Goal: Task Accomplishment & Management: Manage account settings

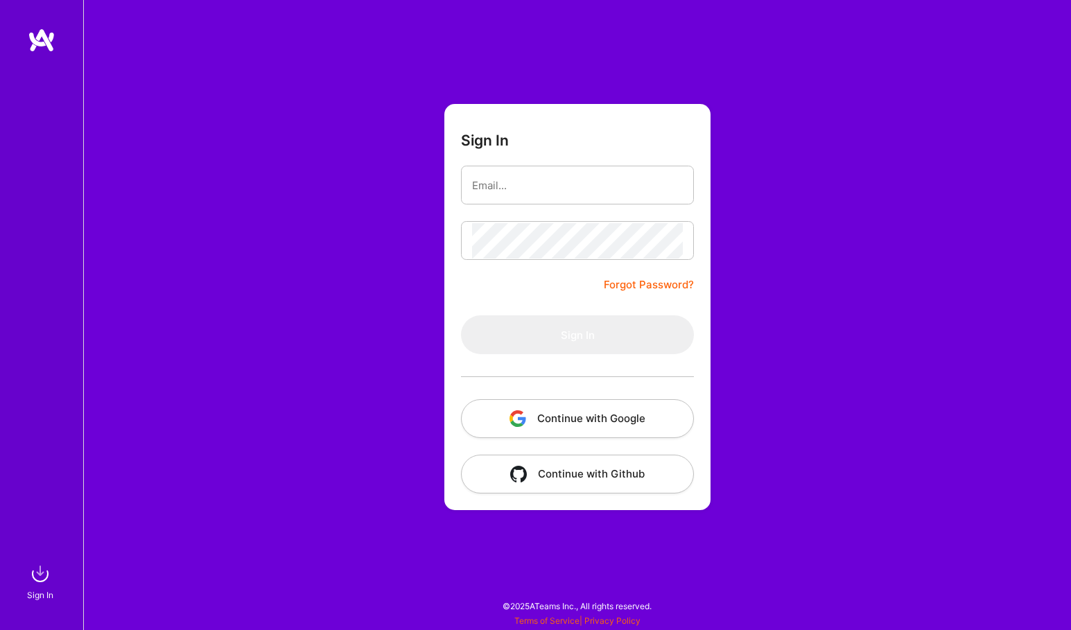
type input "nic_wilson@live.com"
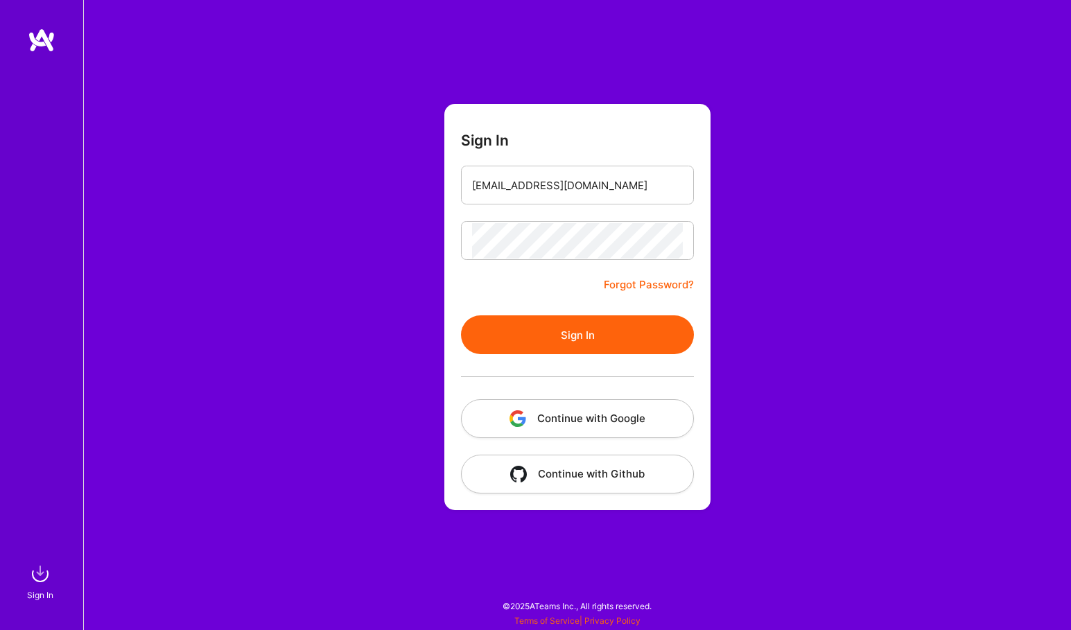
click at [586, 340] on button "Sign In" at bounding box center [577, 334] width 233 height 39
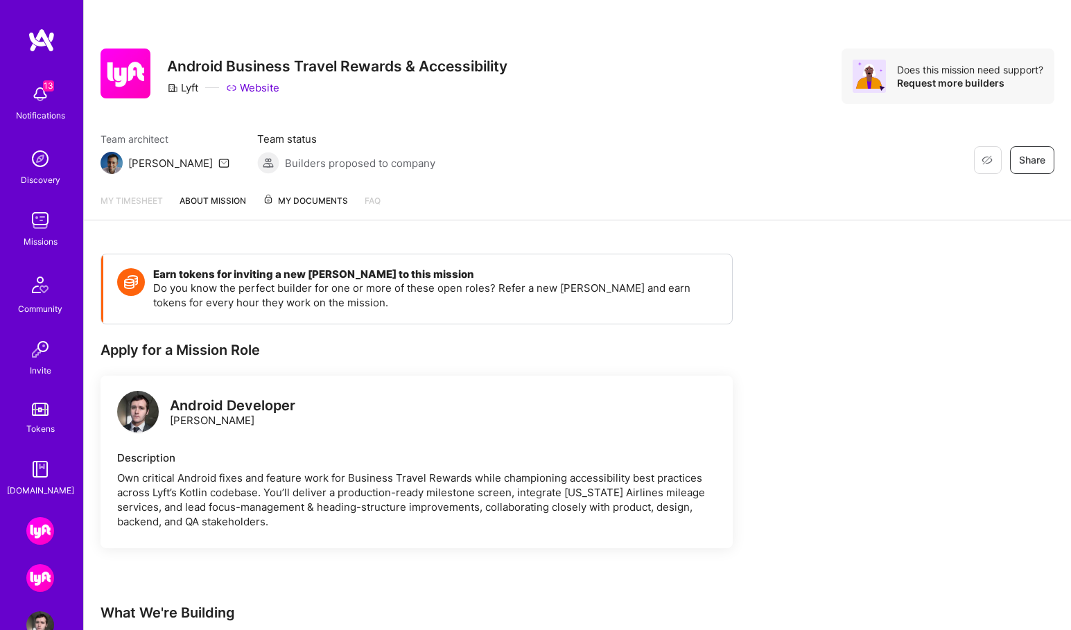
click at [42, 528] on img at bounding box center [40, 531] width 28 height 28
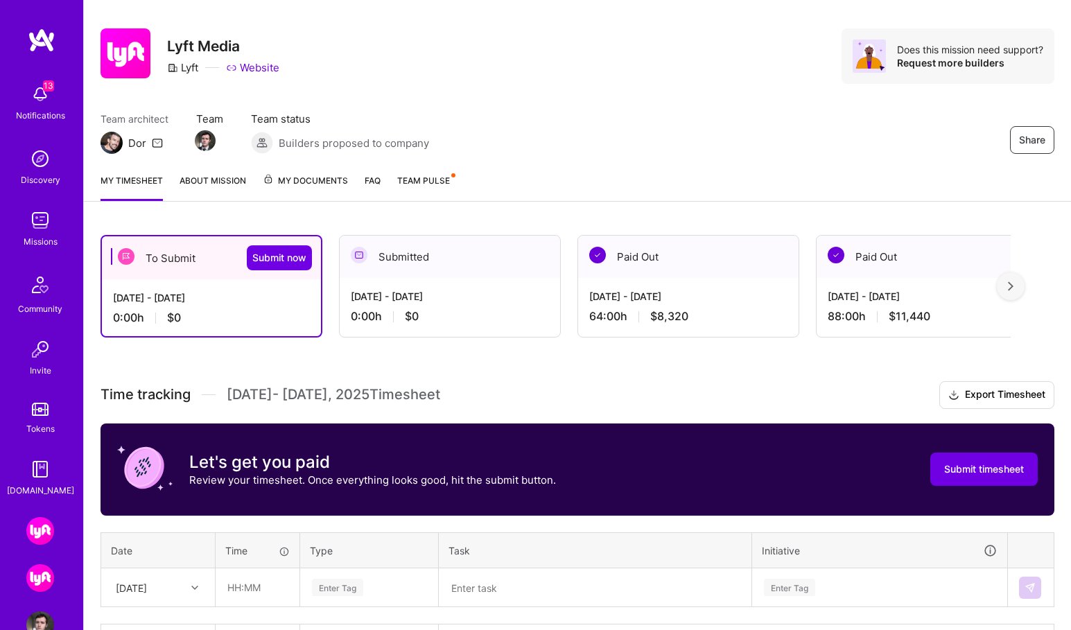
scroll to position [40, 0]
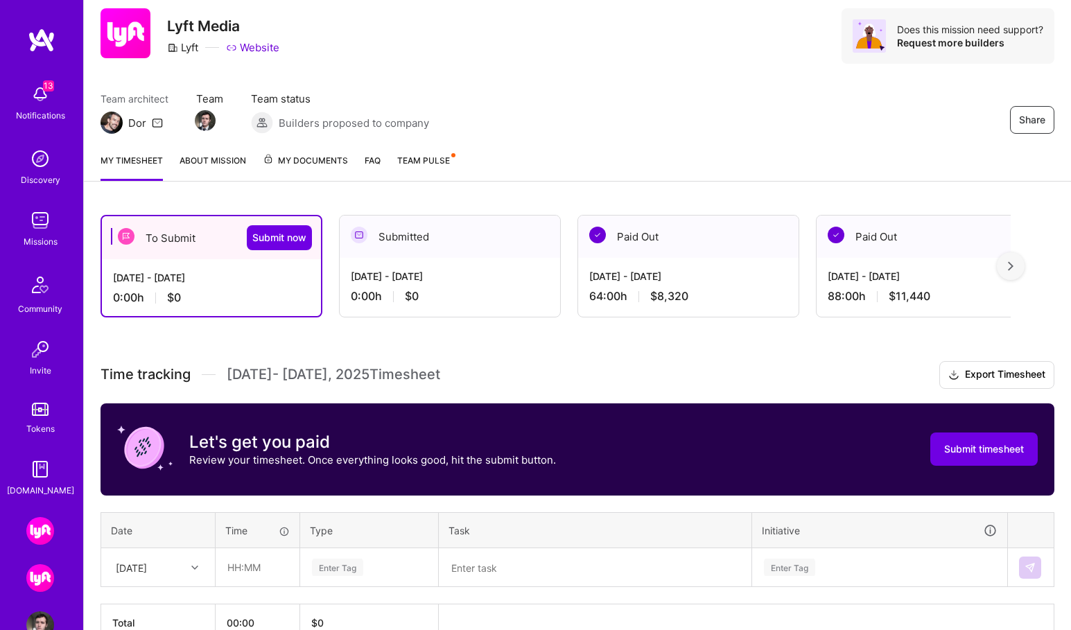
click at [44, 575] on img at bounding box center [40, 578] width 28 height 28
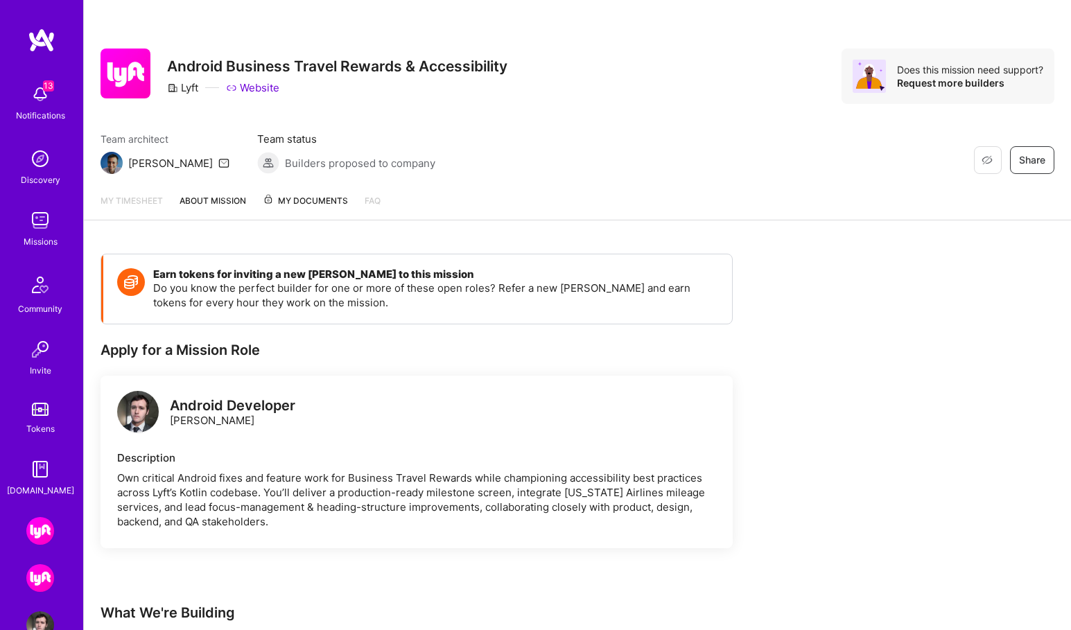
click at [203, 208] on link "About Mission" at bounding box center [213, 206] width 67 height 26
click at [128, 207] on link "My timesheet" at bounding box center [132, 207] width 62 height 28
click at [30, 531] on img at bounding box center [40, 531] width 28 height 28
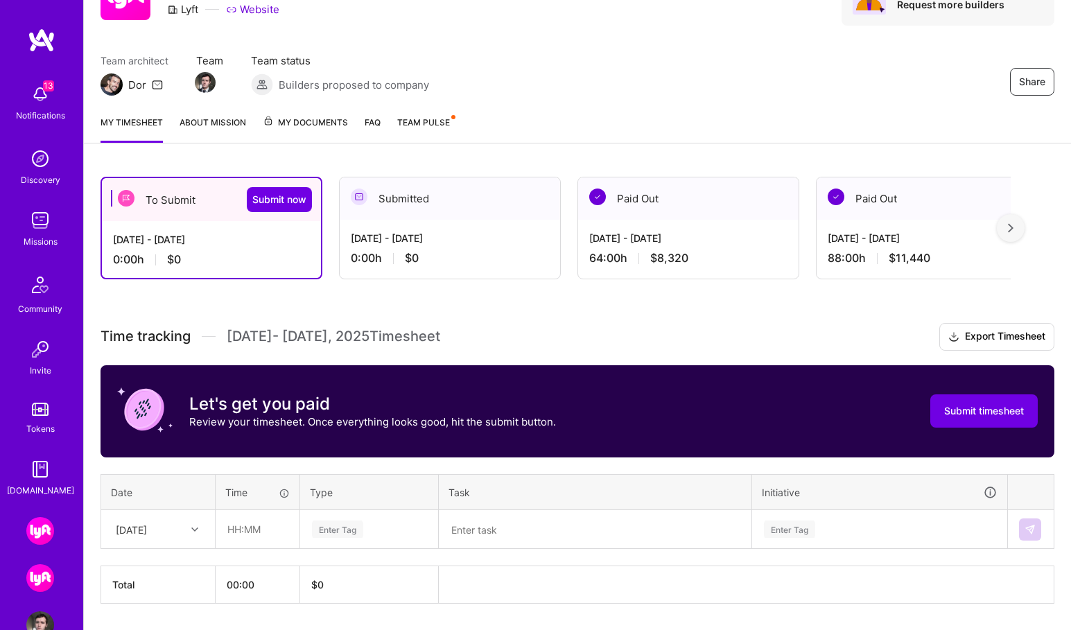
scroll to position [119, 0]
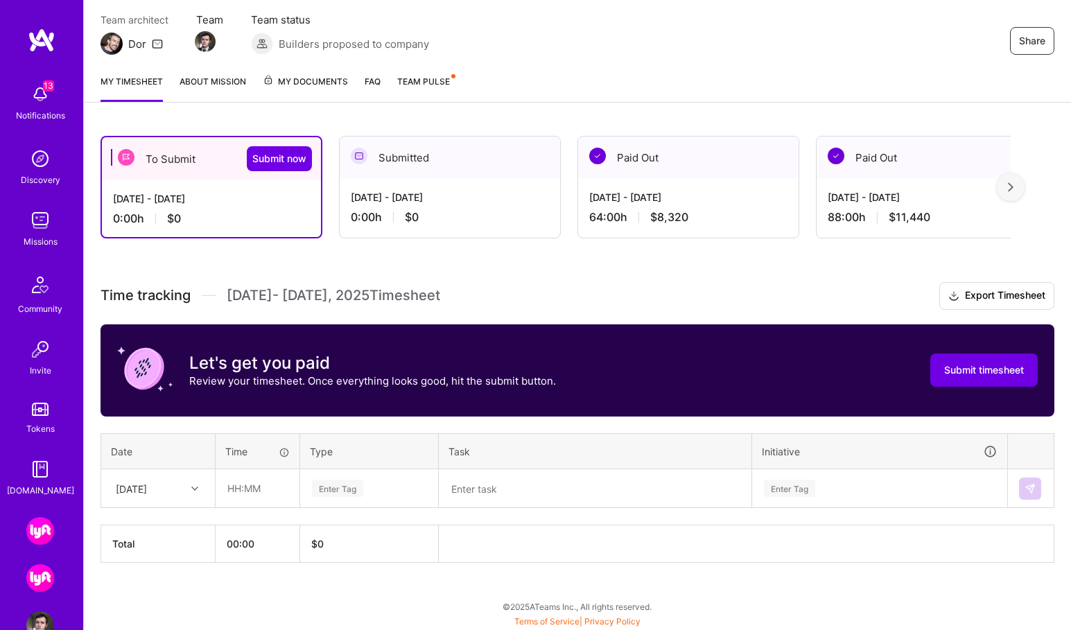
click at [42, 576] on img at bounding box center [40, 578] width 28 height 28
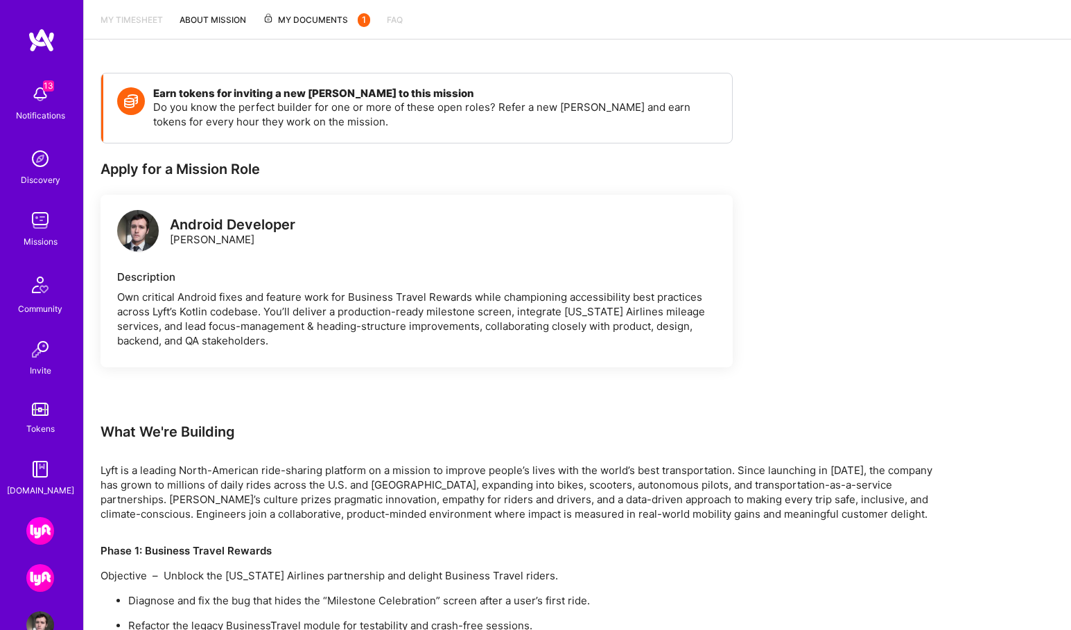
scroll to position [74, 0]
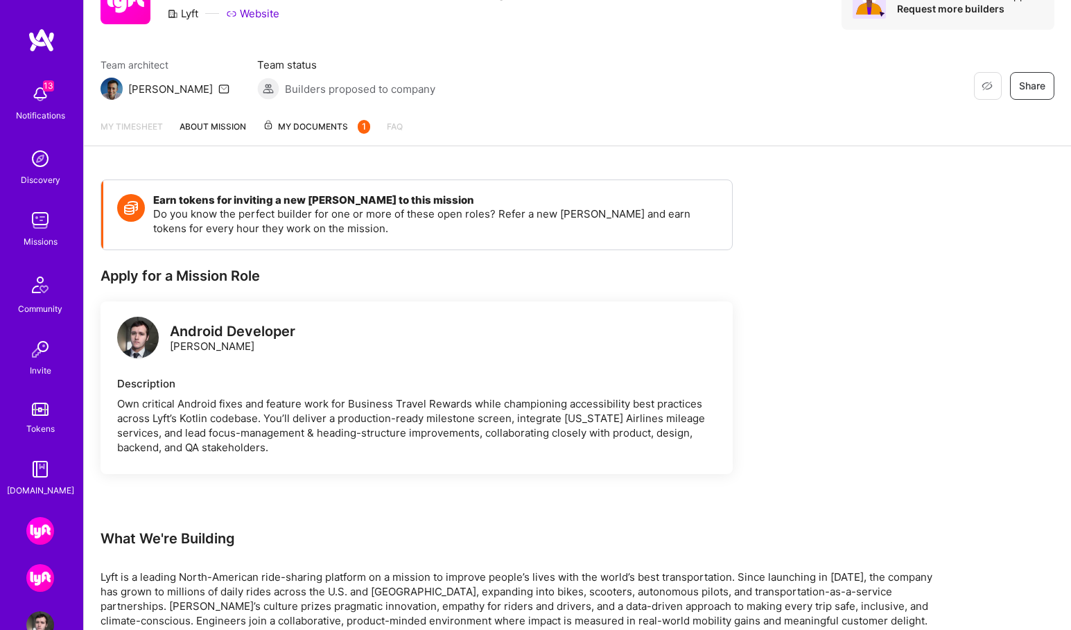
click at [219, 120] on link "About Mission" at bounding box center [213, 132] width 67 height 26
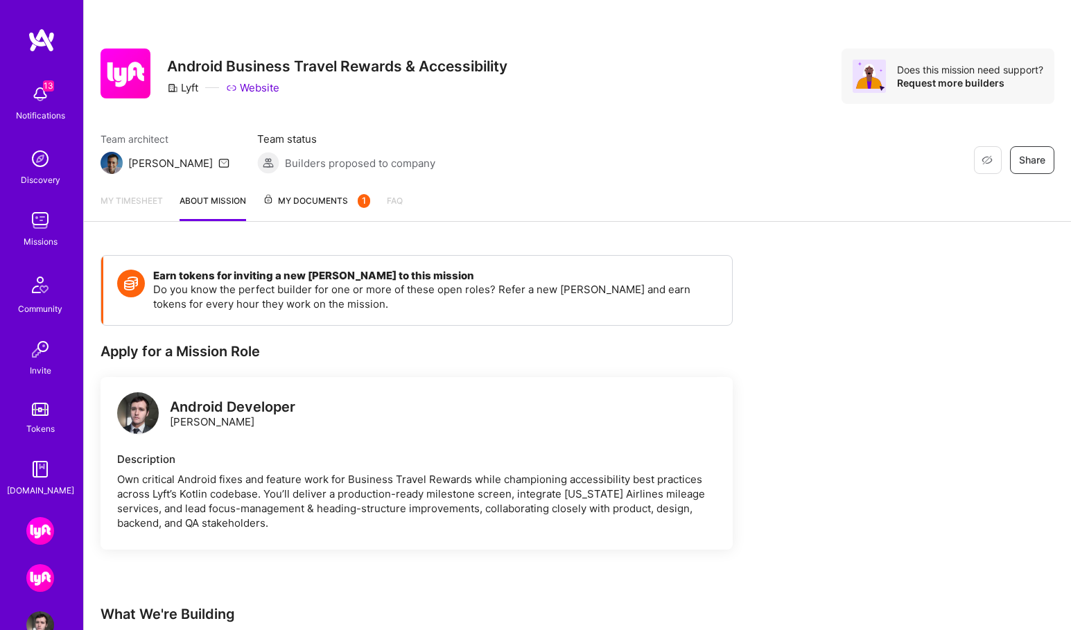
click at [322, 200] on span "My Documents 1" at bounding box center [316, 200] width 107 height 15
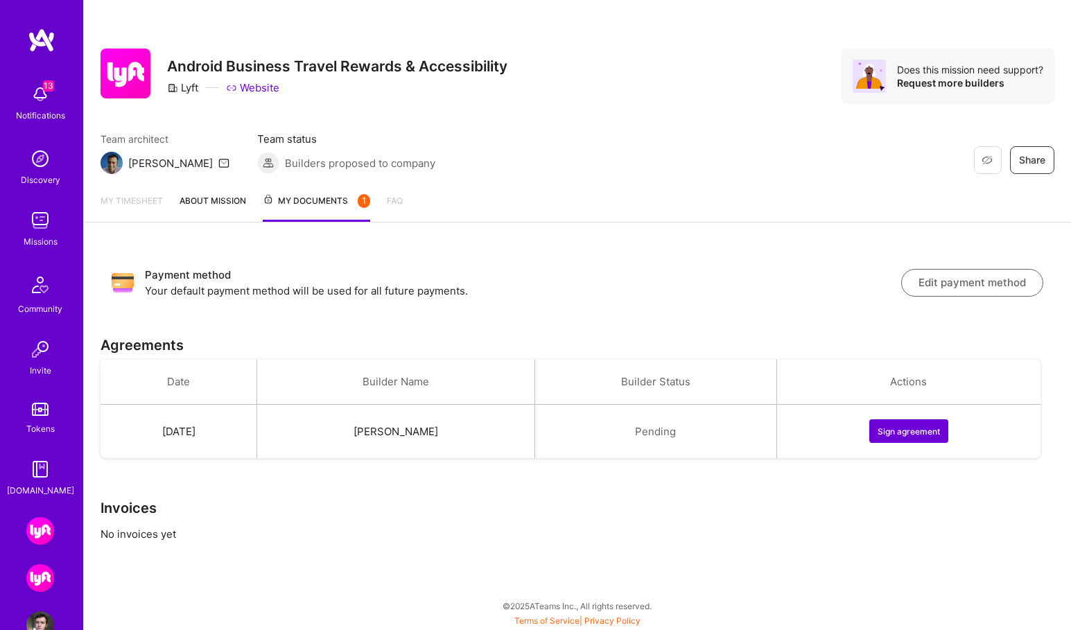
click at [216, 202] on link "About Mission" at bounding box center [213, 207] width 67 height 28
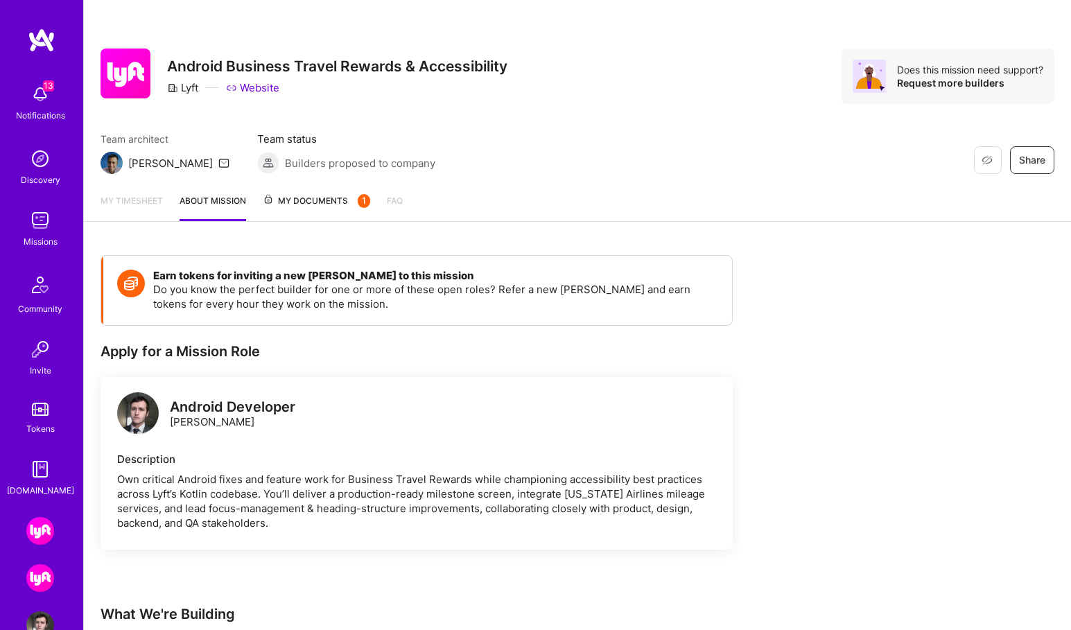
click at [137, 205] on link "My timesheet" at bounding box center [132, 207] width 62 height 28
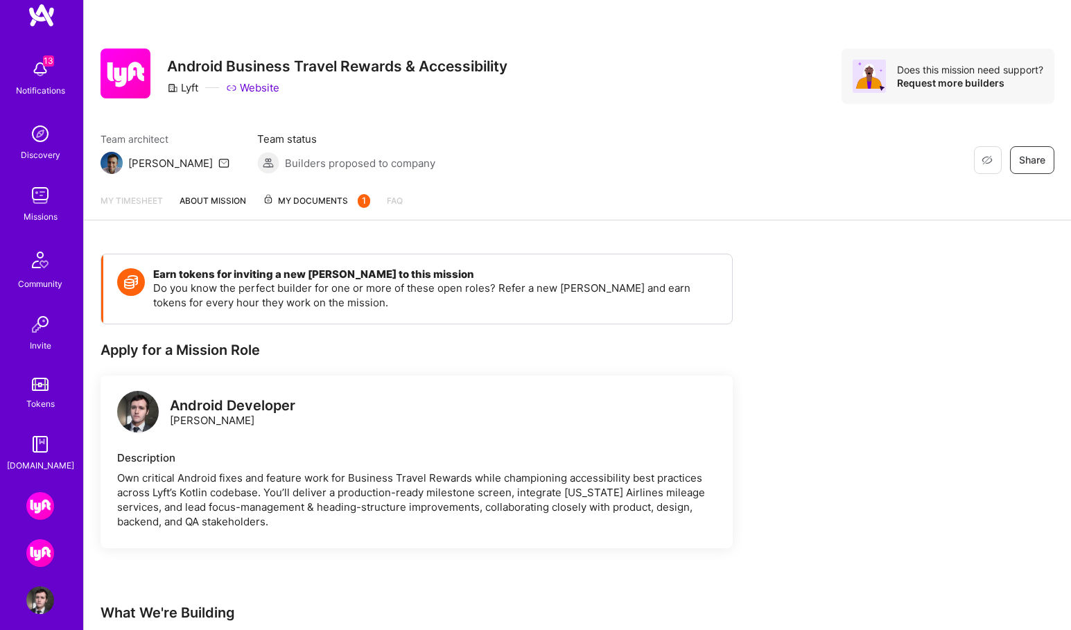
click at [41, 606] on img at bounding box center [40, 600] width 28 height 28
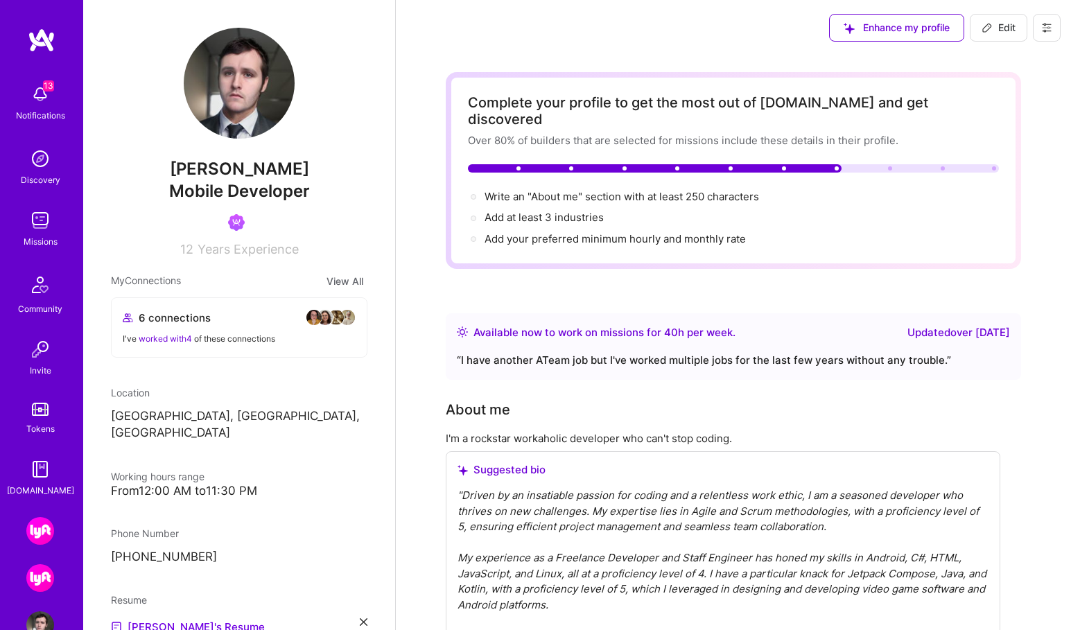
click at [41, 579] on img at bounding box center [40, 578] width 28 height 28
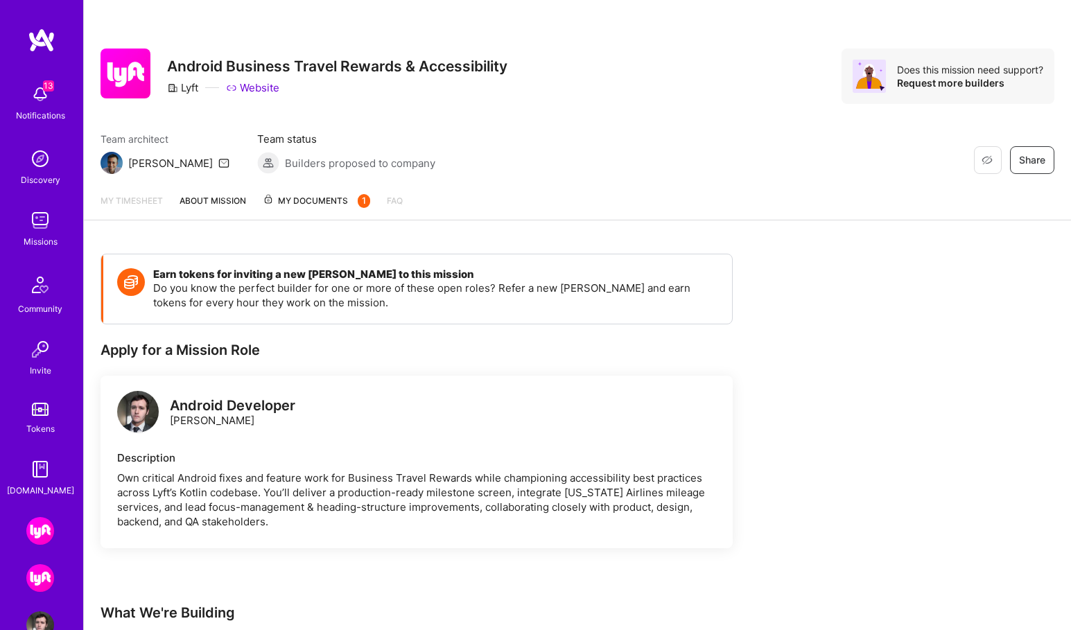
click at [140, 203] on link "My timesheet" at bounding box center [132, 206] width 62 height 26
click at [36, 105] on img at bounding box center [40, 94] width 28 height 28
click at [38, 98] on div "13 Notifications Discovery Missions Community Invite Tokens [DOMAIN_NAME]" at bounding box center [41, 288] width 83 height 420
click at [38, 536] on img at bounding box center [40, 531] width 28 height 28
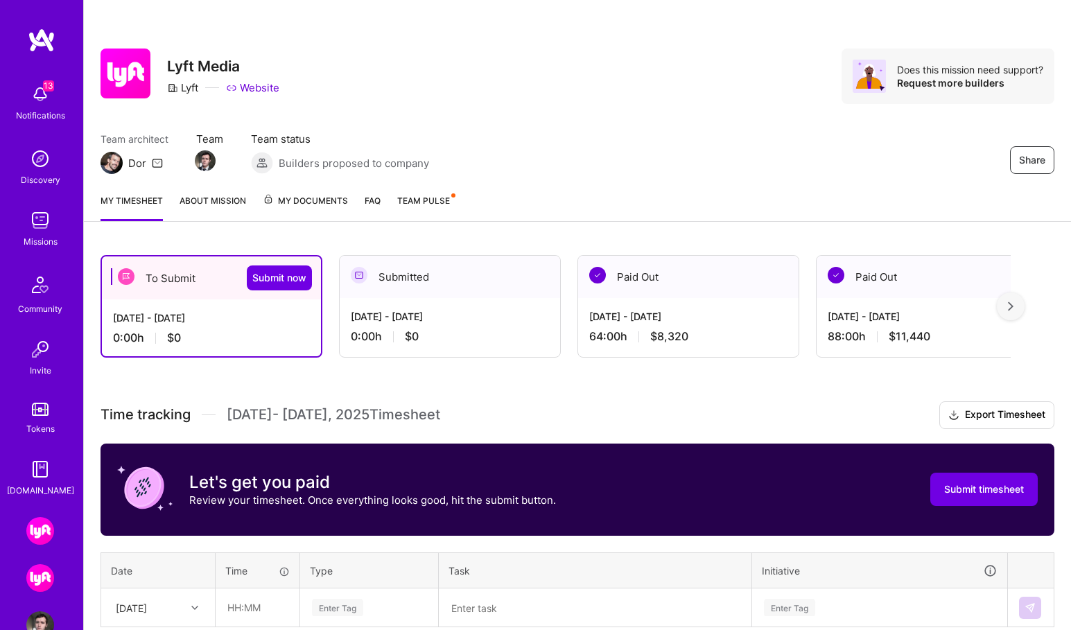
click at [41, 579] on img at bounding box center [40, 578] width 28 height 28
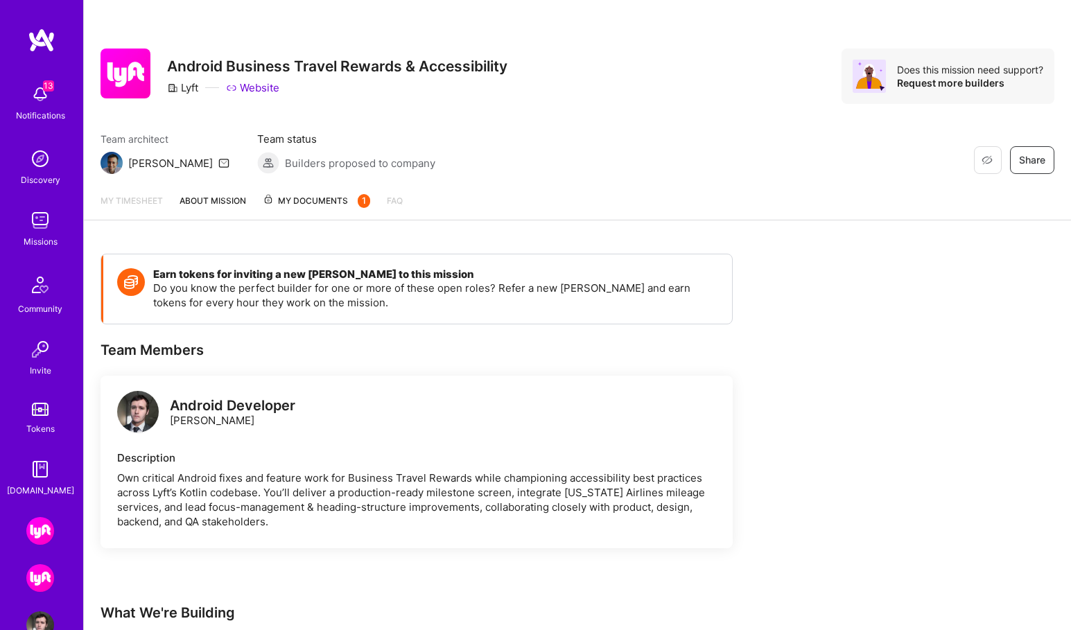
click at [35, 228] on img at bounding box center [40, 221] width 28 height 28
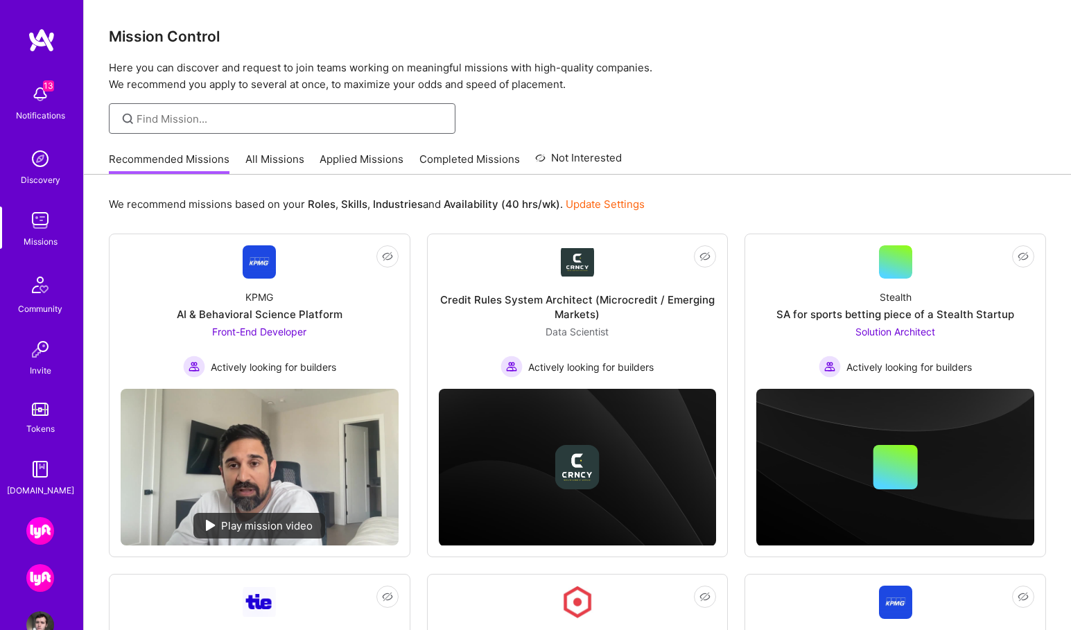
click at [272, 121] on input at bounding box center [291, 119] width 308 height 15
click at [289, 161] on link "All Missions" at bounding box center [274, 163] width 59 height 23
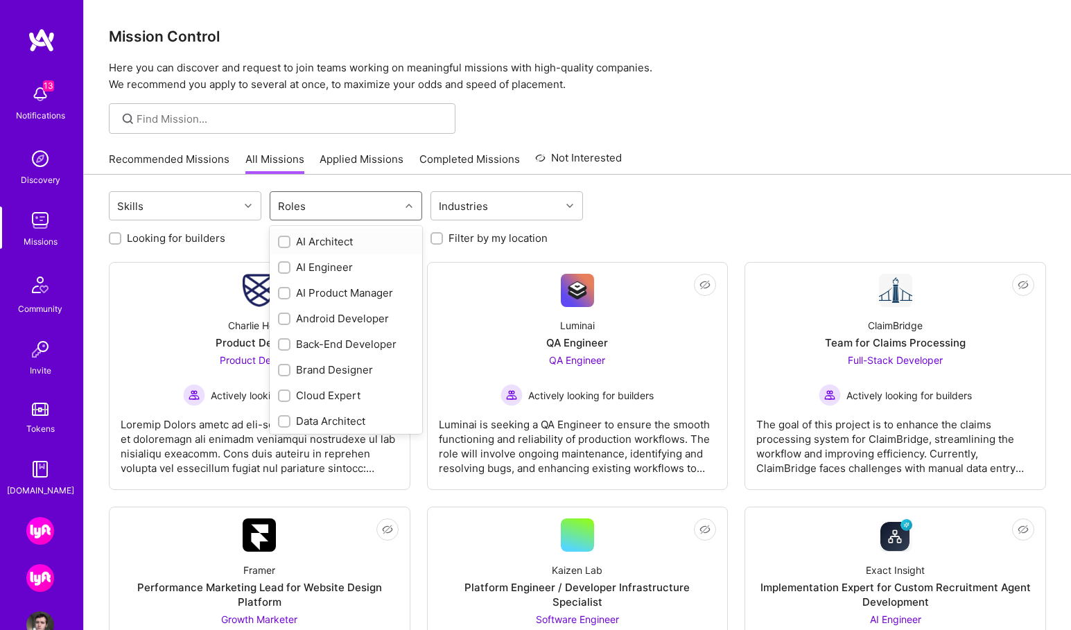
click at [365, 211] on div "Roles" at bounding box center [335, 206] width 130 height 28
click at [283, 317] on input "checkbox" at bounding box center [286, 320] width 10 height 10
checkbox input "true"
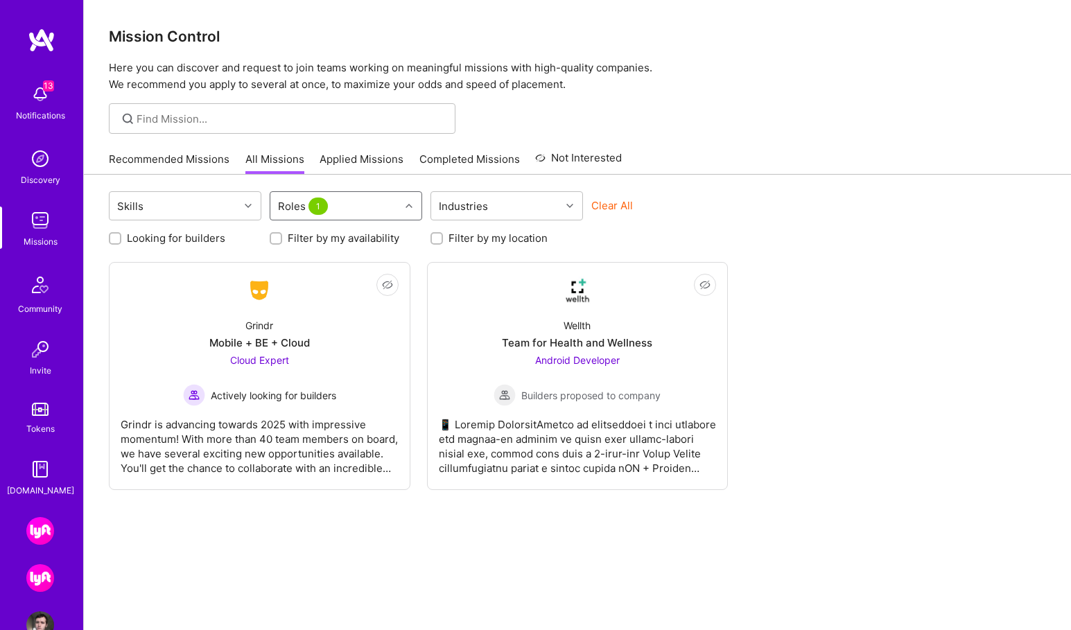
click at [410, 208] on icon at bounding box center [408, 205] width 7 height 7
click at [42, 579] on img at bounding box center [40, 578] width 28 height 28
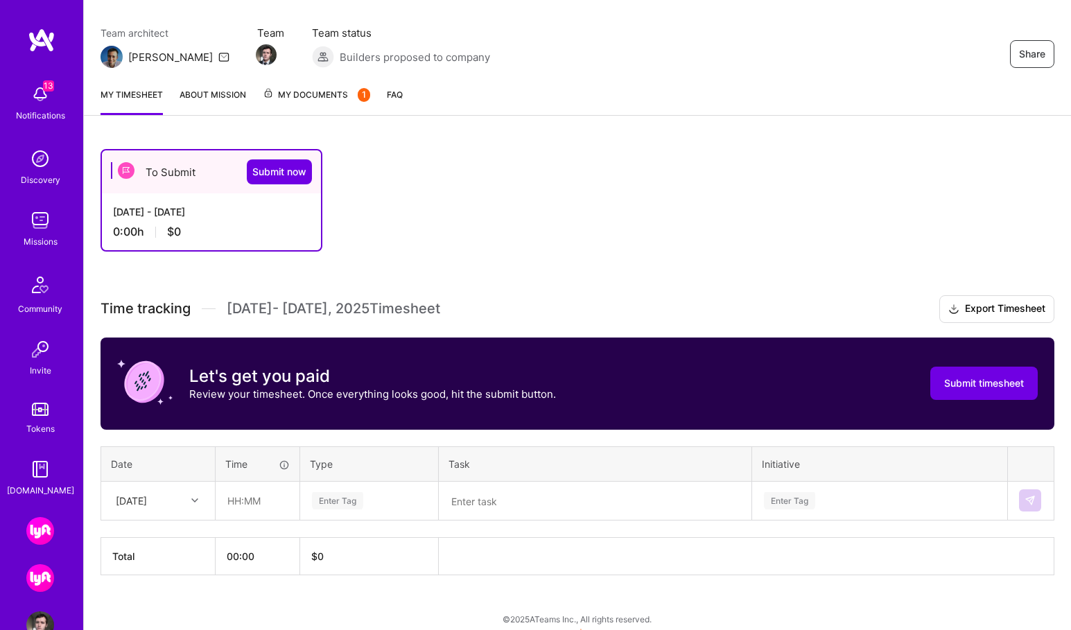
scroll to position [119, 0]
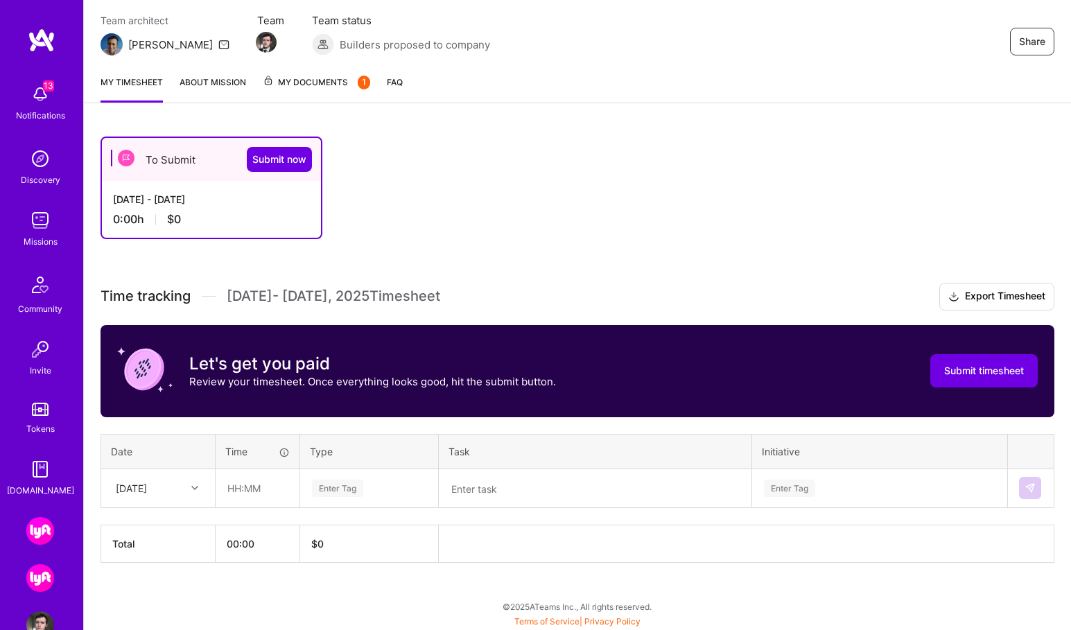
click at [195, 488] on icon at bounding box center [194, 487] width 7 height 7
click at [166, 542] on div "[DATE]" at bounding box center [158, 543] width 112 height 26
click at [249, 486] on input "text" at bounding box center [257, 488] width 82 height 37
type input "07:00"
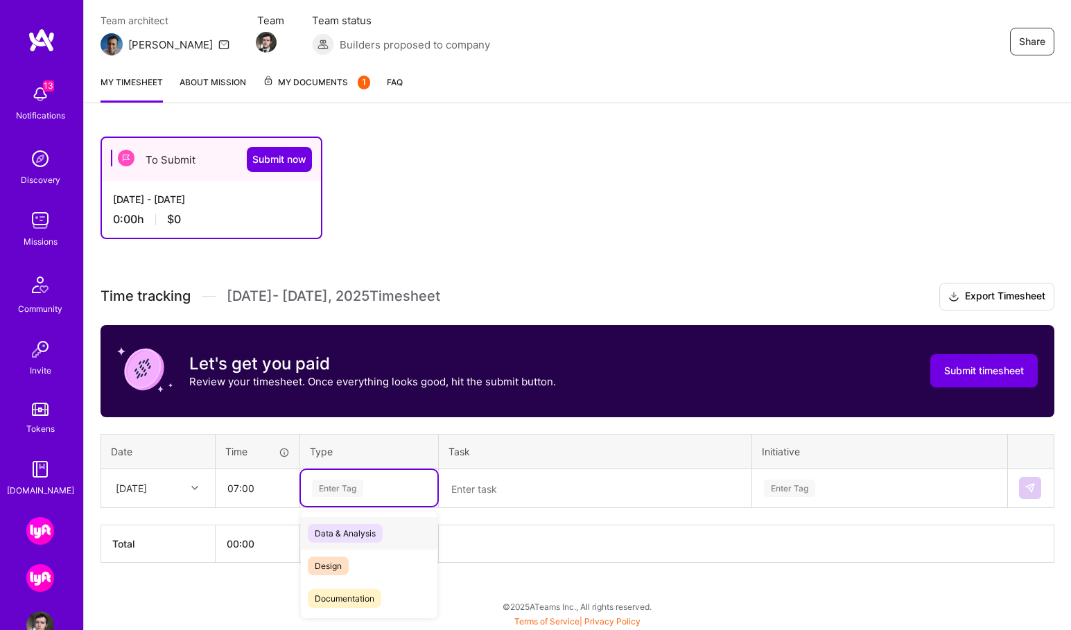
click at [350, 484] on div "Enter Tag" at bounding box center [337, 488] width 51 height 21
type input "E"
type input "En"
click at [374, 570] on div "Engineering" at bounding box center [369, 566] width 137 height 33
click at [489, 483] on textarea at bounding box center [595, 489] width 310 height 36
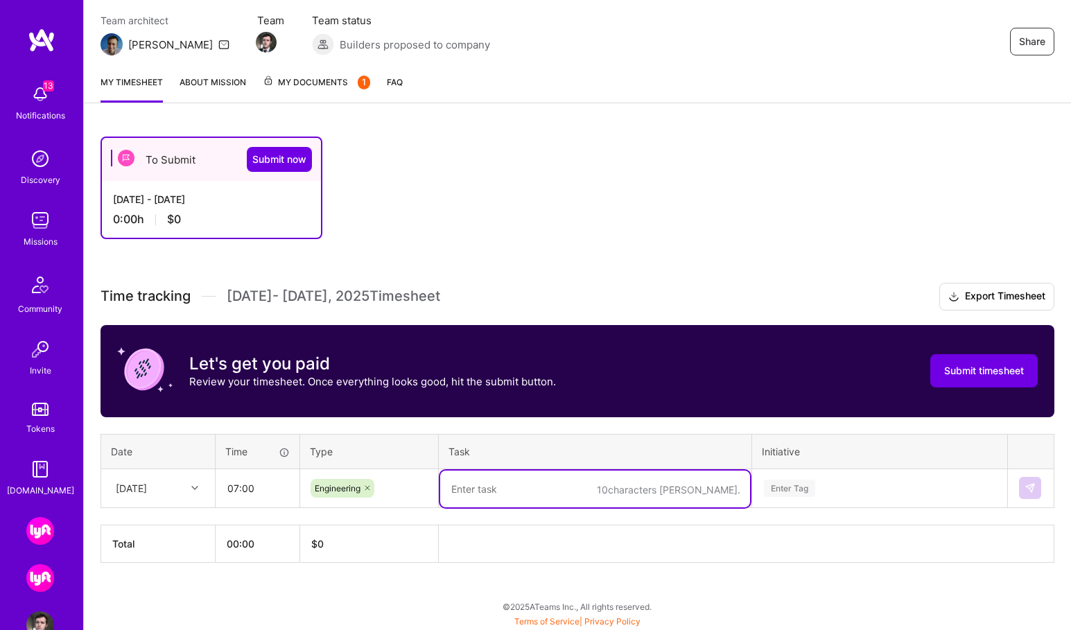
paste textarea "Environment setup, Jira setup, Review jira tickets, begin early code investigat…"
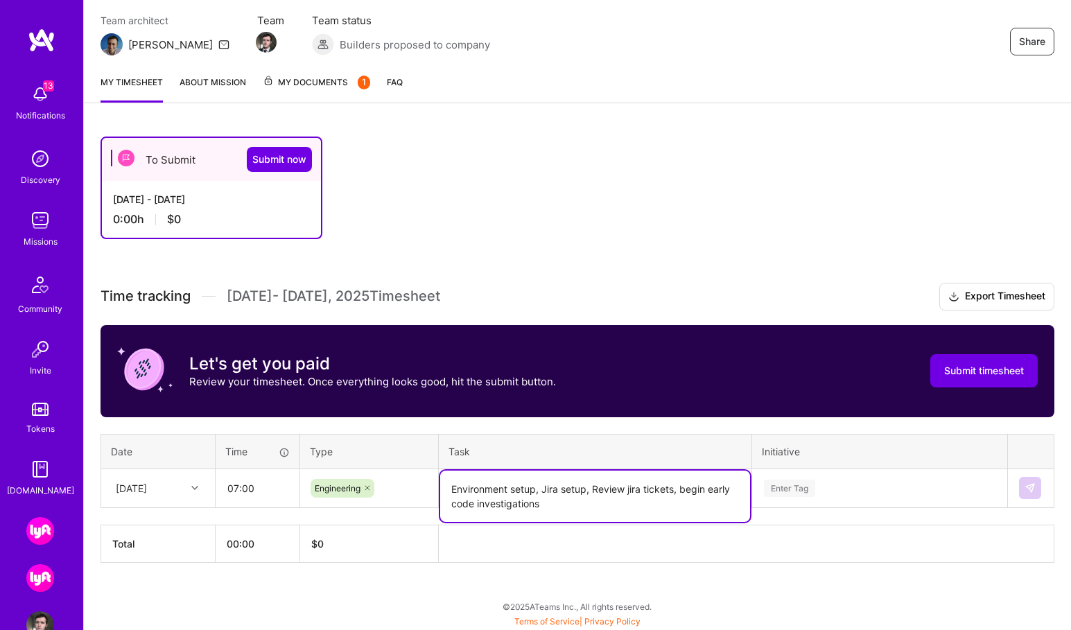
type textarea "Environment setup, Jira setup, Review jira tickets, begin early code investigat…"
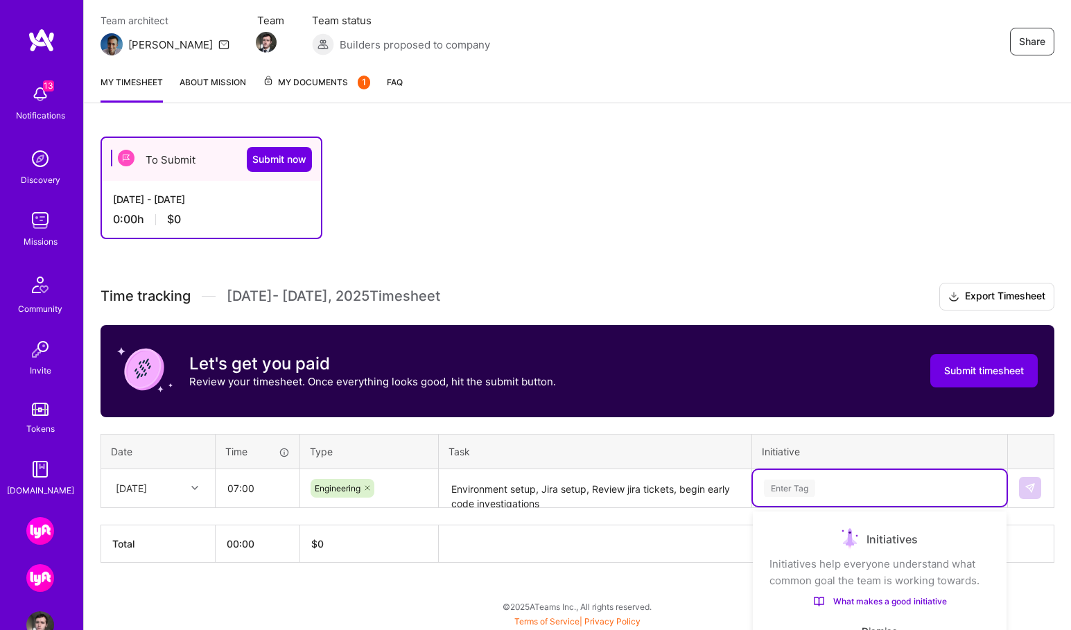
scroll to position [265, 0]
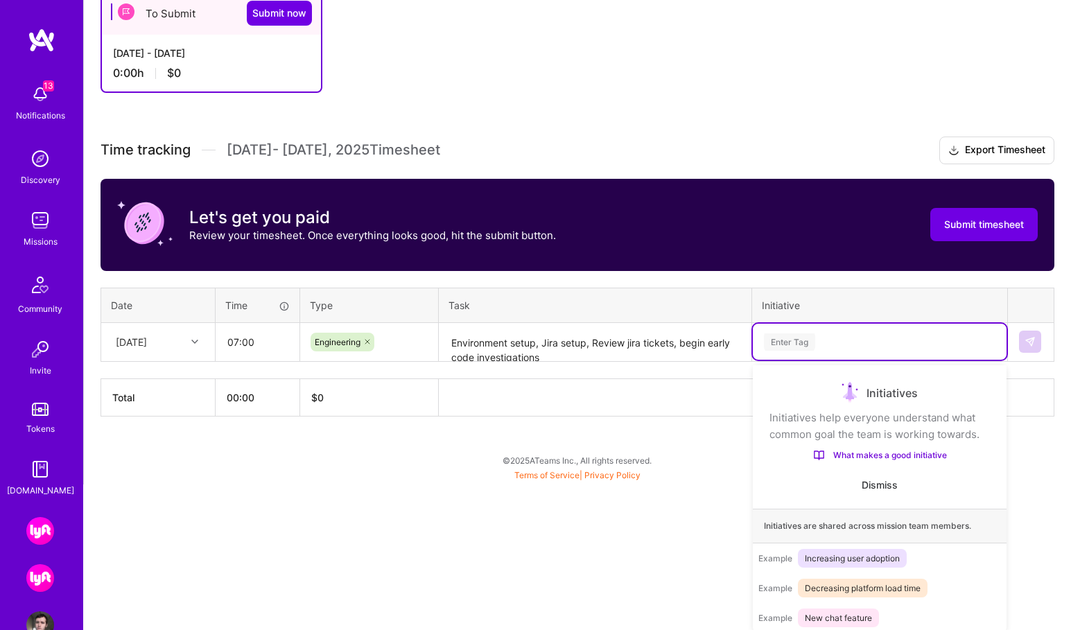
click at [791, 360] on div "Use Up and Down to choose options, press Enter to select the currently focused …" at bounding box center [880, 342] width 254 height 36
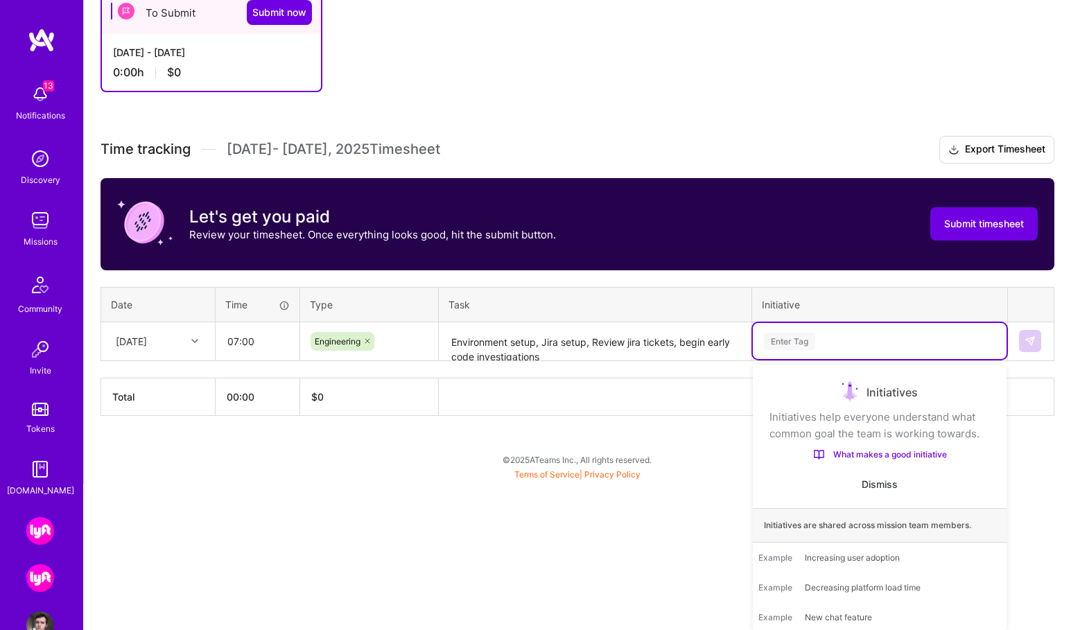
type input "B"
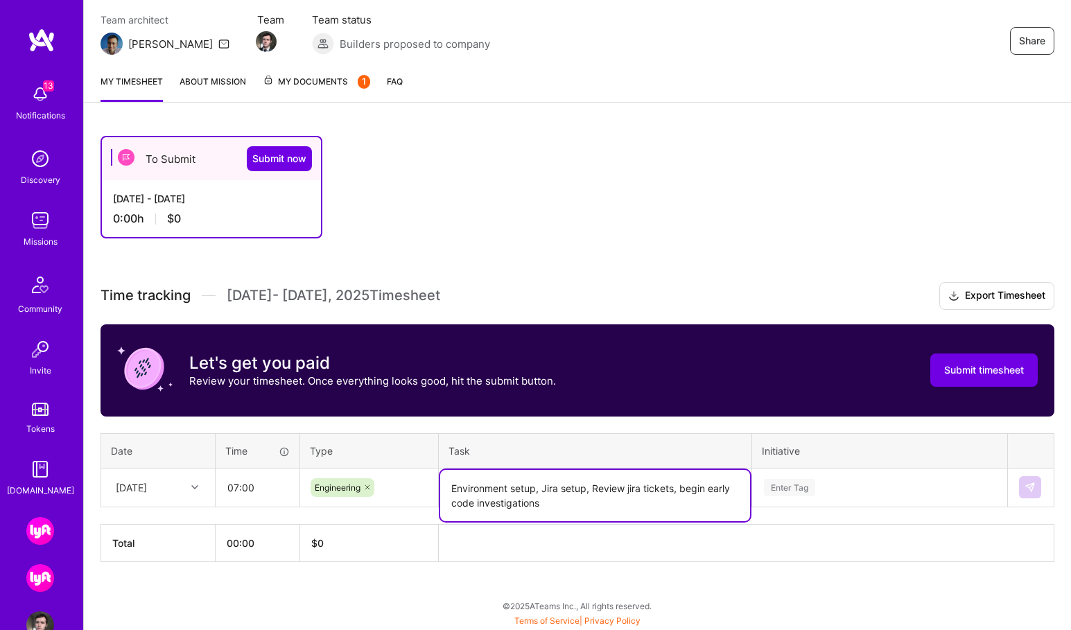
scroll to position [119, 0]
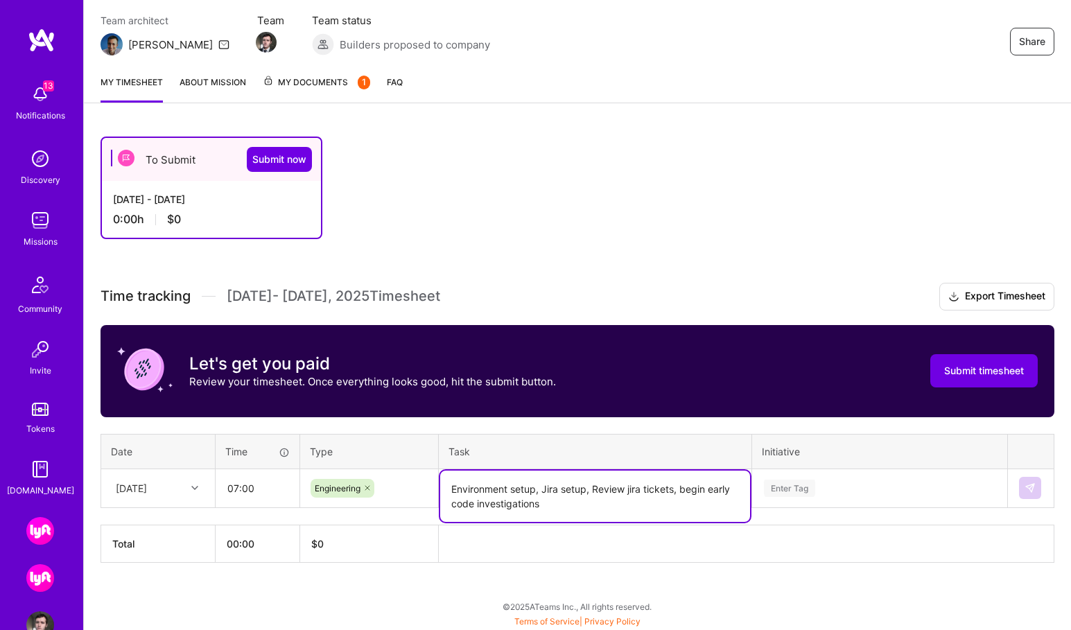
click at [631, 342] on div "Time tracking [DATE] - [DATE] Timesheet Export Timesheet Let's get you paid Rev…" at bounding box center [578, 423] width 954 height 280
type textarea "Environment setup, Jira setup, Review Jira tickets, begin early code investigat…"
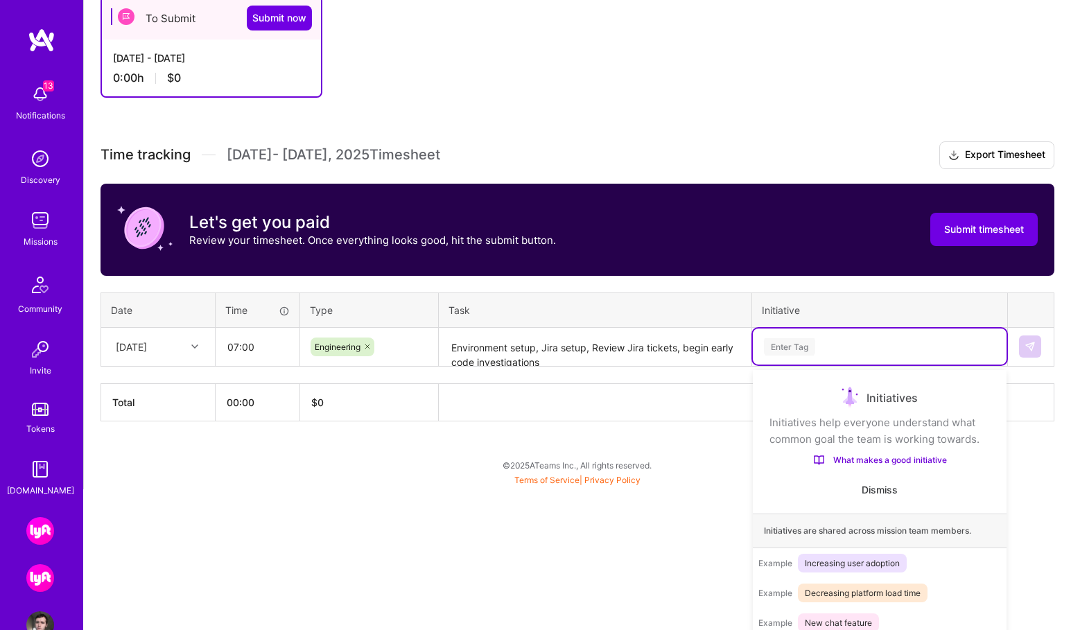
click at [793, 365] on div "Use Up and Down to choose options, press Enter to select the currently focused …" at bounding box center [880, 347] width 254 height 36
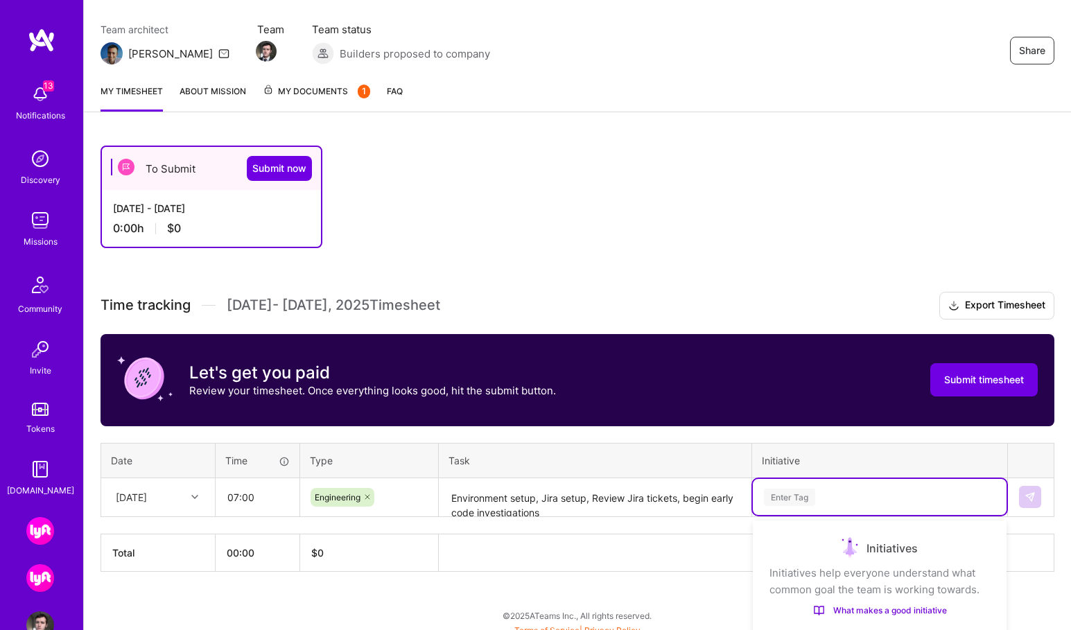
scroll to position [0, 0]
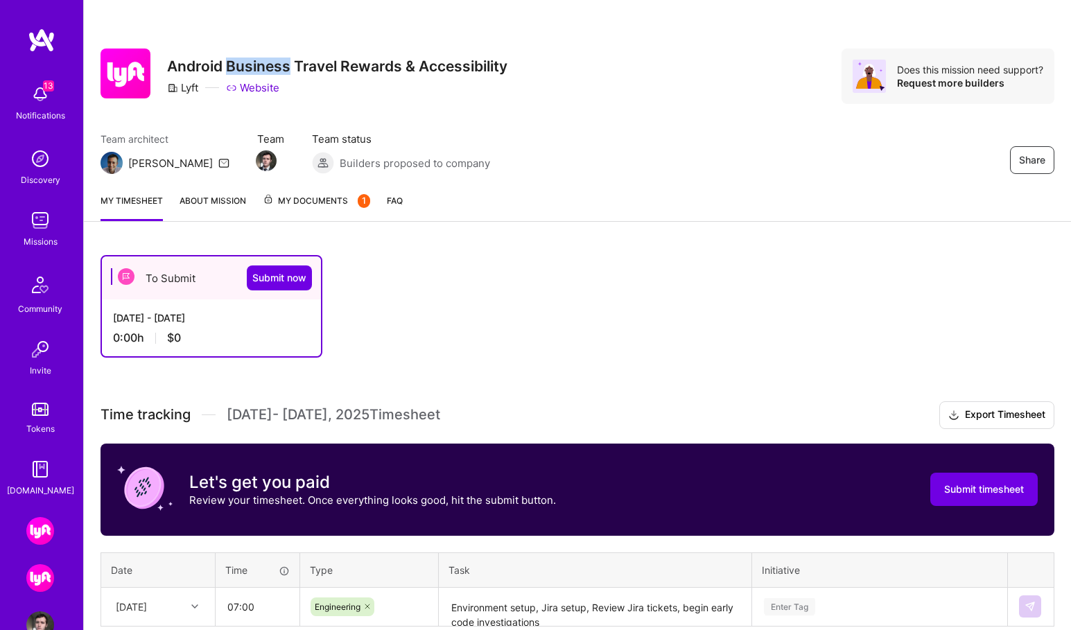
drag, startPoint x: 227, startPoint y: 68, endPoint x: 290, endPoint y: 67, distance: 62.4
click at [290, 67] on h3 "Android Business Travel Rewards & Accessibility" at bounding box center [337, 66] width 340 height 17
copy h3 "Business"
click at [679, 248] on div "To Submit Submit now [DATE] - [DATE] 0:00 h $0 Time tracking [DATE] - [DATE] Ti…" at bounding box center [577, 493] width 987 height 511
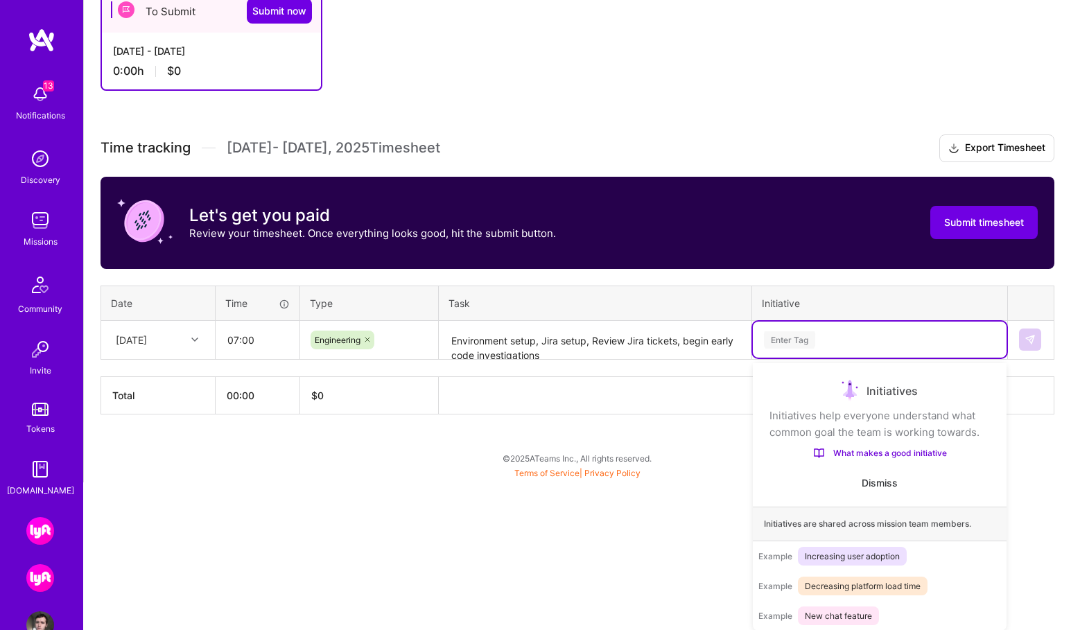
click at [807, 358] on div "Use Up and Down to choose options, press Enter to select the currently focused …" at bounding box center [880, 340] width 254 height 36
paste input "Business"
type input "Business"
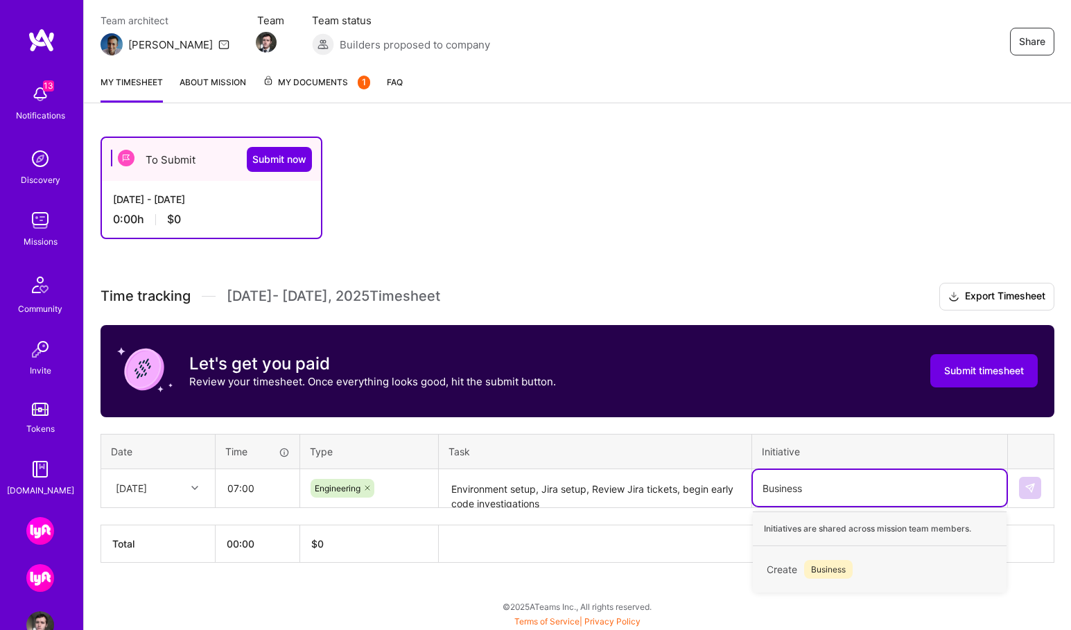
click at [823, 568] on span "Business" at bounding box center [828, 569] width 49 height 19
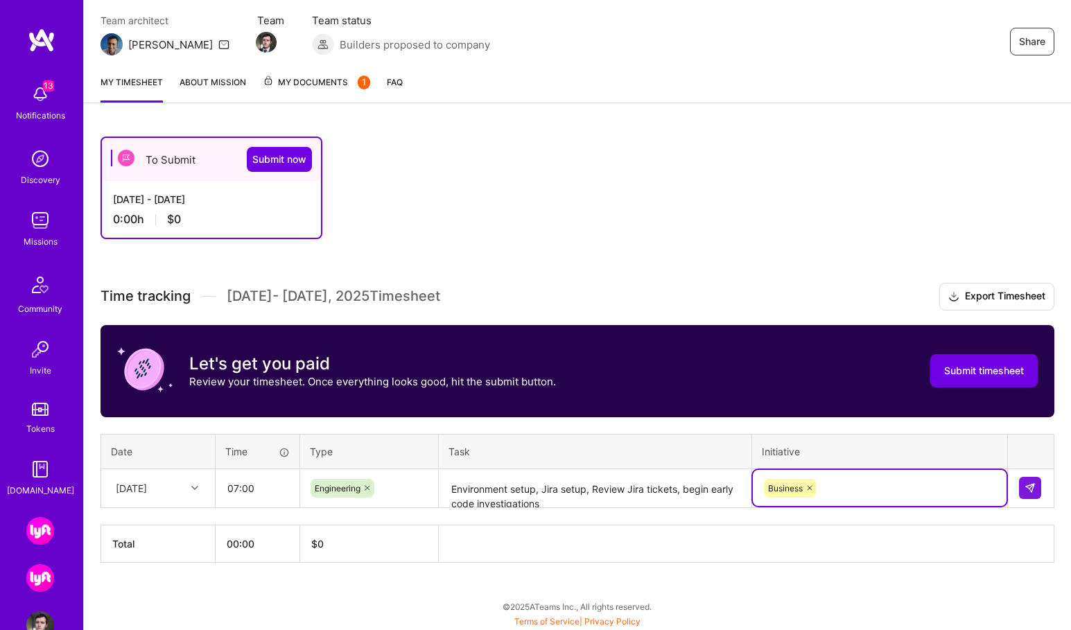
scroll to position [119, 0]
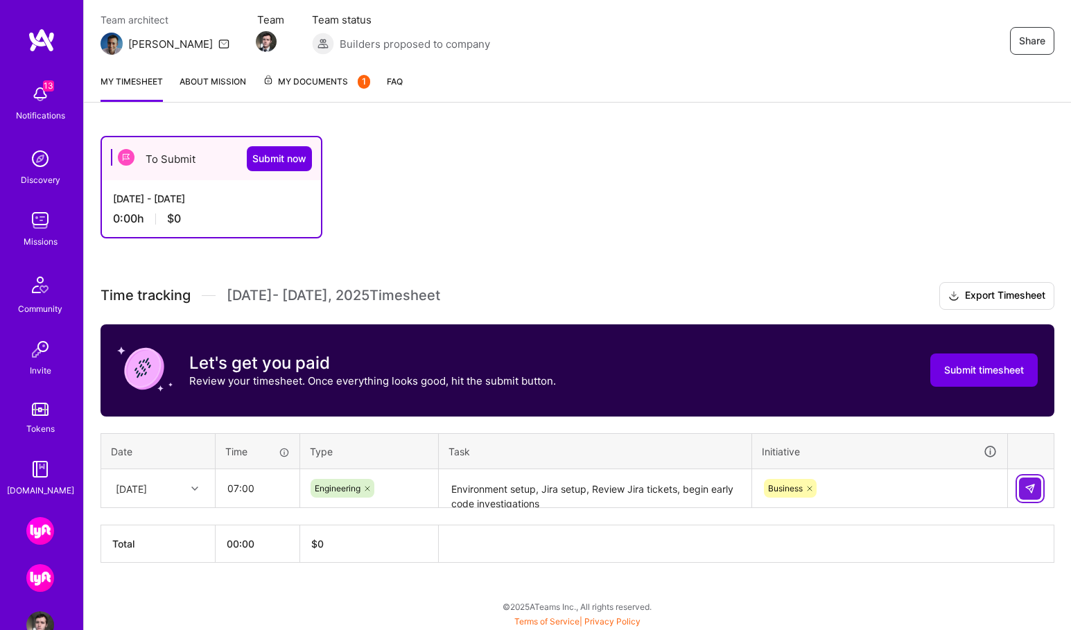
click at [1031, 489] on img at bounding box center [1029, 488] width 11 height 11
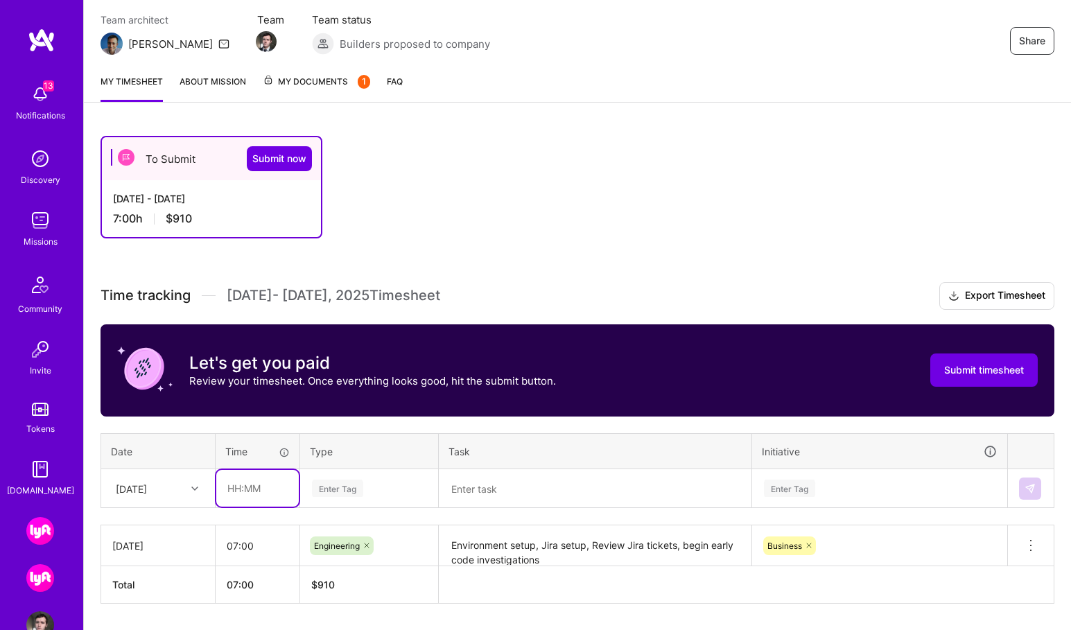
click at [269, 491] on input "text" at bounding box center [257, 488] width 82 height 37
type input "01:00"
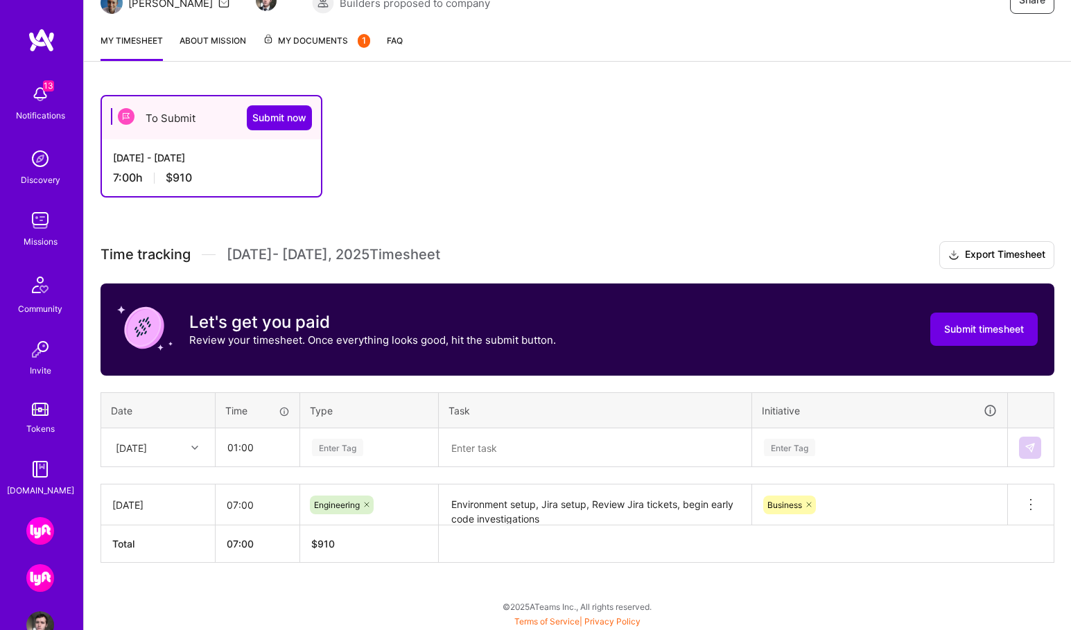
click at [329, 466] on div "Enter Tag" at bounding box center [369, 448] width 137 height 36
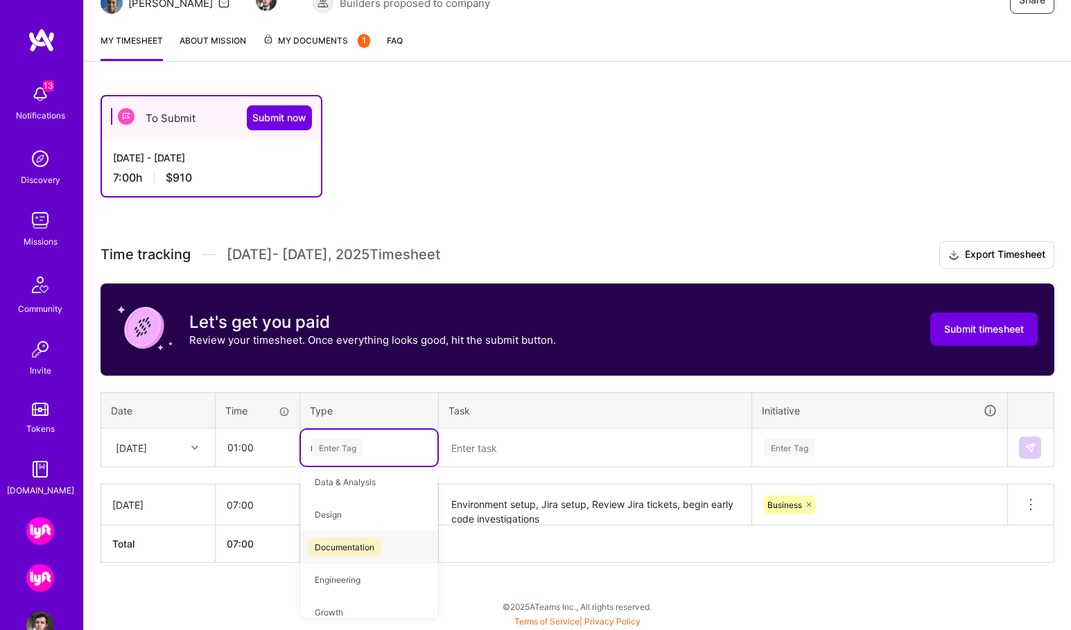
type input "me"
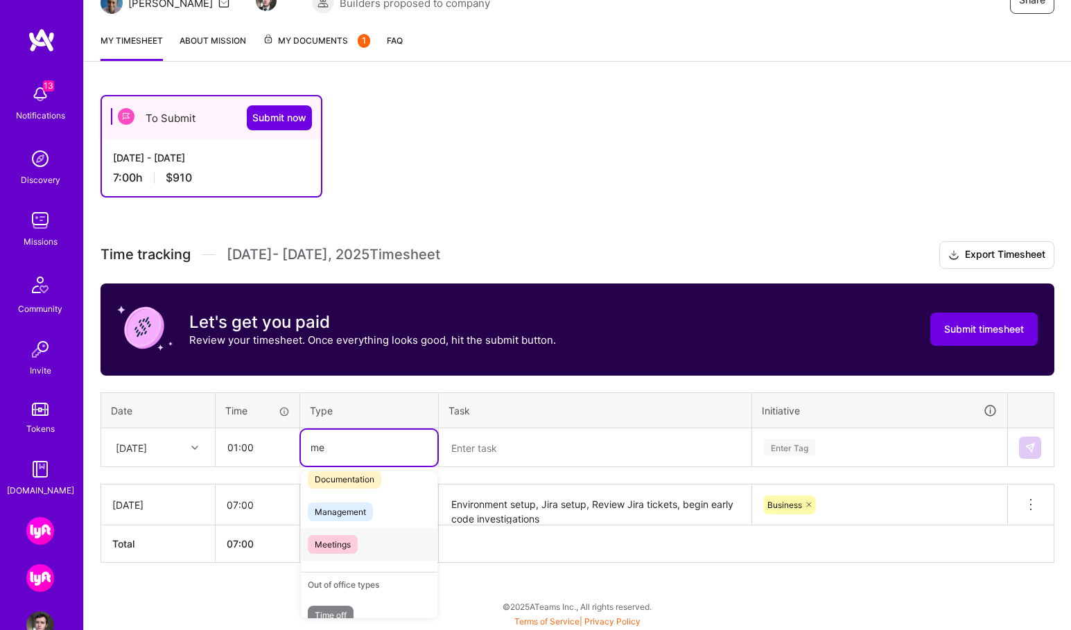
click at [344, 542] on span "Meetings" at bounding box center [333, 544] width 50 height 19
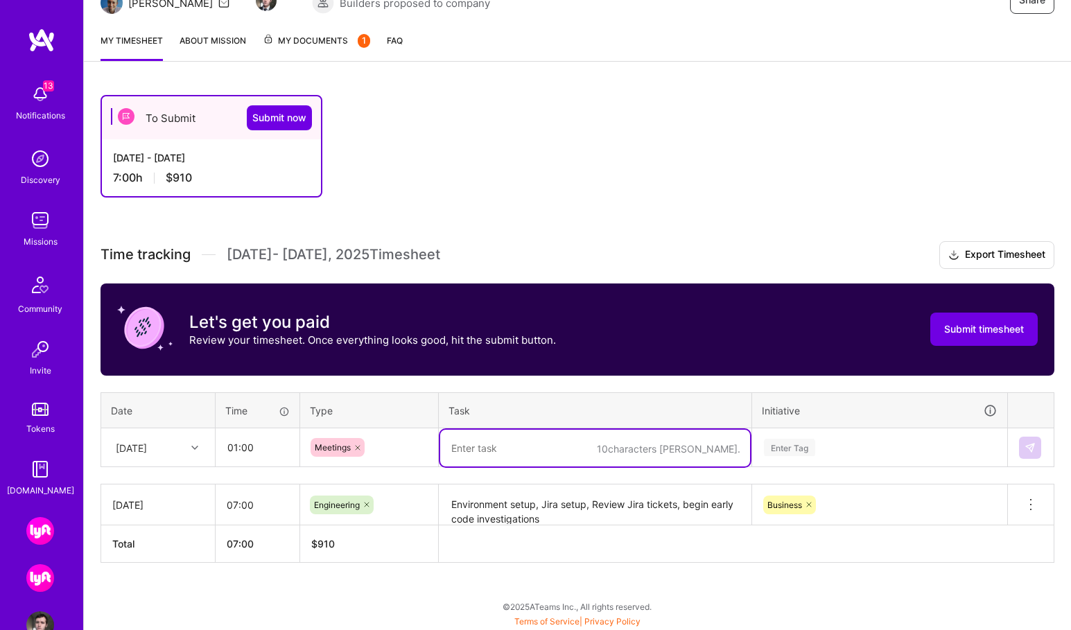
click at [509, 440] on textarea at bounding box center [595, 448] width 310 height 37
paste textarea "Onboarding meeting with [PERSON_NAME], Onboarding meeting with [PERSON_NAME]"
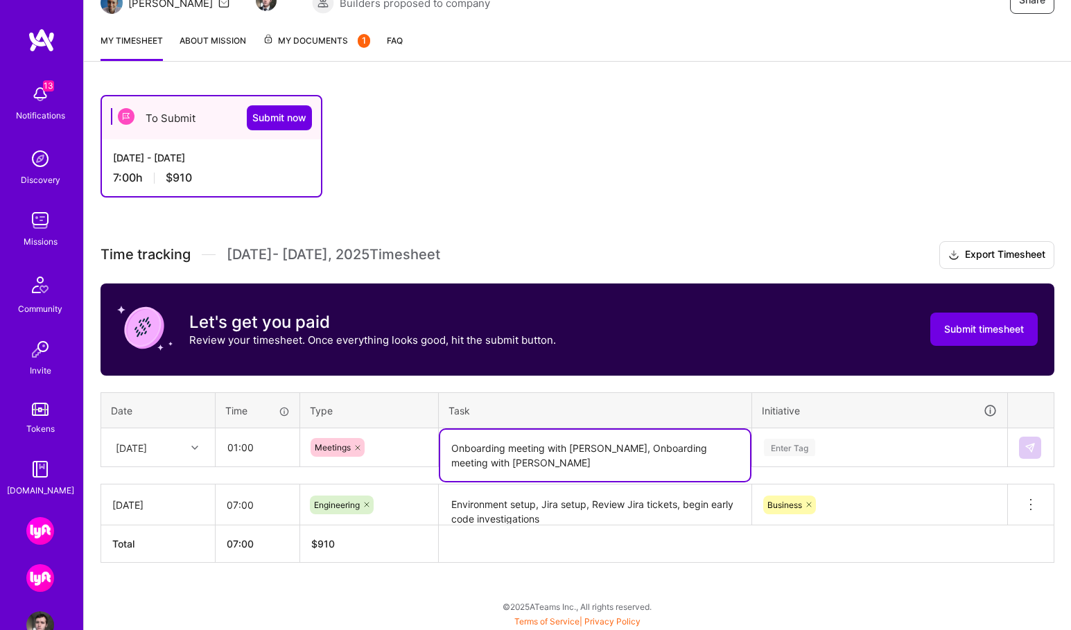
type textarea "Onboarding meeting with [PERSON_NAME], Onboarding meeting with [PERSON_NAME]"
click at [792, 444] on div "Enter Tag" at bounding box center [789, 447] width 51 height 21
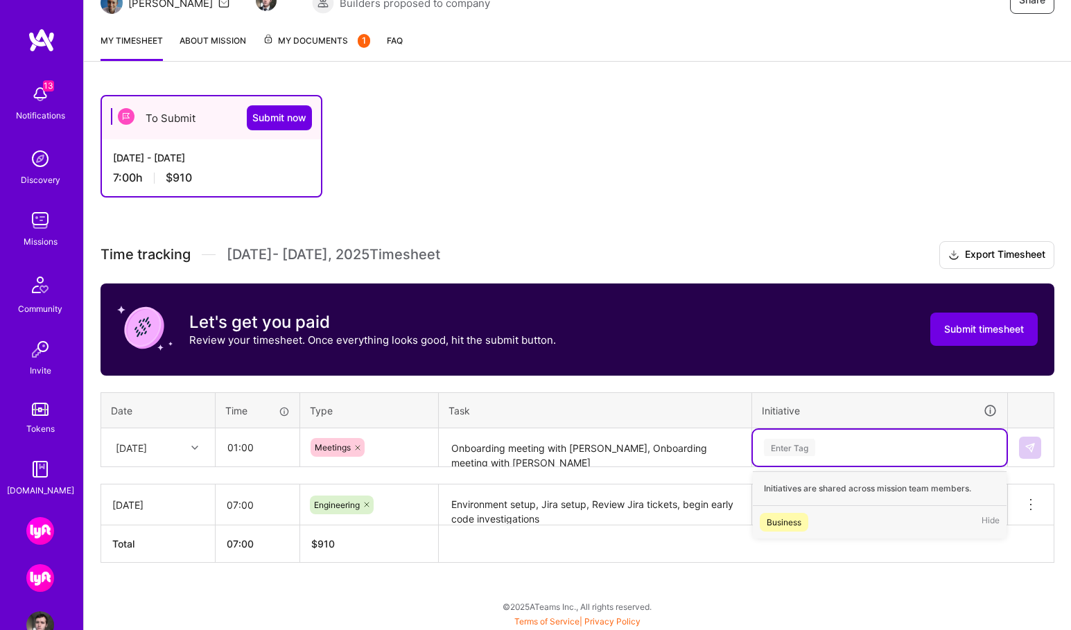
click at [801, 516] on div "Business" at bounding box center [784, 522] width 35 height 15
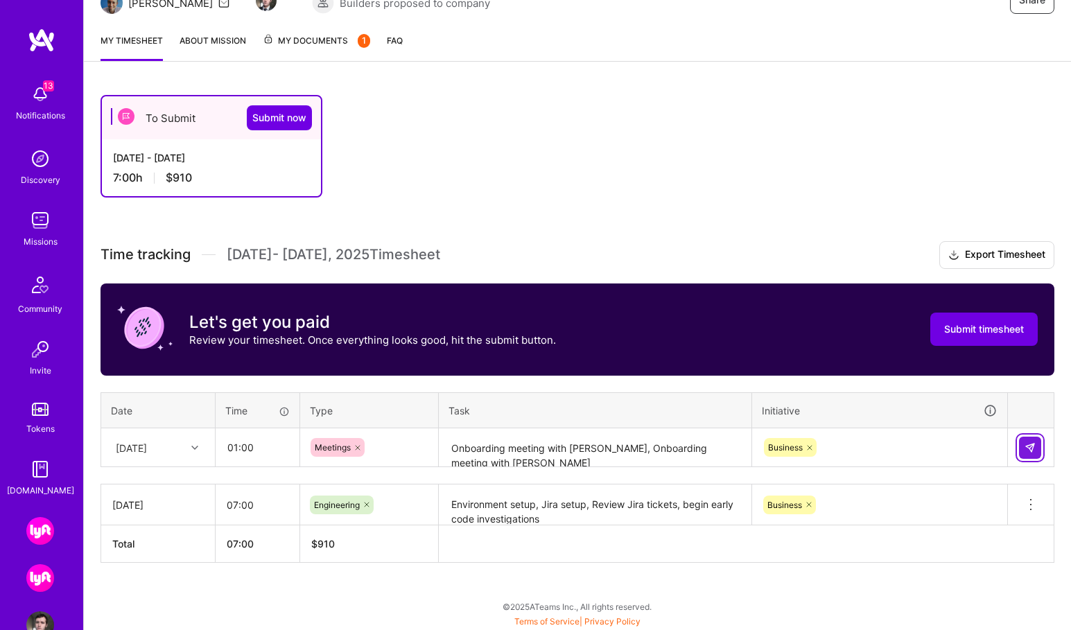
click at [1025, 444] on img at bounding box center [1029, 447] width 11 height 11
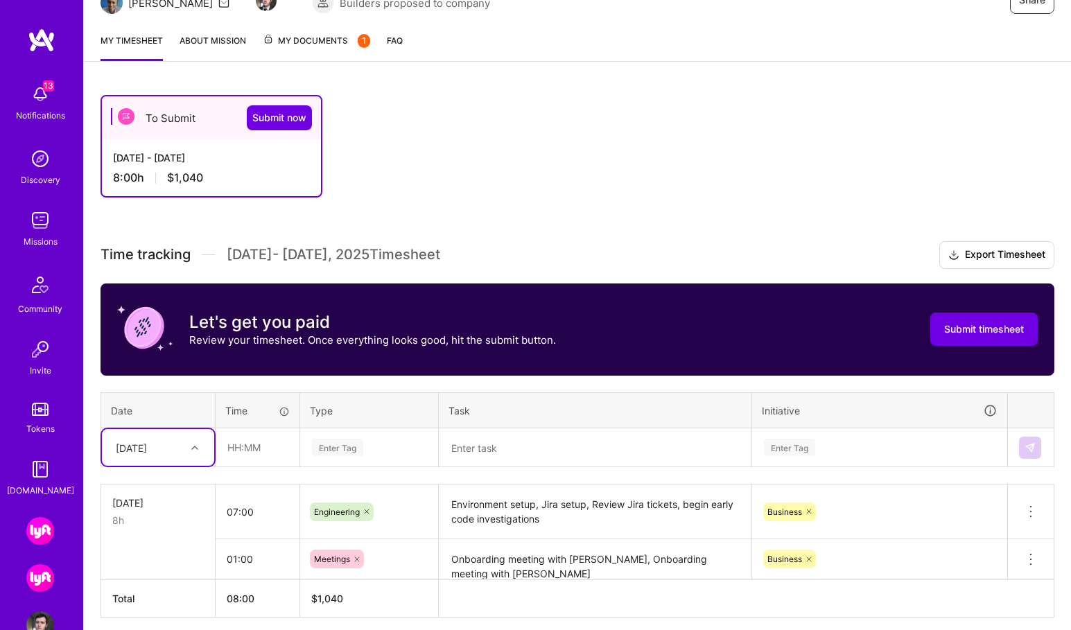
scroll to position [200, 0]
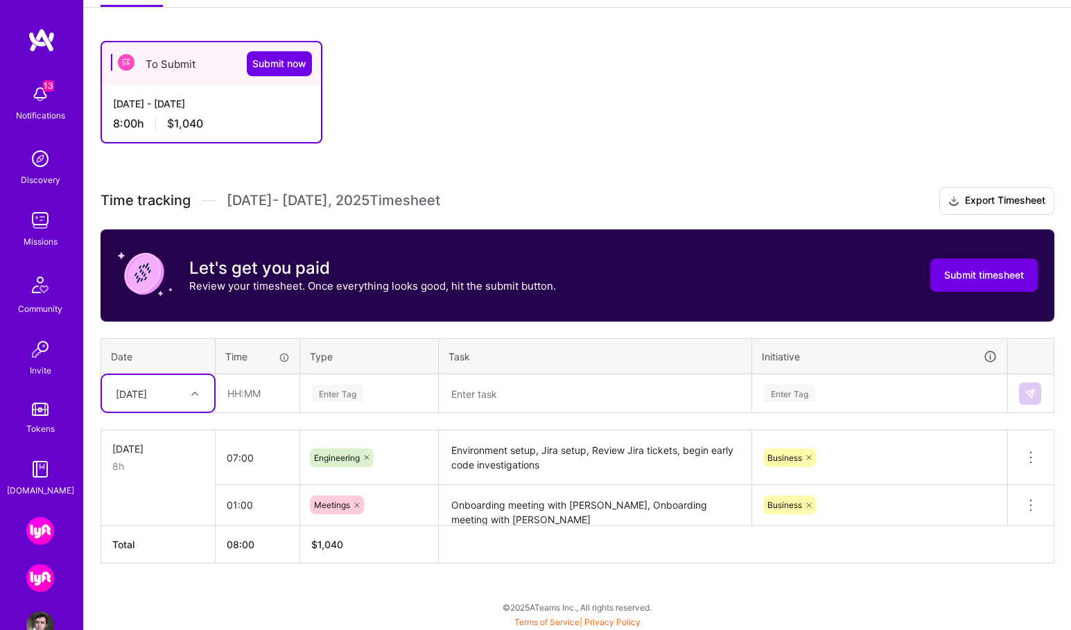
click at [191, 410] on div "[DATE]" at bounding box center [158, 393] width 112 height 37
click at [160, 534] on div "[DATE]" at bounding box center [158, 534] width 112 height 26
click at [260, 391] on input "text" at bounding box center [257, 393] width 82 height 37
type input "08:00"
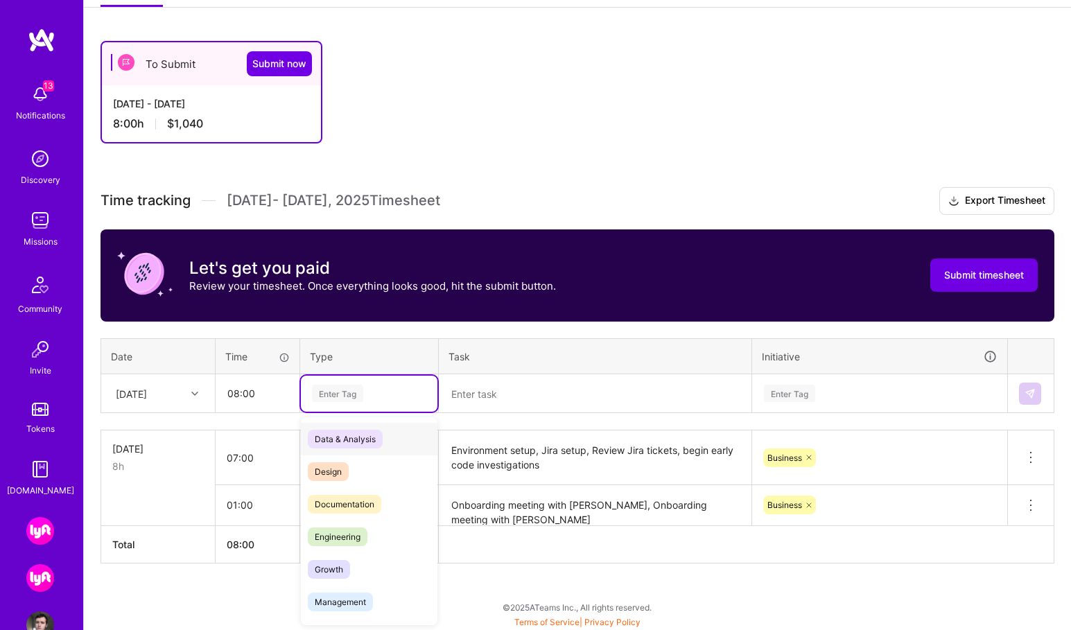
click at [345, 392] on div "Enter Tag" at bounding box center [337, 393] width 51 height 21
click at [385, 536] on div "Engineering" at bounding box center [369, 537] width 137 height 33
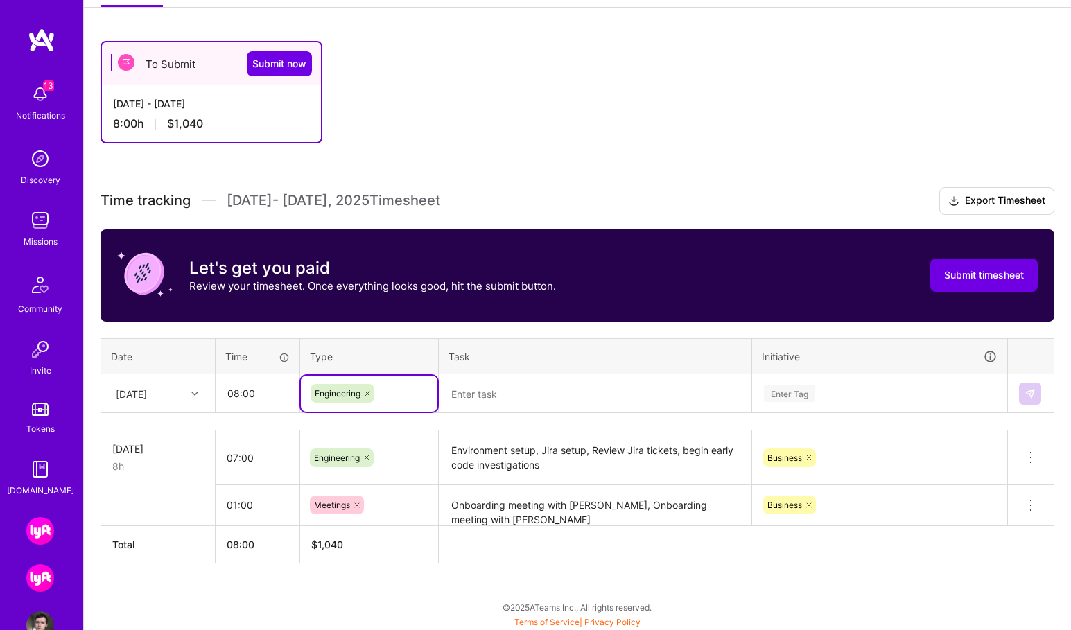
click at [487, 399] on textarea at bounding box center [595, 394] width 310 height 37
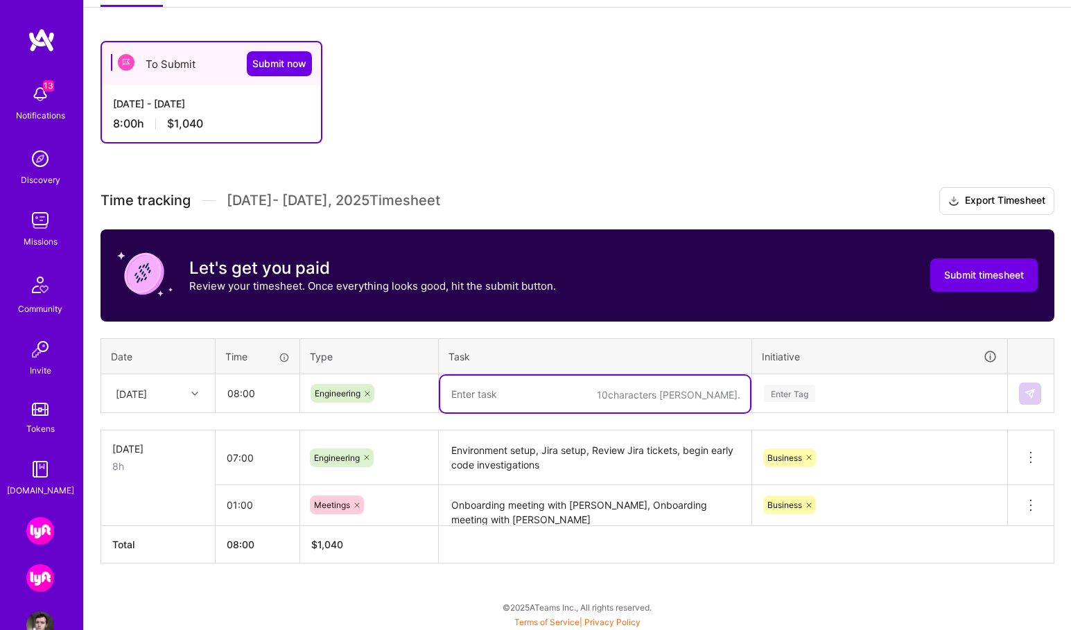
paste textarea "Investigate and Fix Business Program onboarding flow from email redirect to Ove…"
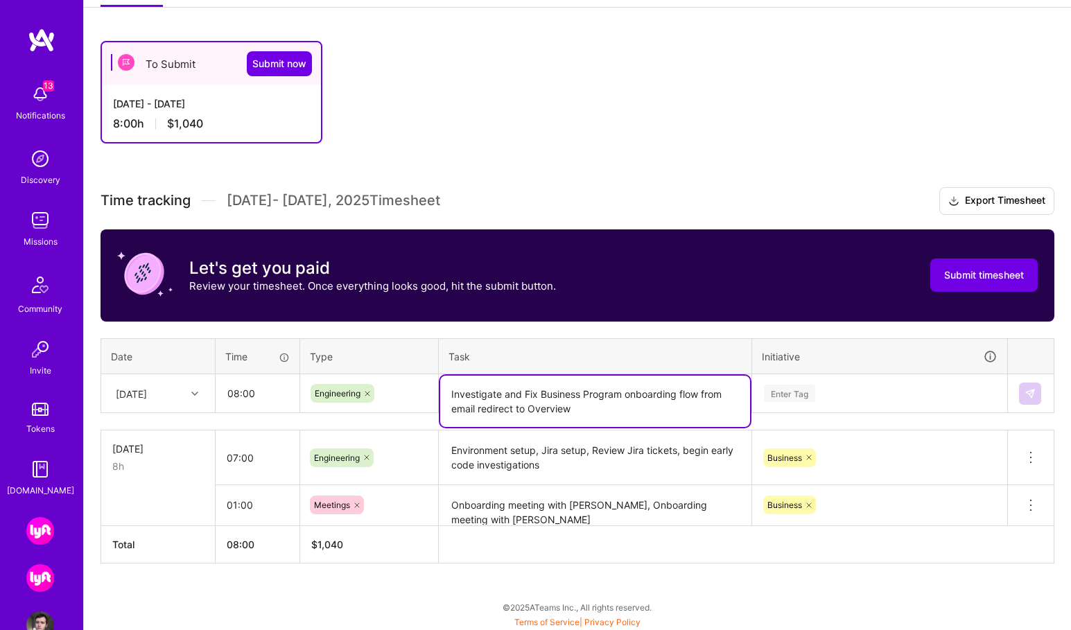
click at [529, 396] on textarea "Investigate and Fix Business Program onboarding flow from email redirect to Ove…" at bounding box center [595, 401] width 310 height 51
click at [584, 393] on textarea "Investigate and Fix Business Program onboarding flow from email redirect to Ove…" at bounding box center [595, 401] width 310 height 51
click at [674, 394] on textarea "Investigate and Fix Business Program onboarding flow from email redirect to Ove…" at bounding box center [595, 401] width 310 height 51
click at [591, 409] on textarea "Investigate and Fix Business Program onboarding flow from email redirect to Ove…" at bounding box center [595, 401] width 310 height 51
click at [779, 395] on div "Enter Tag" at bounding box center [789, 393] width 51 height 21
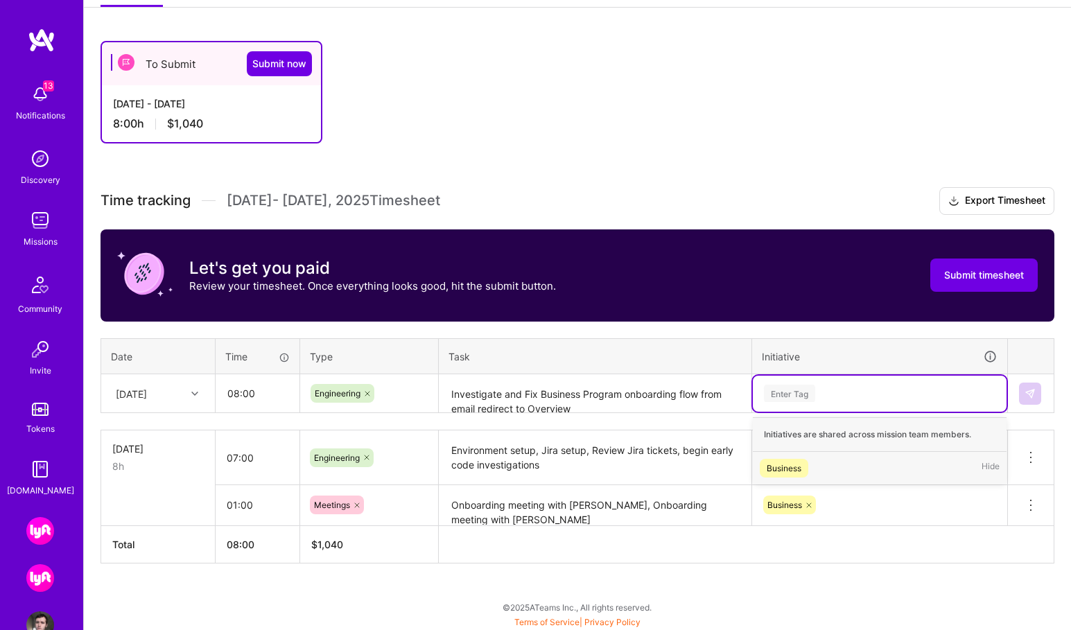
click at [784, 465] on div "Business" at bounding box center [784, 468] width 35 height 15
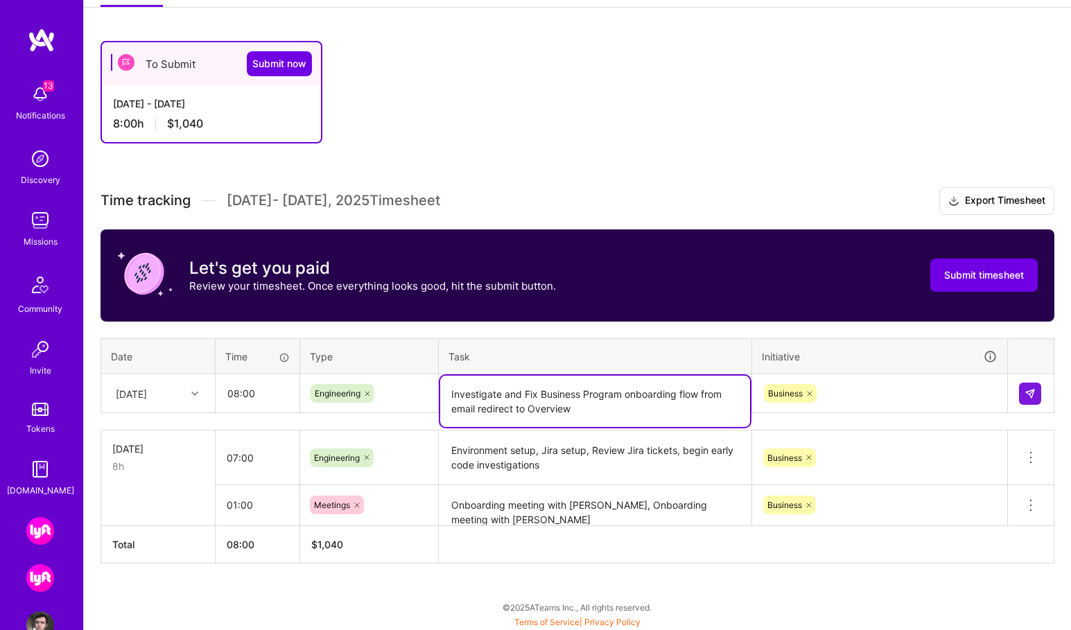
click at [527, 396] on textarea "Investigate and Fix Business Program onboarding flow from email redirect to Ove…" at bounding box center [595, 401] width 310 height 51
click at [698, 408] on textarea "Investigate and fix Business Program onboarding flow from email redirect to Ove…" at bounding box center [595, 401] width 310 height 51
type textarea "Investigate and fix Business Program onboarding flow from email redirect to Ove…"
click at [1026, 392] on img at bounding box center [1029, 393] width 11 height 11
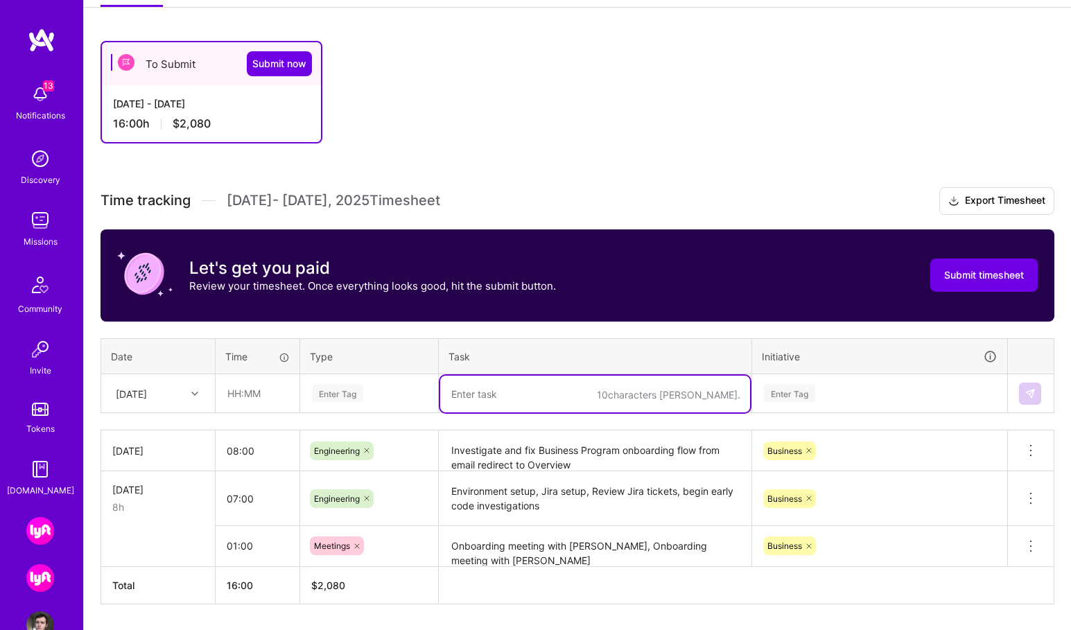
click at [515, 392] on textarea at bounding box center [595, 394] width 310 height 37
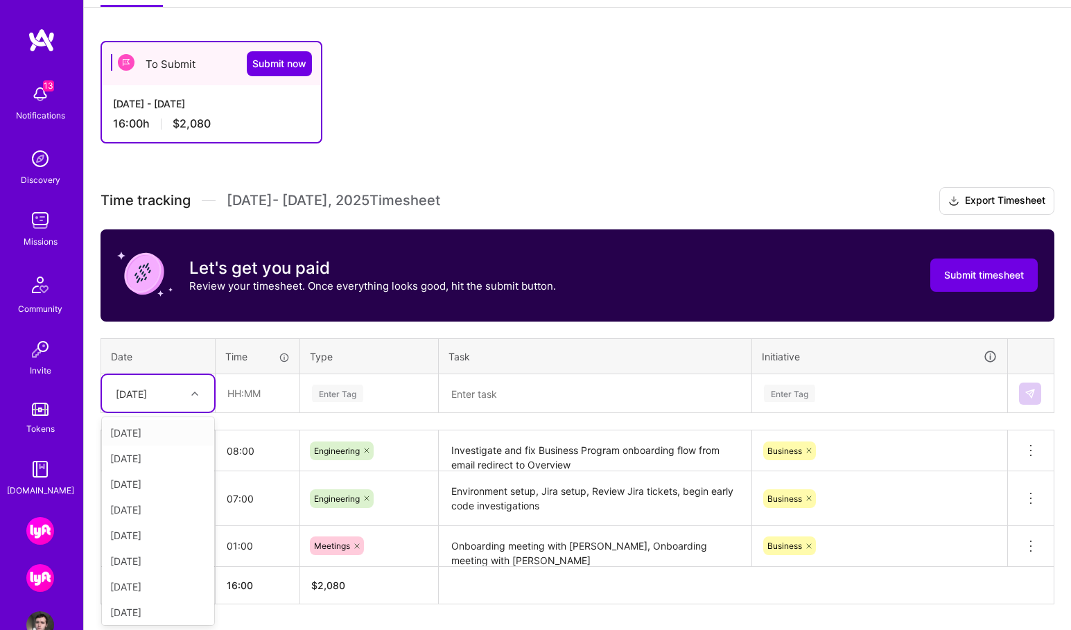
click at [187, 396] on div at bounding box center [196, 394] width 21 height 18
click at [169, 615] on div "[DATE]" at bounding box center [158, 617] width 112 height 26
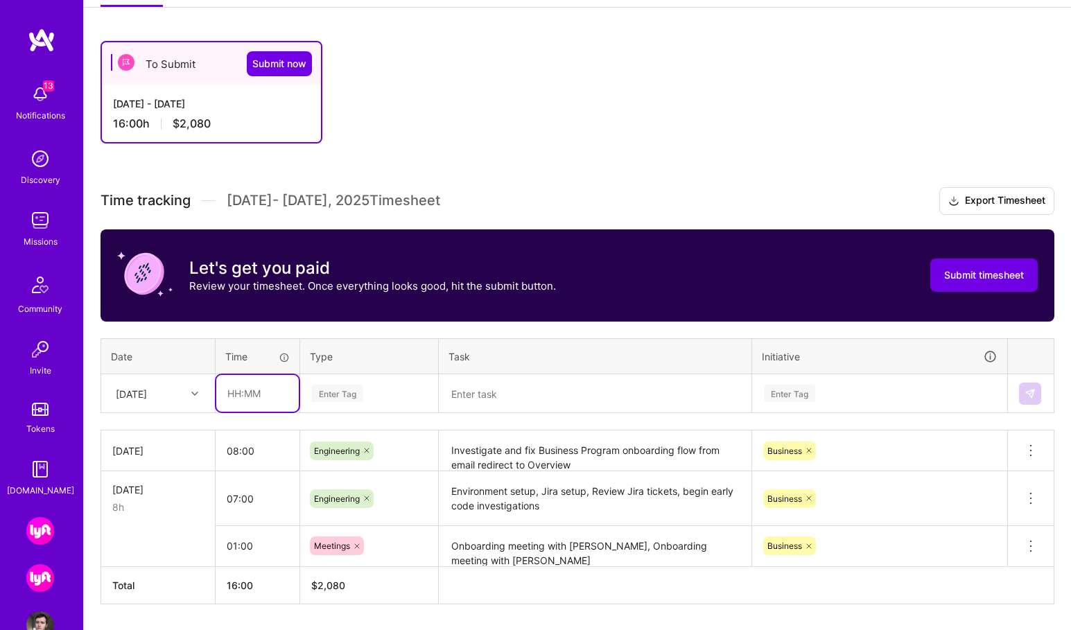
click at [251, 399] on input "text" at bounding box center [257, 393] width 82 height 37
type input "08:00"
click at [355, 390] on div "Enter Tag" at bounding box center [337, 393] width 51 height 21
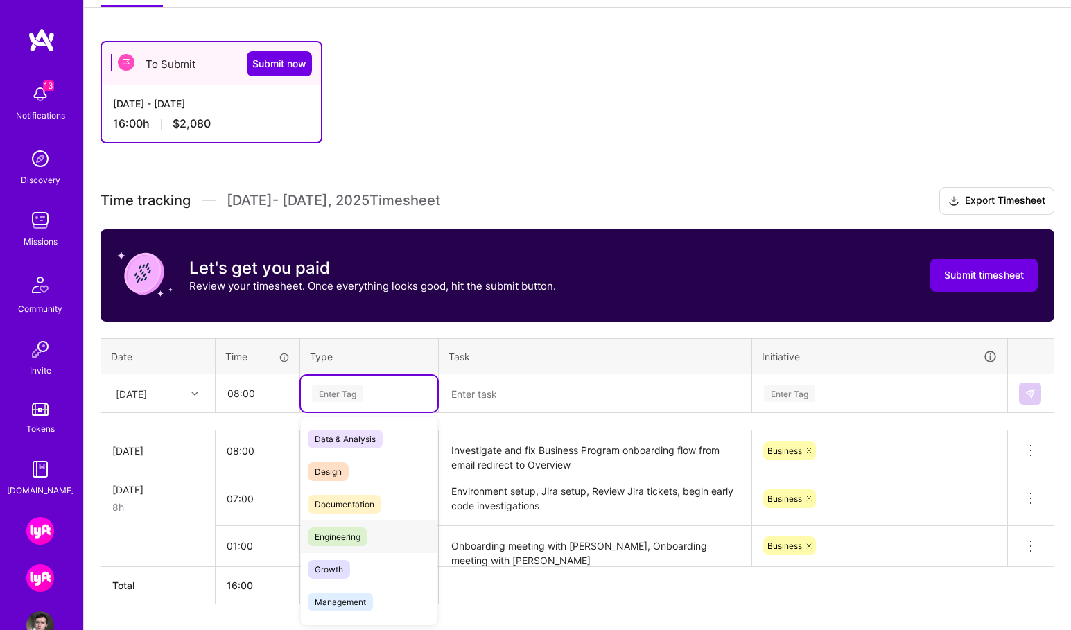
click at [355, 530] on span "Engineering" at bounding box center [338, 536] width 60 height 19
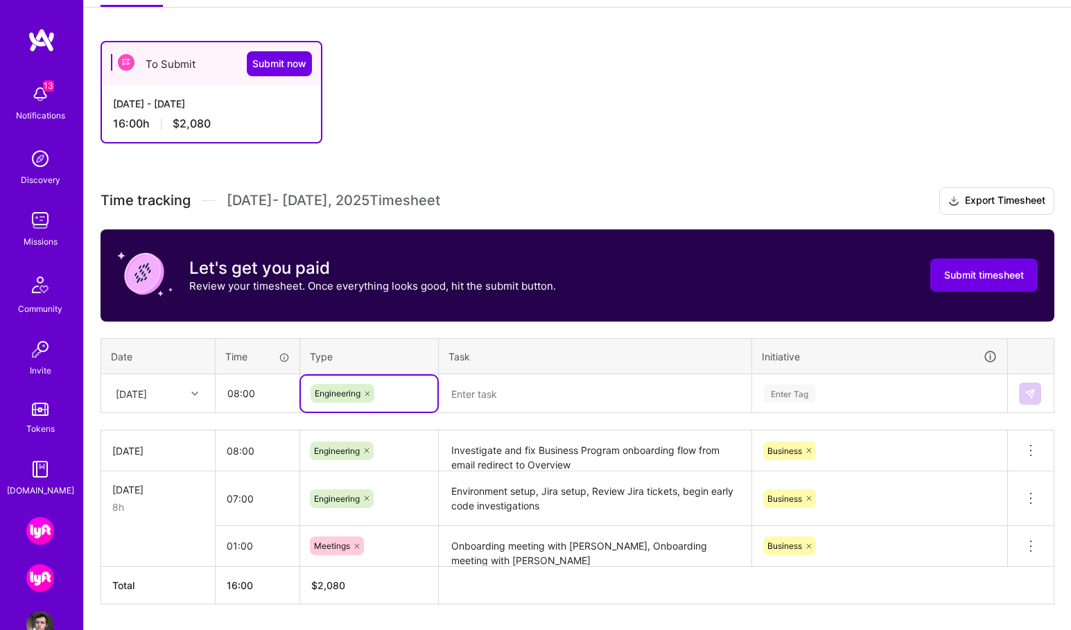
click at [496, 396] on textarea at bounding box center [595, 394] width 310 height 37
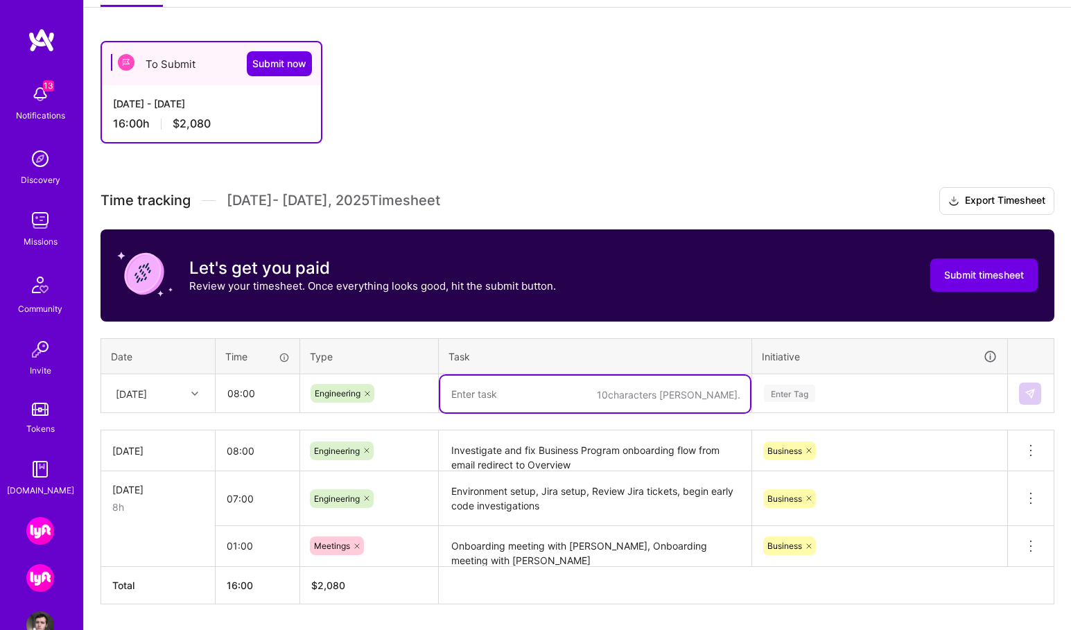
paste textarea "PR for Business Program redirect fix, Start investigation into Celebration scre…"
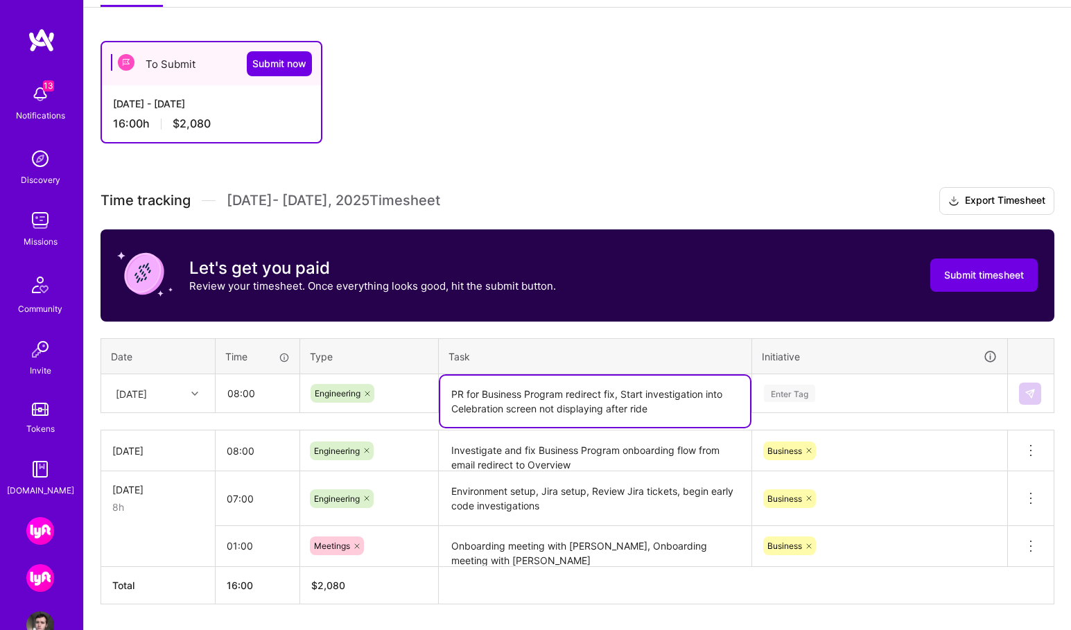
click at [530, 393] on textarea "PR for Business Program redirect fix, Start investigation into Celebration scre…" at bounding box center [595, 401] width 310 height 51
type textarea "PR for Business Program redirect fix, Start investigation into Celebration scre…"
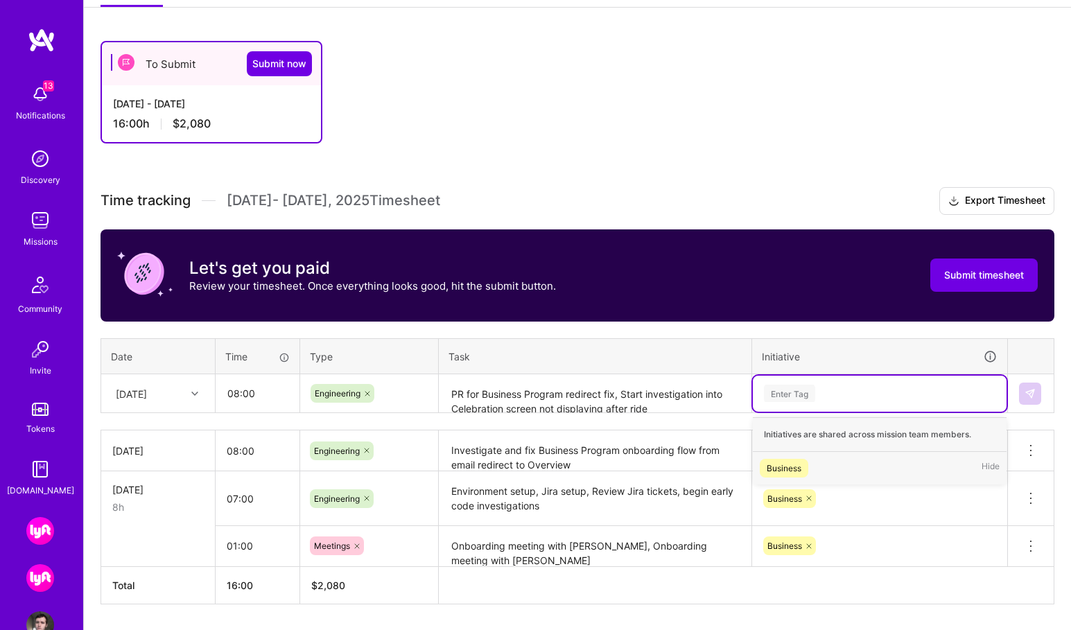
click at [794, 392] on div "Enter Tag" at bounding box center [789, 393] width 51 height 21
click at [789, 462] on div "Business" at bounding box center [784, 468] width 35 height 15
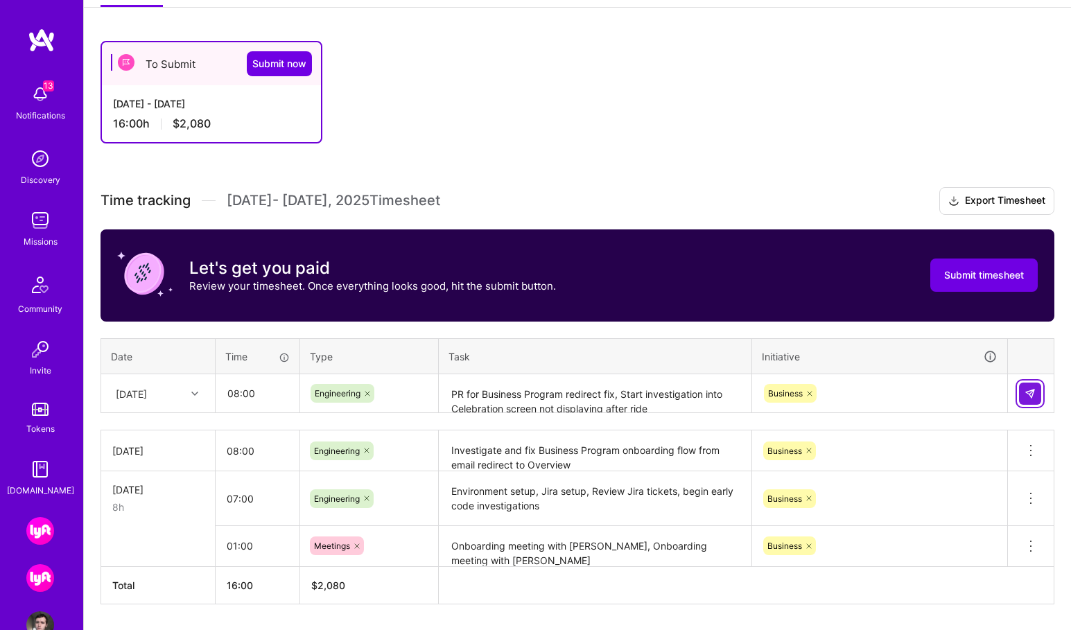
click at [1030, 394] on img at bounding box center [1029, 393] width 11 height 11
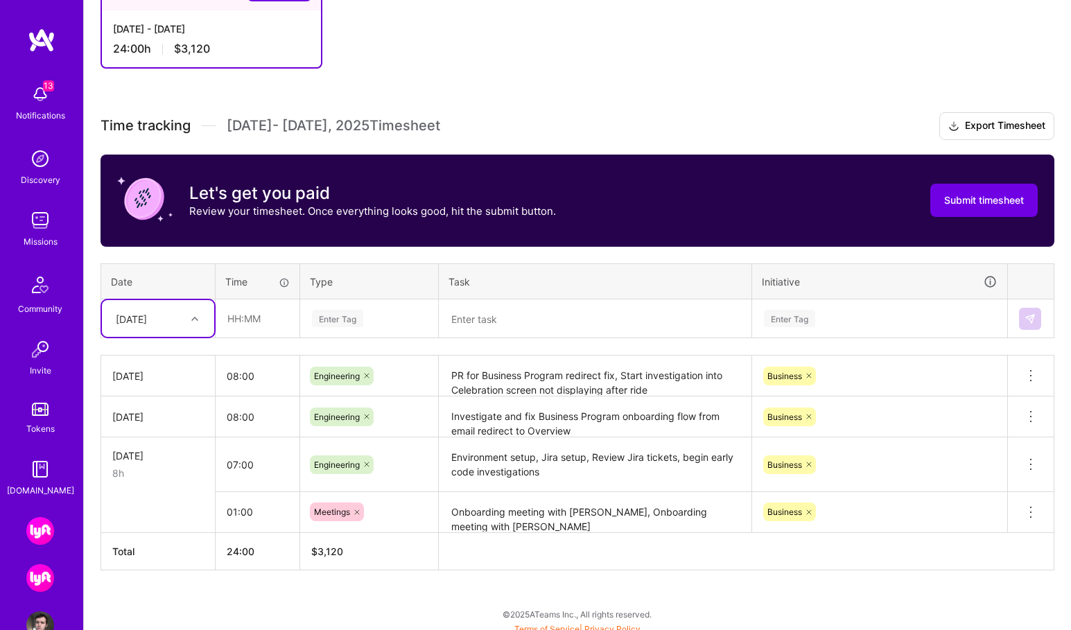
scroll to position [297, 0]
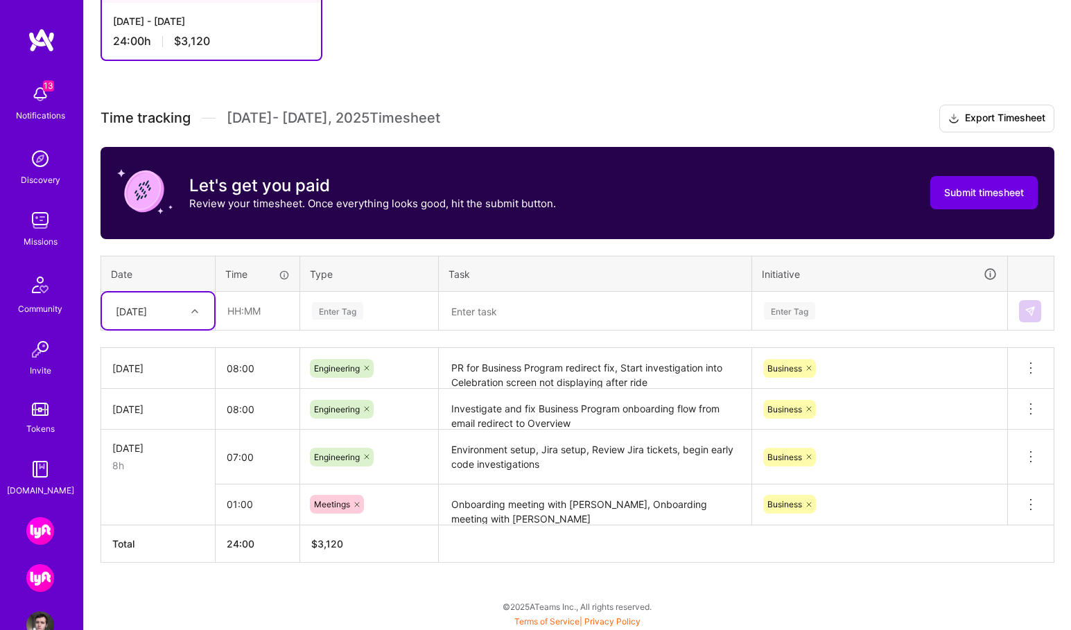
click at [200, 320] on div at bounding box center [196, 310] width 21 height 23
click at [163, 501] on div "[DATE]" at bounding box center [158, 502] width 112 height 26
click at [280, 314] on input "text" at bounding box center [257, 310] width 82 height 37
type input "08:00"
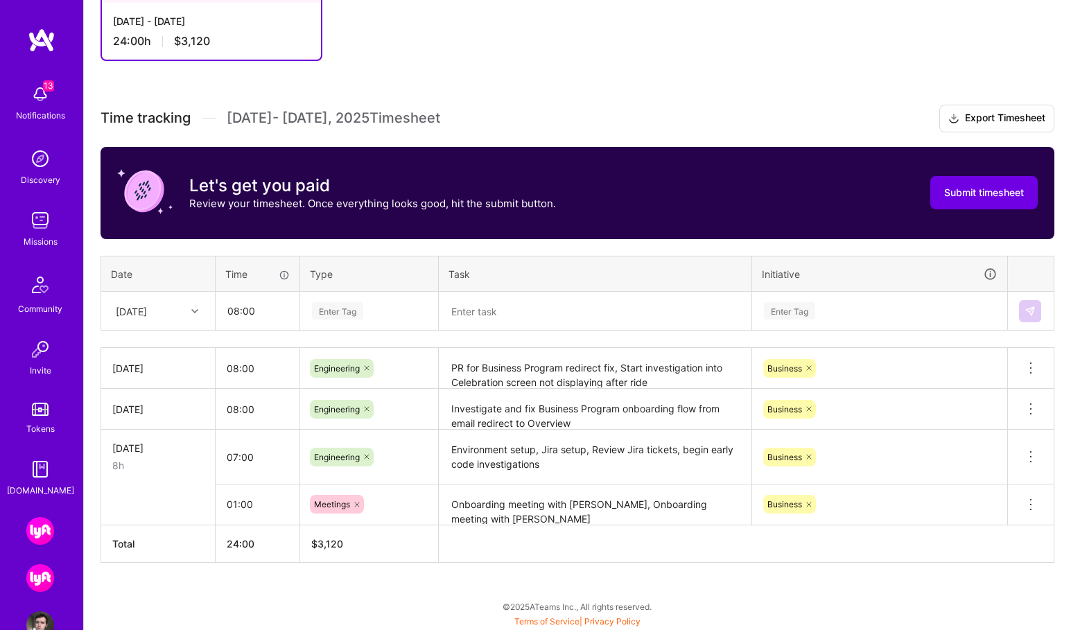
click at [346, 313] on div "Enter Tag" at bounding box center [337, 310] width 51 height 21
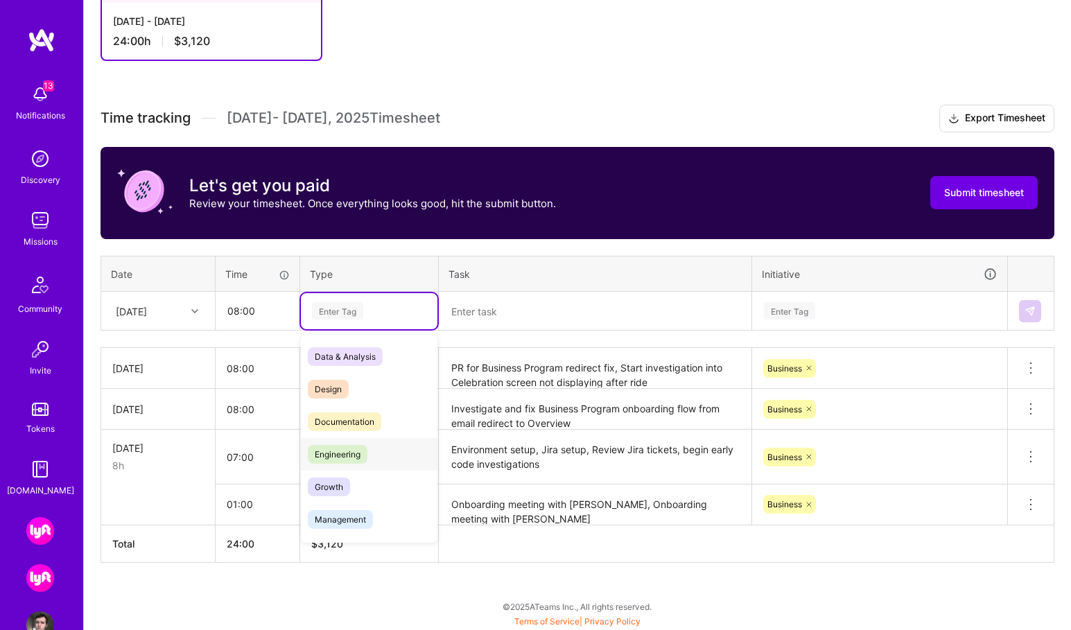
click at [369, 456] on div "Engineering" at bounding box center [369, 454] width 137 height 33
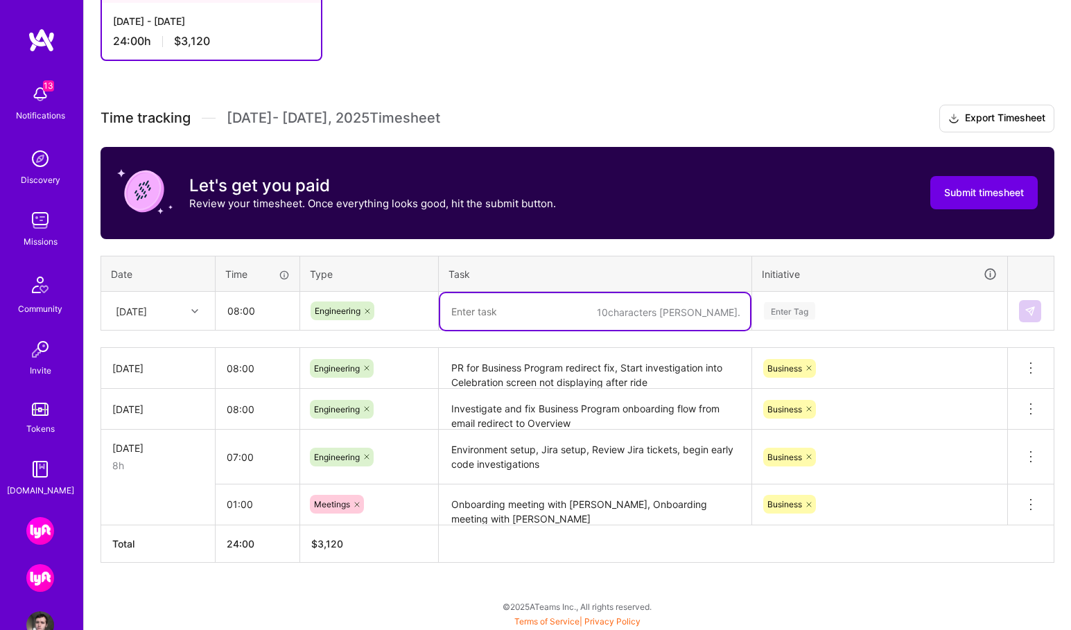
click at [485, 308] on textarea at bounding box center [595, 311] width 310 height 37
paste textarea "Investigate Celebration screen not displaying after ride, look into Rate and Pa…"
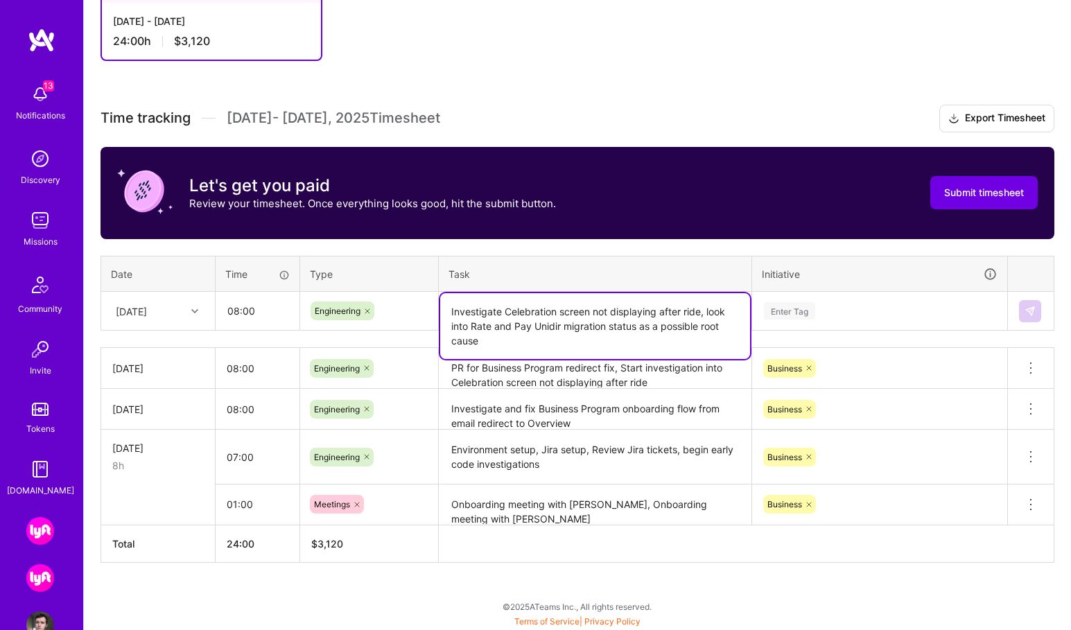
click at [548, 328] on textarea "Investigate Celebration screen not displaying after ride, look into Rate and Pa…" at bounding box center [595, 326] width 310 height 66
paste textarea "unidirectional"
click at [538, 328] on textarea "Investigate Celebration screen not displaying after ride, look into Rate and Pa…" at bounding box center [595, 326] width 310 height 66
type textarea "Investigate Celebration screen not displaying after ride, look into Rate and Pa…"
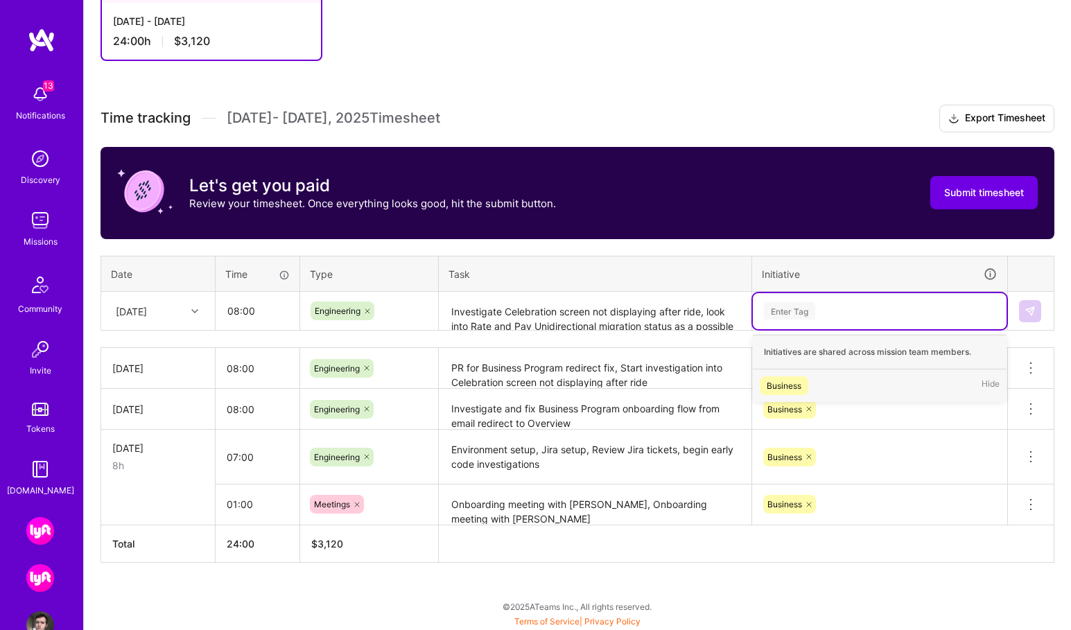
click at [841, 314] on div "Enter Tag" at bounding box center [879, 310] width 234 height 17
click at [794, 388] on div "Business" at bounding box center [784, 385] width 35 height 15
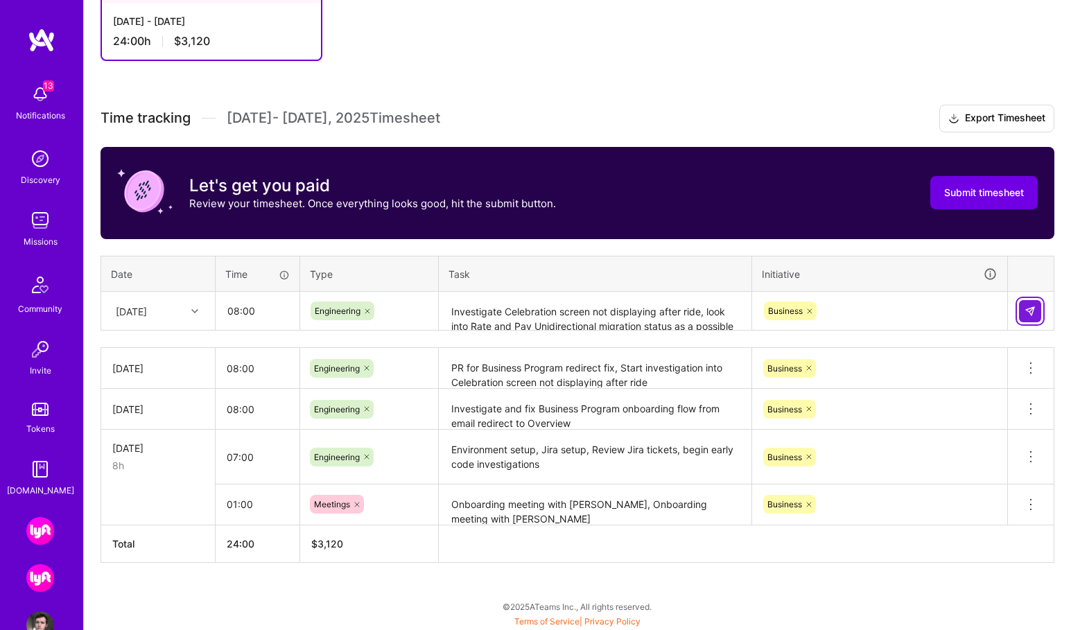
click at [1033, 315] on img at bounding box center [1029, 311] width 11 height 11
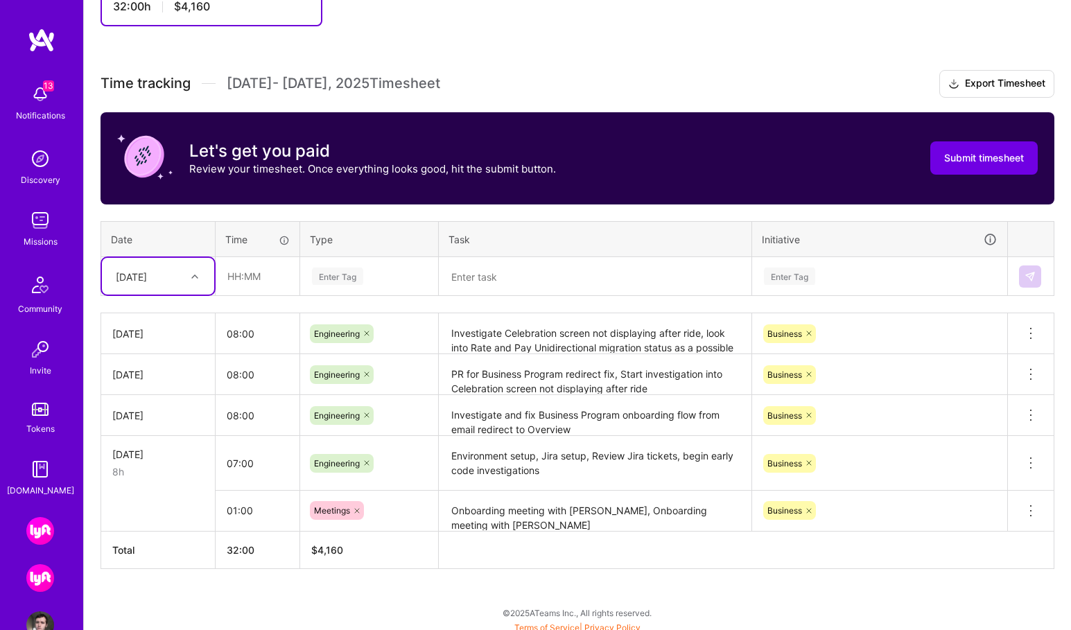
scroll to position [335, 0]
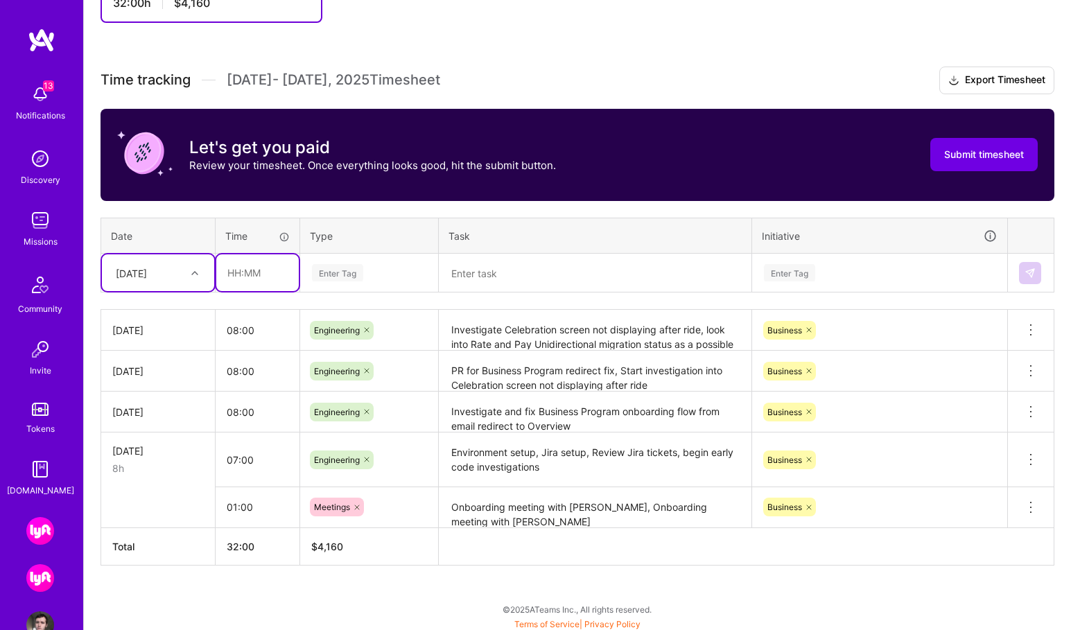
click at [253, 274] on input "text" at bounding box center [257, 272] width 82 height 37
type input "00:15"
click at [342, 272] on div "Enter Tag" at bounding box center [337, 272] width 51 height 21
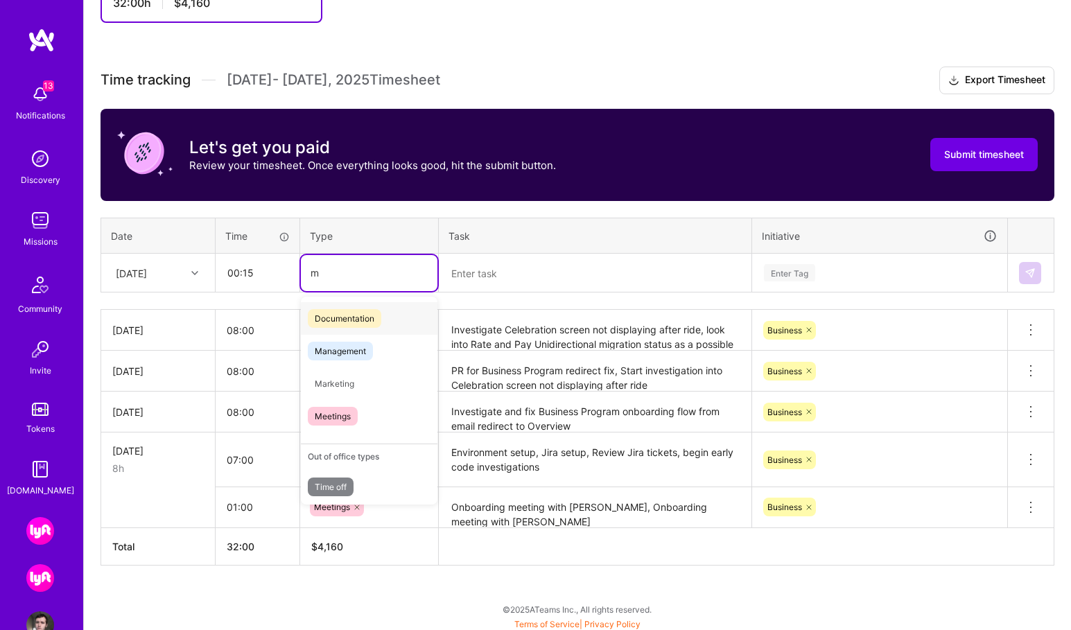
type input "me"
click at [361, 392] on div "Meetings" at bounding box center [369, 383] width 137 height 33
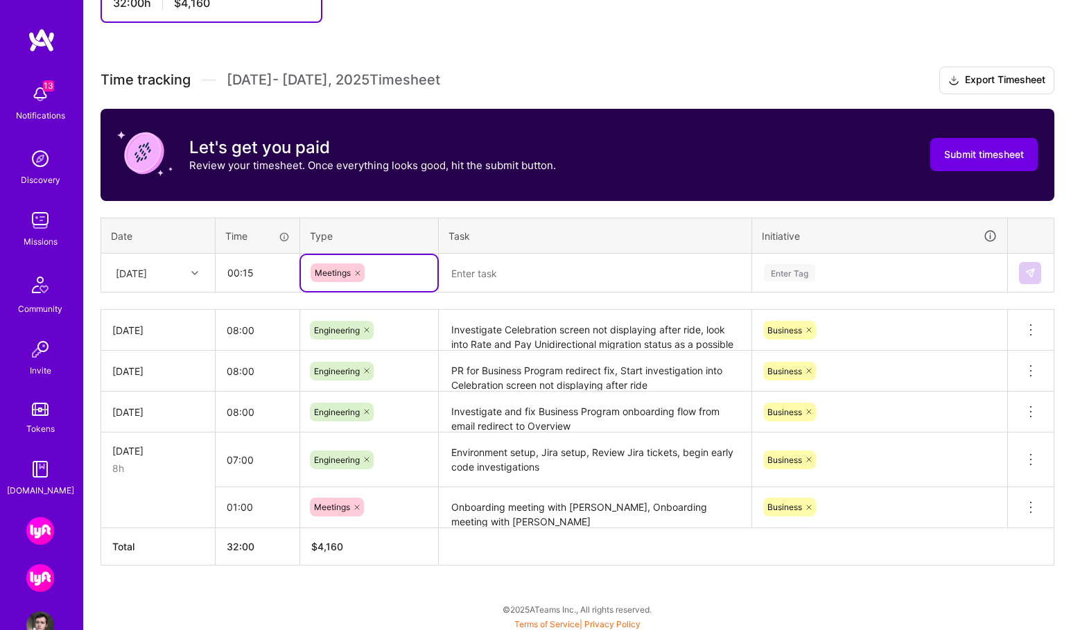
click at [477, 272] on textarea at bounding box center [595, 273] width 310 height 37
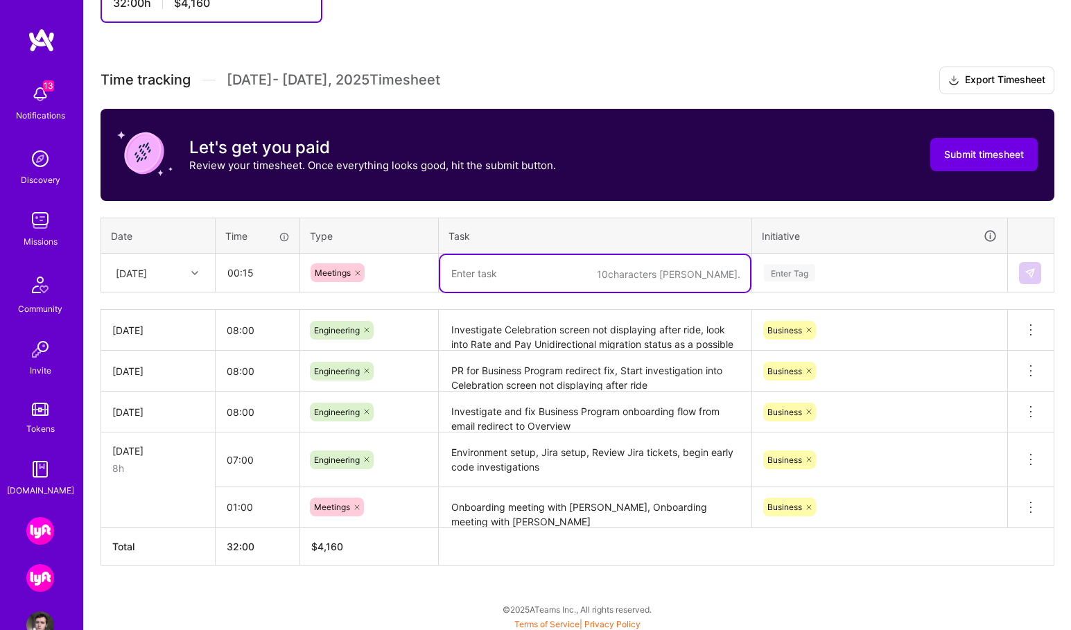
click at [550, 270] on textarea at bounding box center [595, 273] width 310 height 37
paste textarea "Standup and Retro, Jira updates"
click at [586, 274] on textarea "Standup and Retro, Jira updates" at bounding box center [595, 273] width 310 height 37
type textarea "Standup and Retro, Jira updates"
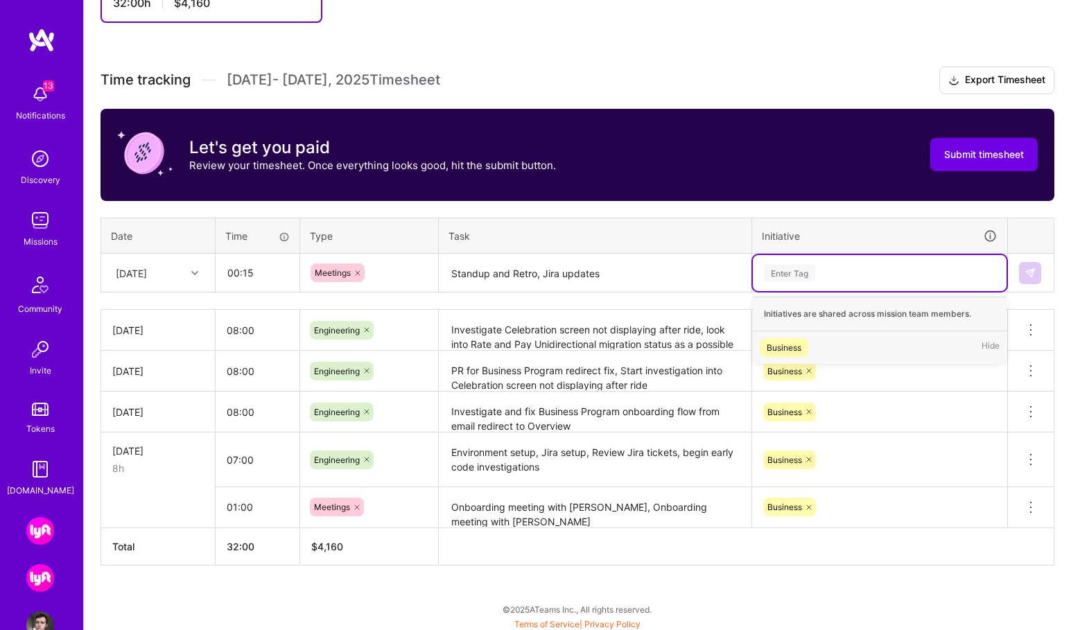
click at [780, 274] on div "Enter Tag" at bounding box center [789, 272] width 51 height 21
click at [790, 348] on div "Business" at bounding box center [784, 347] width 35 height 15
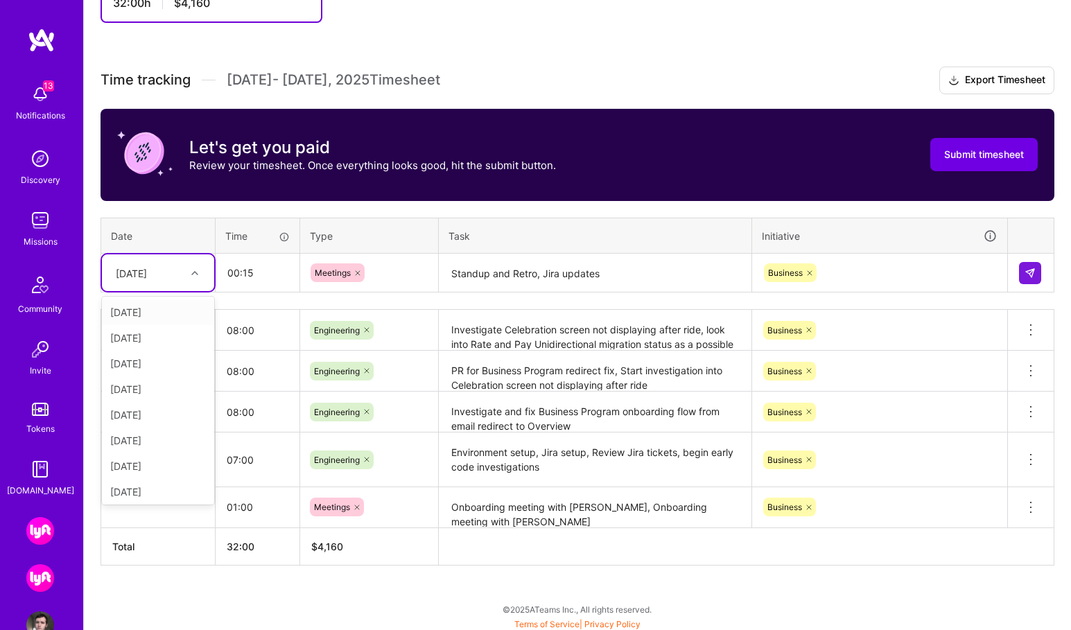
click at [195, 259] on div "[DATE]" at bounding box center [158, 272] width 112 height 37
click at [168, 496] on div "[DATE]" at bounding box center [158, 489] width 112 height 26
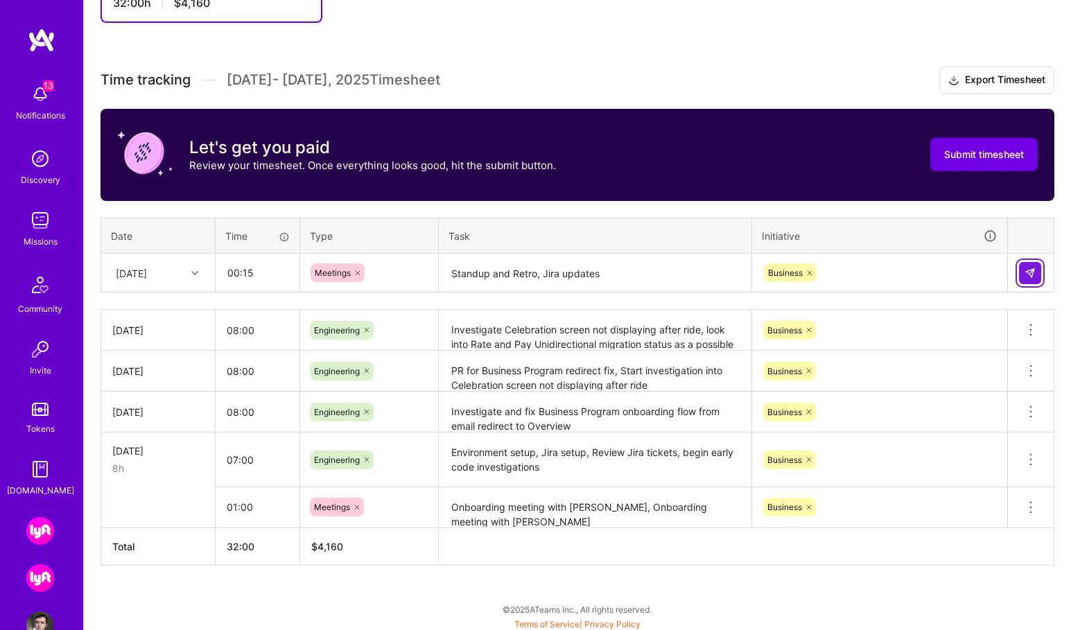
click at [1032, 279] on button at bounding box center [1030, 273] width 22 height 22
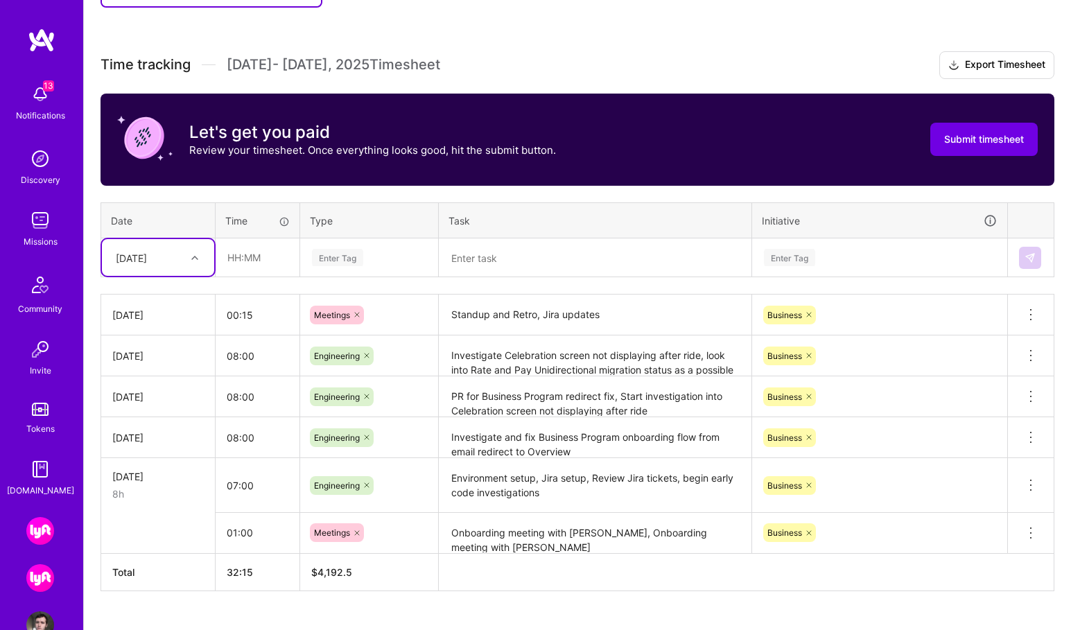
scroll to position [378, 0]
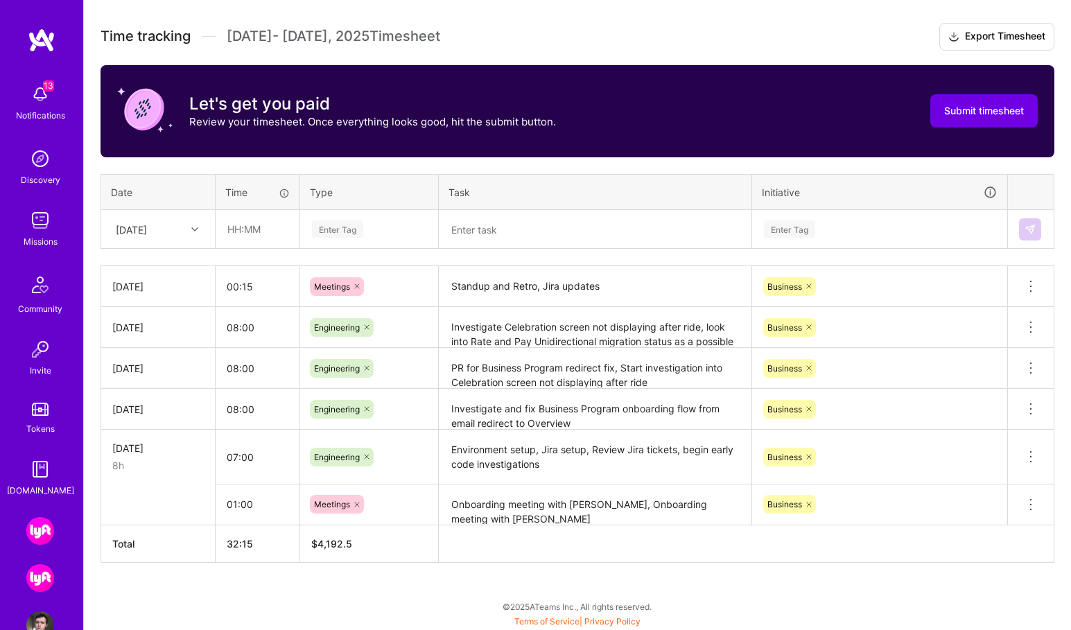
click at [49, 531] on img at bounding box center [40, 531] width 28 height 28
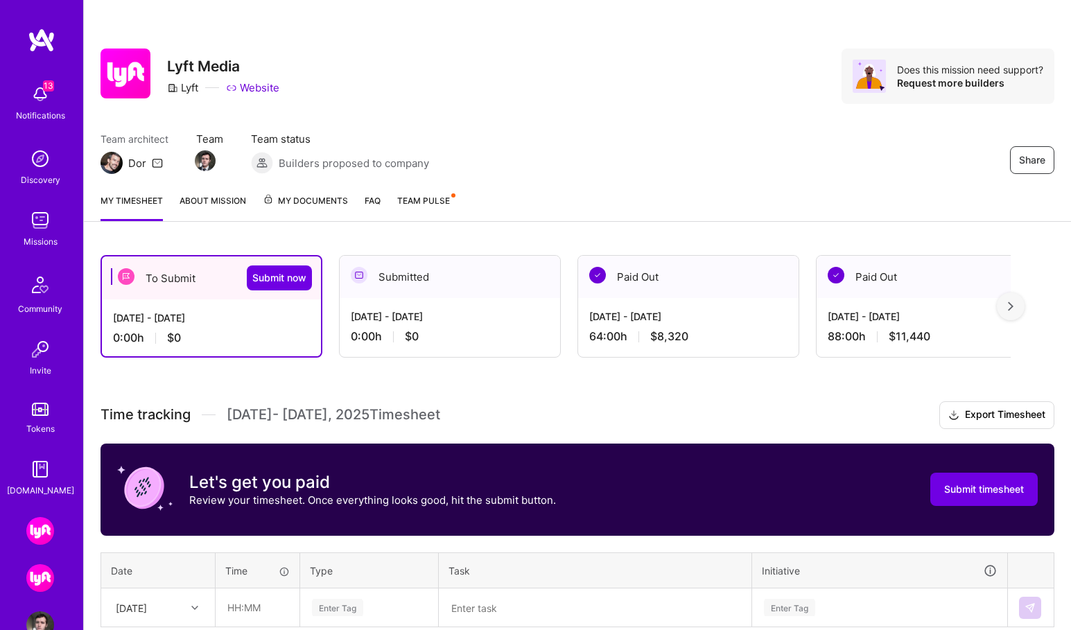
click at [44, 584] on img at bounding box center [40, 578] width 28 height 28
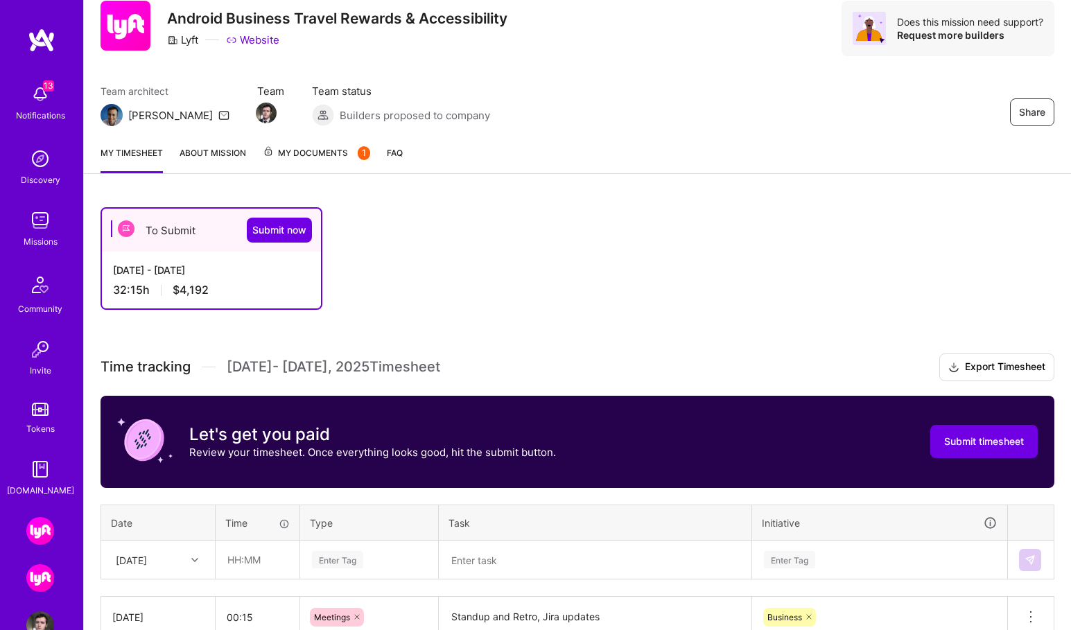
scroll to position [41, 0]
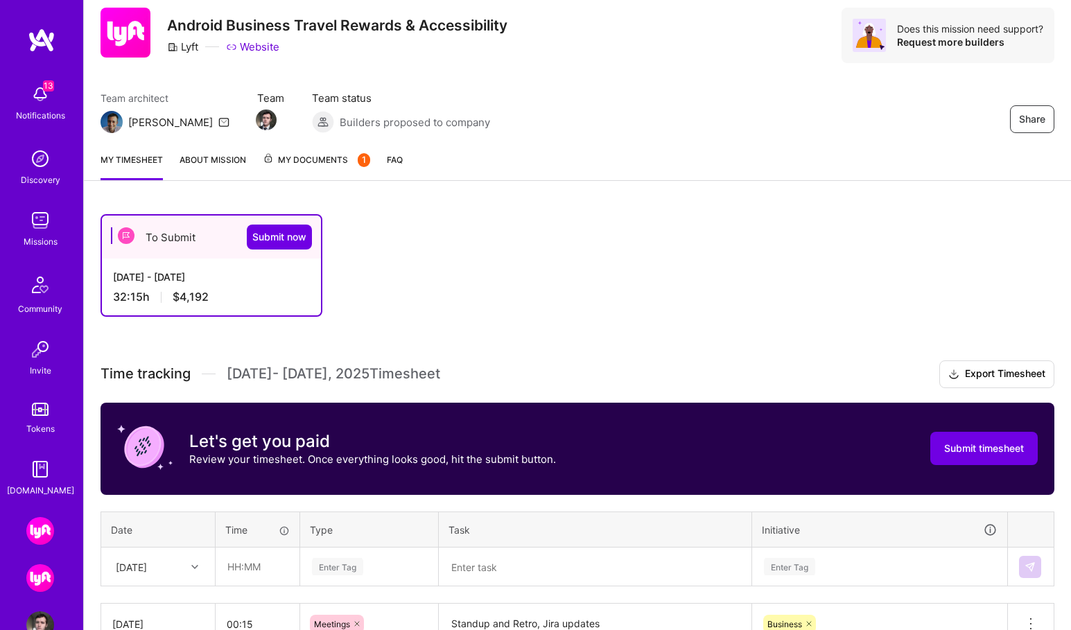
click at [304, 166] on span "My Documents 1" at bounding box center [316, 159] width 107 height 15
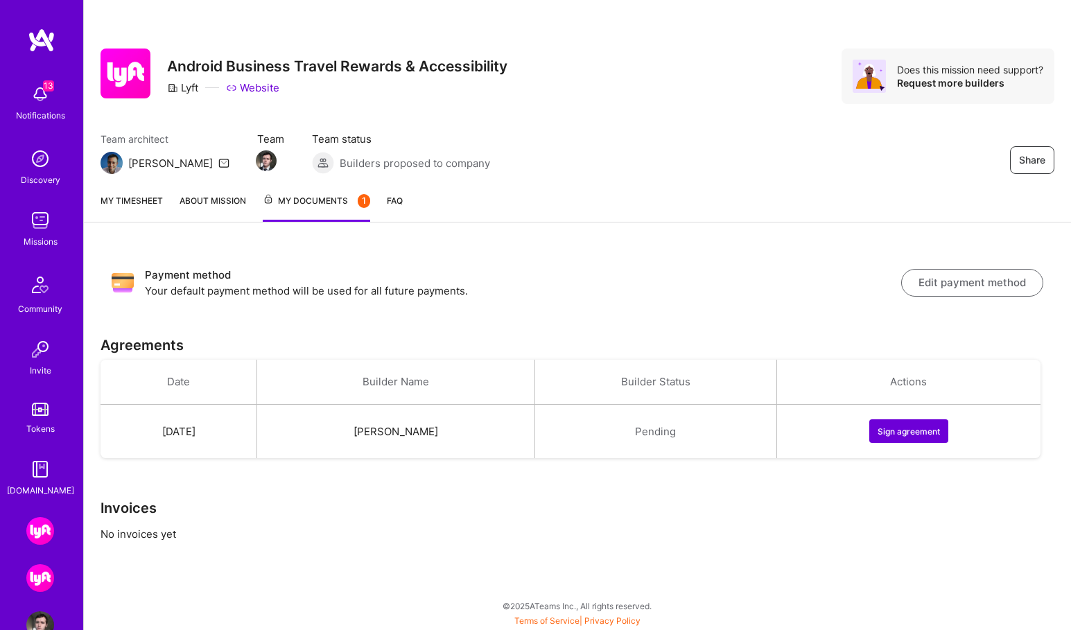
click at [137, 199] on link "My timesheet" at bounding box center [132, 207] width 62 height 28
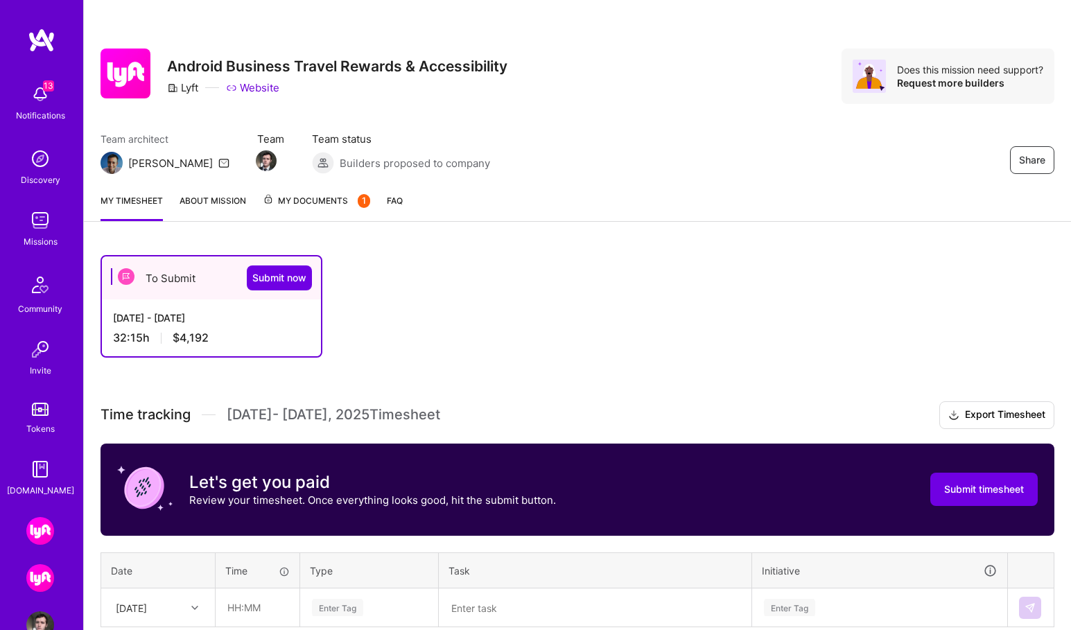
click at [198, 195] on link "About Mission" at bounding box center [213, 207] width 67 height 28
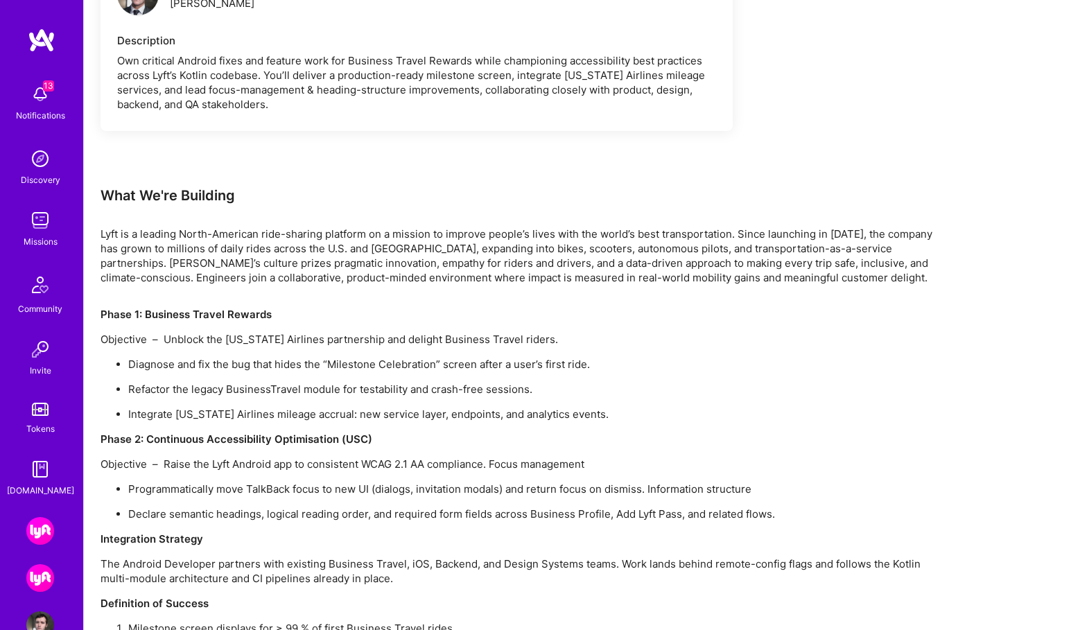
scroll to position [413, 0]
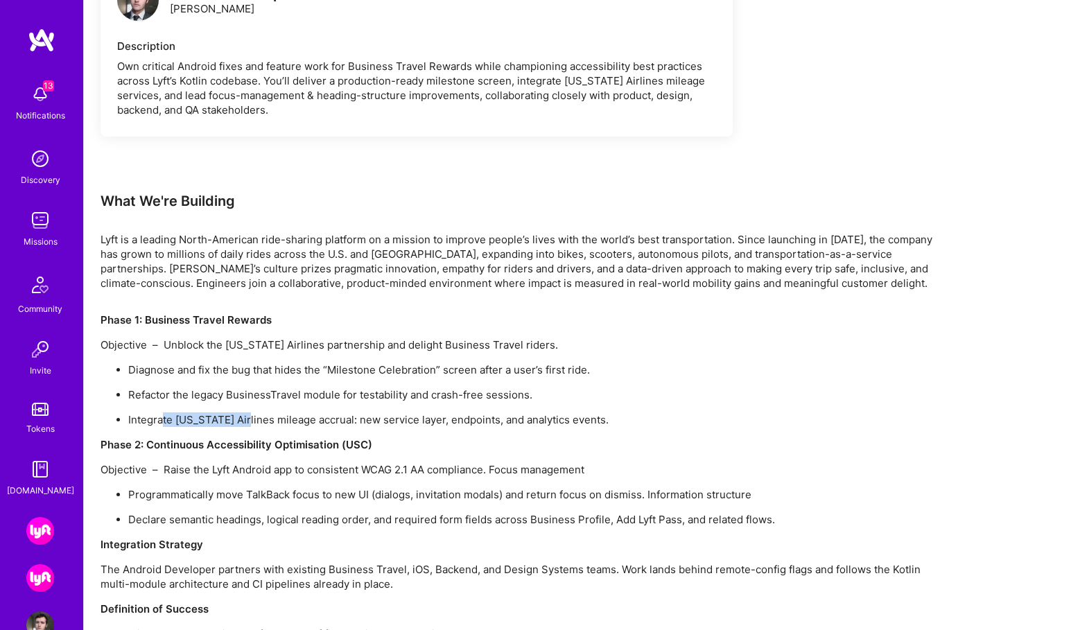
drag, startPoint x: 164, startPoint y: 417, endPoint x: 240, endPoint y: 421, distance: 76.4
click at [240, 421] on p "Integrate [US_STATE] Airlines mileage accrual: new service layer, endpoints, an…" at bounding box center [530, 419] width 804 height 15
click at [286, 420] on p "Integrate [US_STATE] Airlines mileage accrual: new service layer, endpoints, an…" at bounding box center [530, 419] width 804 height 15
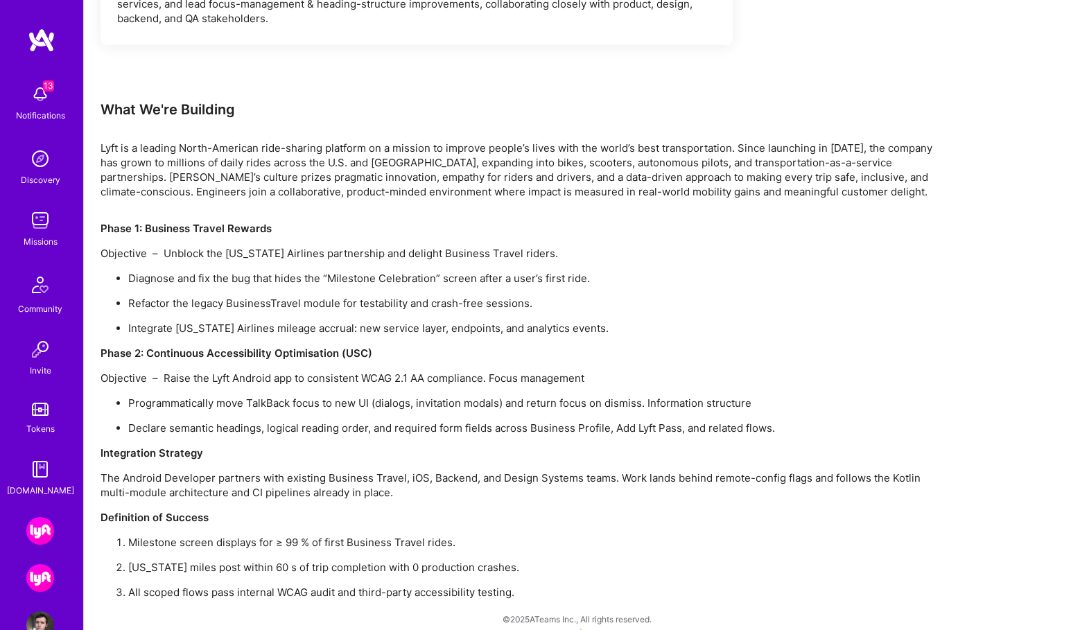
scroll to position [518, 0]
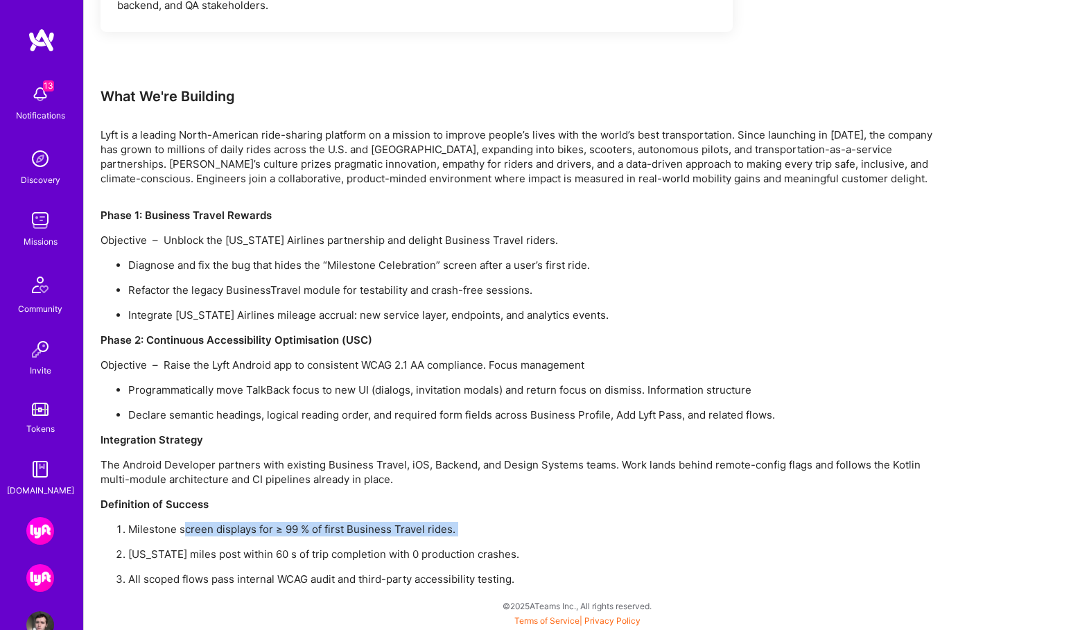
drag, startPoint x: 186, startPoint y: 531, endPoint x: 300, endPoint y: 539, distance: 114.7
click at [301, 539] on ol "Milestone screen displays for ≥ 99 % of first Business Travel rides. [US_STATE]…" at bounding box center [517, 554] width 832 height 64
click at [317, 523] on p "Milestone screen displays for ≥ 99 % of first Business Travel rides." at bounding box center [530, 529] width 804 height 15
drag, startPoint x: 363, startPoint y: 525, endPoint x: 263, endPoint y: 527, distance: 99.8
click at [263, 527] on p "Milestone screen displays for ≥ 99 % of first Business Travel rides." at bounding box center [530, 529] width 804 height 15
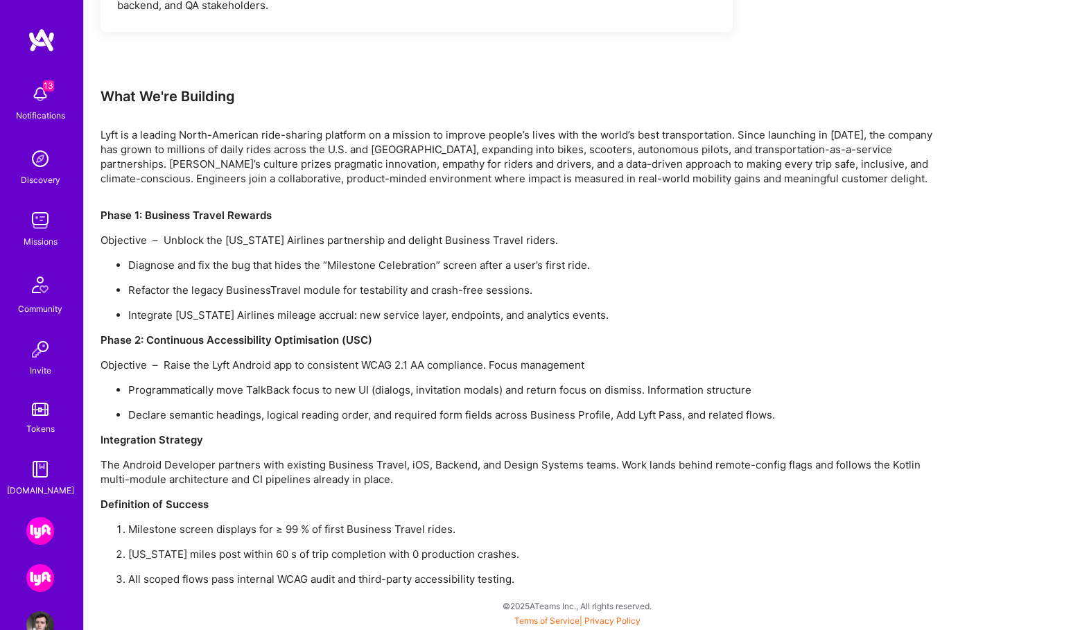
click at [242, 527] on p "Milestone screen displays for ≥ 99 % of first Business Travel rides." at bounding box center [530, 529] width 804 height 15
drag, startPoint x: 187, startPoint y: 558, endPoint x: 358, endPoint y: 556, distance: 171.2
click at [358, 556] on p "[US_STATE] miles post within 60 s of trip completion with 0 production crashes." at bounding box center [530, 554] width 804 height 15
click at [390, 553] on p "[US_STATE] miles post within 60 s of trip completion with 0 production crashes." at bounding box center [530, 554] width 804 height 15
drag, startPoint x: 362, startPoint y: 557, endPoint x: 269, endPoint y: 561, distance: 92.9
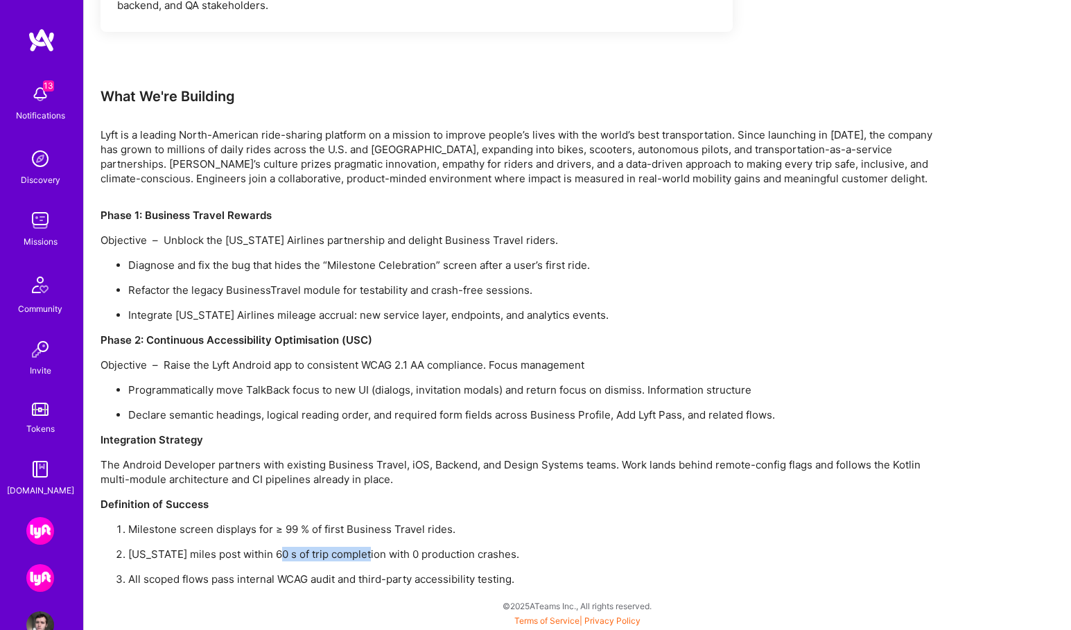
click at [270, 560] on p "[US_STATE] miles post within 60 s of trip completion with 0 production crashes." at bounding box center [530, 554] width 804 height 15
drag, startPoint x: 183, startPoint y: 582, endPoint x: 392, endPoint y: 584, distance: 209.3
click at [392, 584] on p "All scoped flows pass internal WCAG audit and third-party accessibility testing." at bounding box center [530, 579] width 804 height 15
click at [412, 582] on p "All scoped flows pass internal WCAG audit and third-party accessibility testing." at bounding box center [530, 579] width 804 height 15
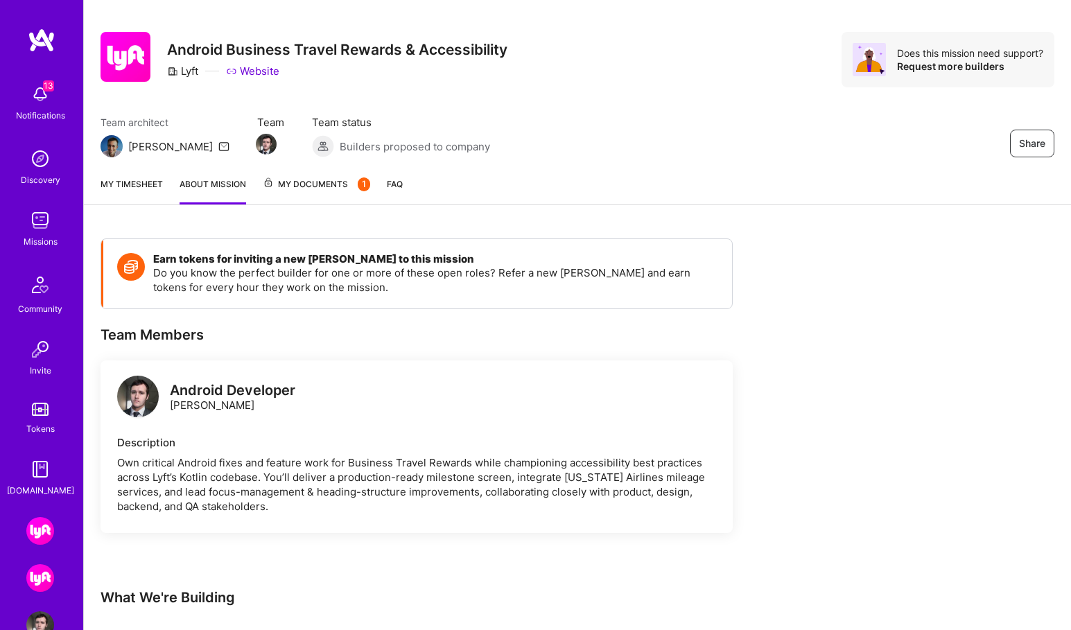
scroll to position [0, 0]
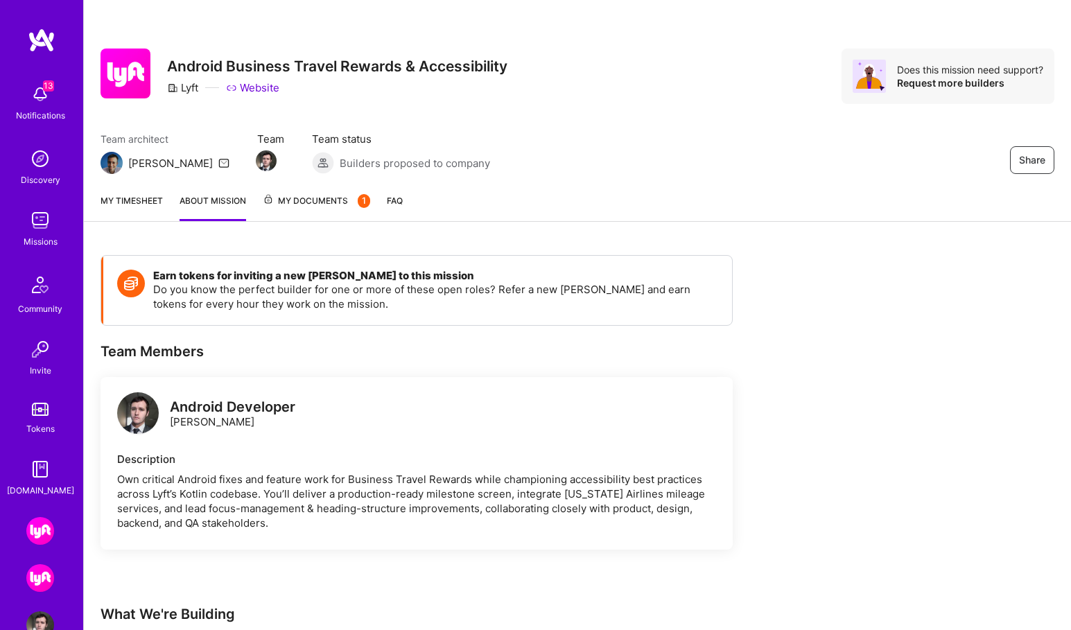
click at [396, 198] on link "FAQ" at bounding box center [395, 207] width 16 height 28
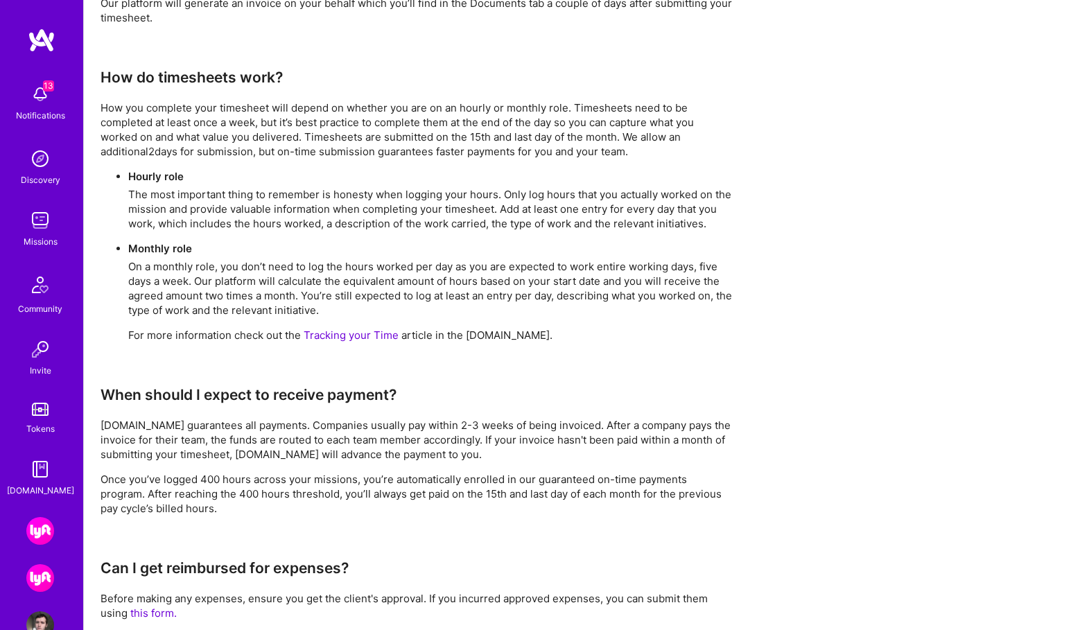
scroll to position [730, 0]
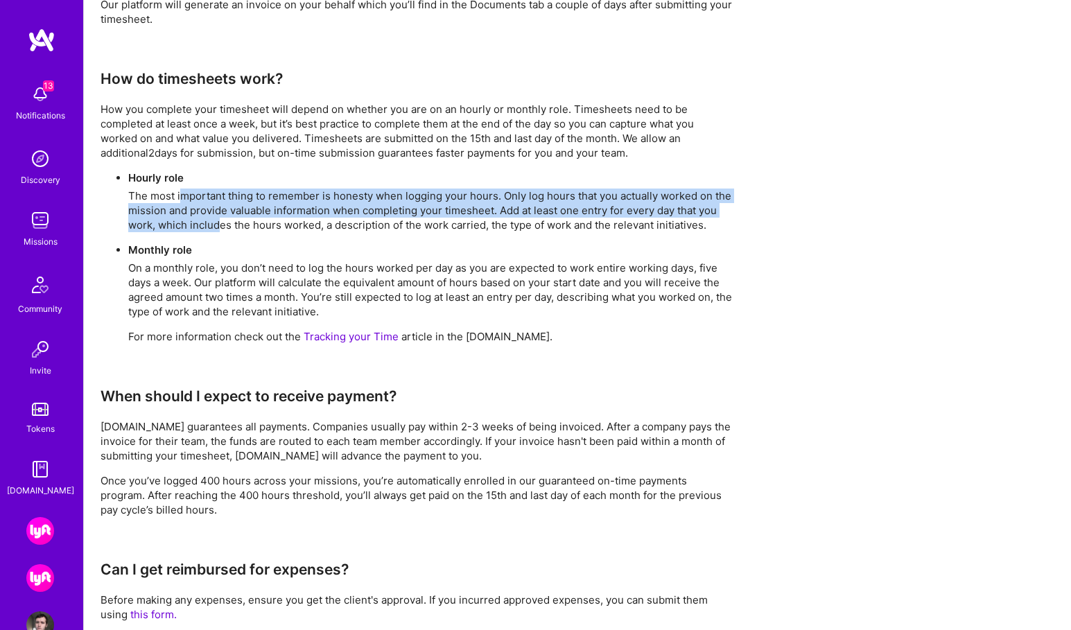
drag, startPoint x: 180, startPoint y: 197, endPoint x: 218, endPoint y: 221, distance: 45.8
click at [218, 221] on p "The most important thing to remember is honesty when logging your hours. Only l…" at bounding box center [430, 211] width 604 height 44
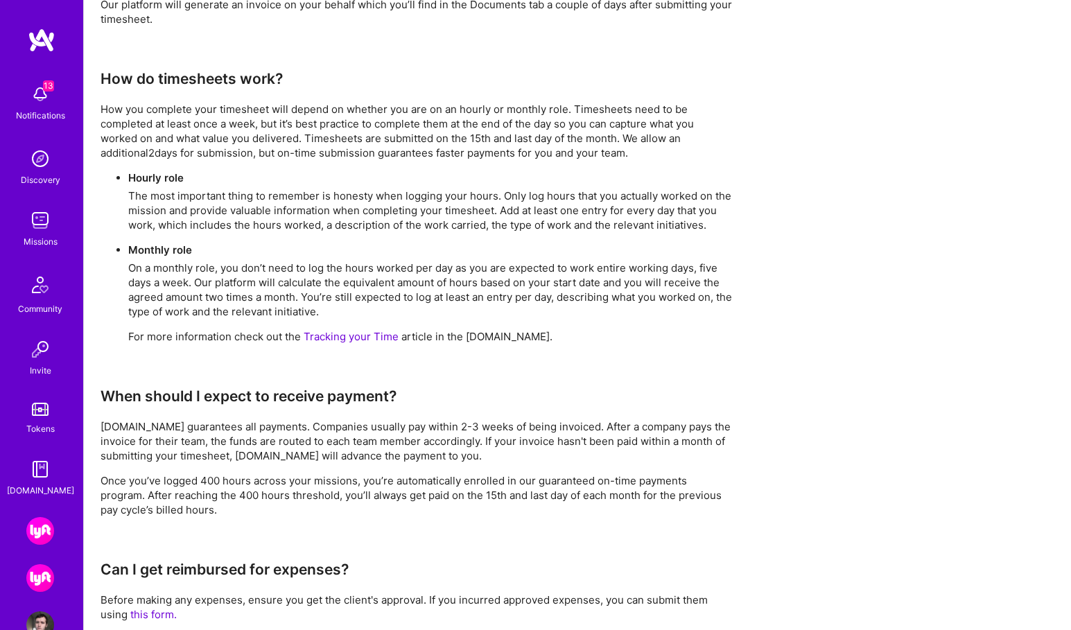
click at [247, 222] on p "The most important thing to remember is honesty when logging your hours. Only l…" at bounding box center [430, 211] width 604 height 44
drag, startPoint x: 223, startPoint y: 211, endPoint x: 426, endPoint y: 208, distance: 203.1
click at [426, 208] on p "The most important thing to remember is honesty when logging your hours. Only l…" at bounding box center [430, 211] width 604 height 44
drag, startPoint x: 501, startPoint y: 212, endPoint x: 621, endPoint y: 213, distance: 119.9
click at [621, 213] on p "The most important thing to remember is honesty when logging your hours. Only l…" at bounding box center [430, 211] width 604 height 44
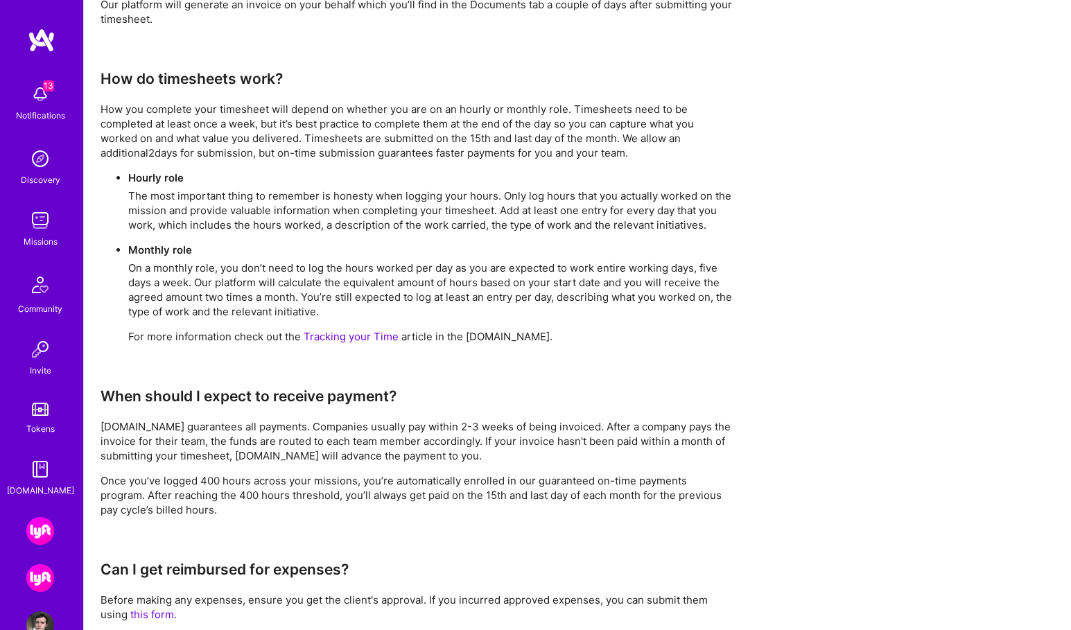
click at [649, 211] on p "The most important thing to remember is honesty when logging your hours. Only l…" at bounding box center [430, 211] width 604 height 44
drag, startPoint x: 699, startPoint y: 211, endPoint x: 571, endPoint y: 212, distance: 128.2
click at [661, 212] on p "The most important thing to remember is honesty when logging your hours. Only l…" at bounding box center [430, 211] width 604 height 44
drag, startPoint x: 193, startPoint y: 227, endPoint x: 341, endPoint y: 227, distance: 148.3
click at [341, 227] on p "The most important thing to remember is honesty when logging your hours. Only l…" at bounding box center [430, 211] width 604 height 44
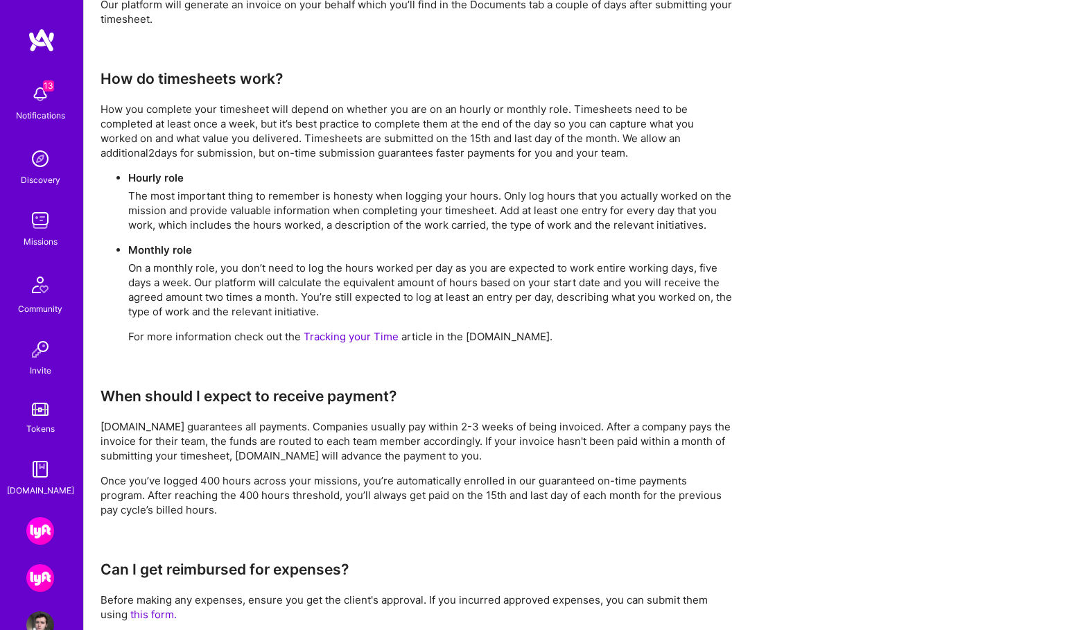
click at [365, 225] on p "The most important thing to remember is honesty when logging your hours. Only l…" at bounding box center [430, 211] width 604 height 44
drag, startPoint x: 387, startPoint y: 226, endPoint x: 562, endPoint y: 236, distance: 175.7
click at [562, 236] on ul "Hourly role The most important thing to remember is honesty when logging your h…" at bounding box center [417, 257] width 632 height 173
click at [460, 257] on li "Monthly role On a monthly role, you don’t need to log the hours worked per day …" at bounding box center [430, 293] width 604 height 101
drag, startPoint x: 344, startPoint y: 269, endPoint x: 410, endPoint y: 270, distance: 65.2
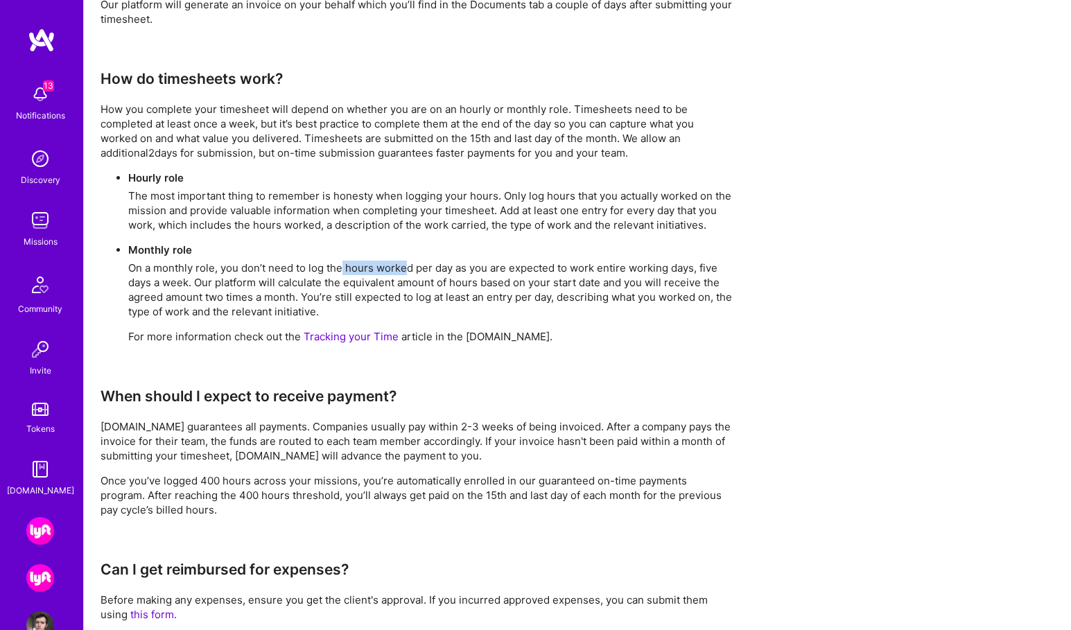
click at [409, 270] on p "On a monthly role, you don’t need to log the hours worked per day as you are ex…" at bounding box center [430, 290] width 604 height 58
click at [191, 284] on p "On a monthly role, you don’t need to log the hours worked per day as you are ex…" at bounding box center [430, 290] width 604 height 58
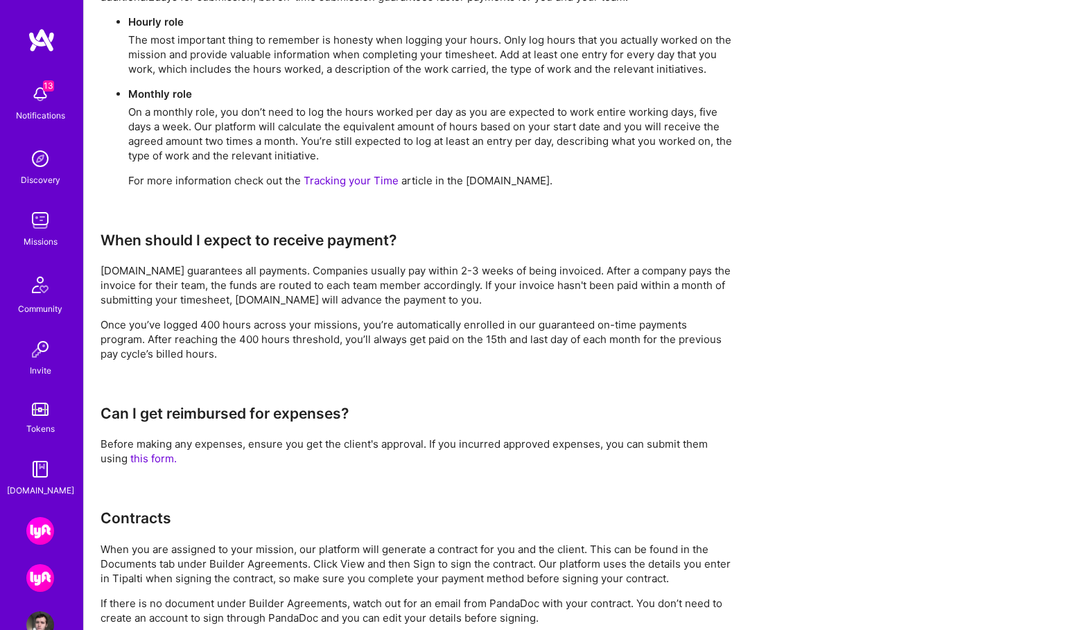
scroll to position [886, 0]
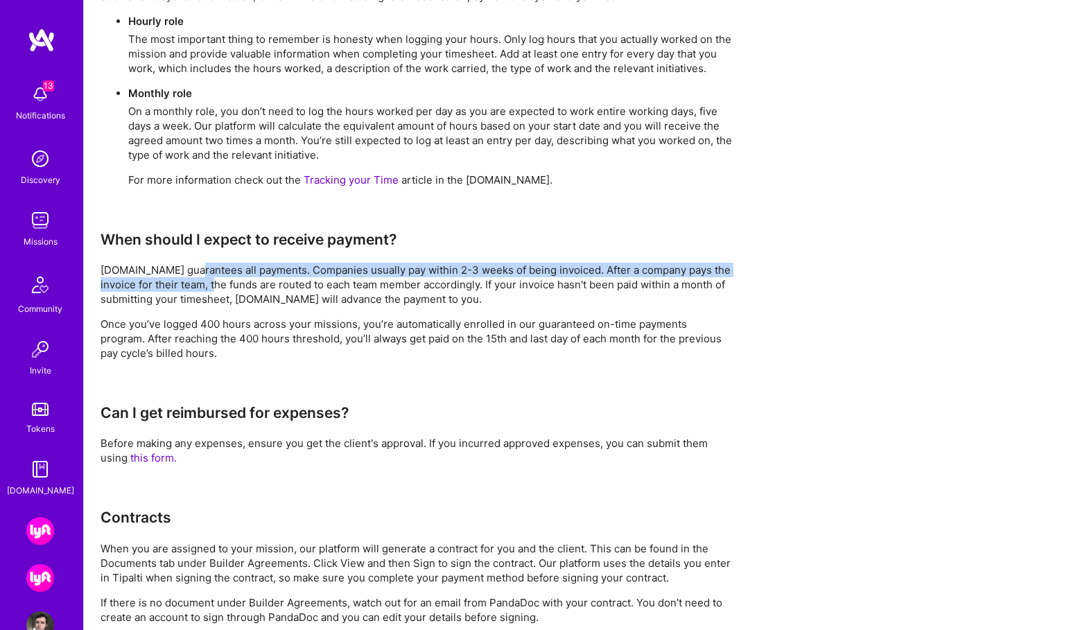
drag, startPoint x: 194, startPoint y: 270, endPoint x: 216, endPoint y: 287, distance: 27.2
click at [216, 287] on p "[DOMAIN_NAME] guarantees all payments. Companies usually pay within 2-3 weeks o…" at bounding box center [417, 285] width 632 height 44
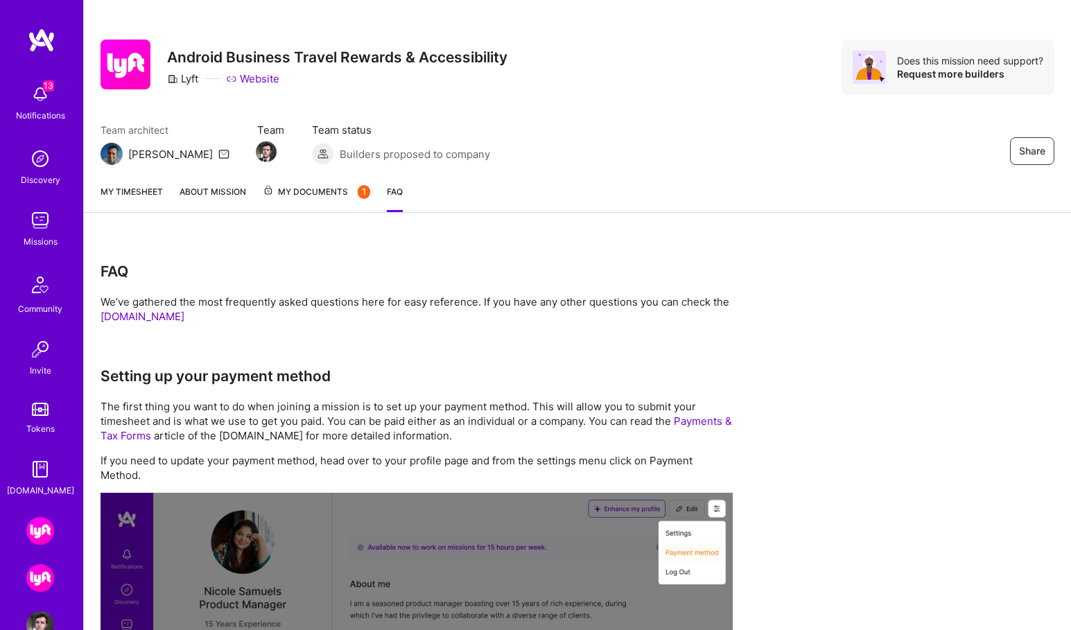
scroll to position [0, 0]
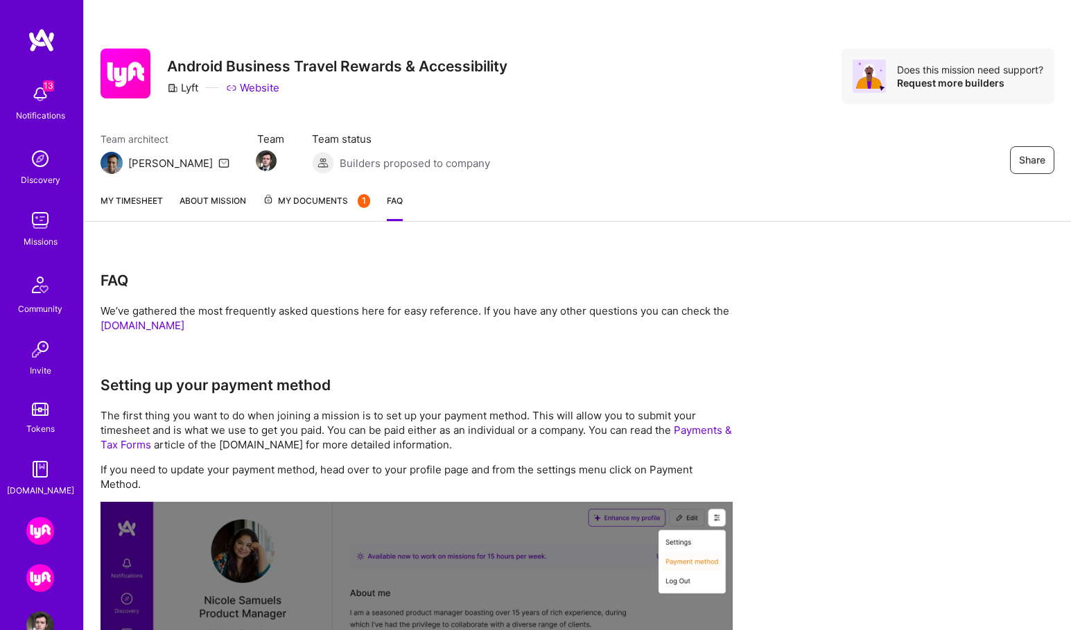
click at [123, 202] on link "My timesheet" at bounding box center [132, 207] width 62 height 28
